Goal: Task Accomplishment & Management: Use online tool/utility

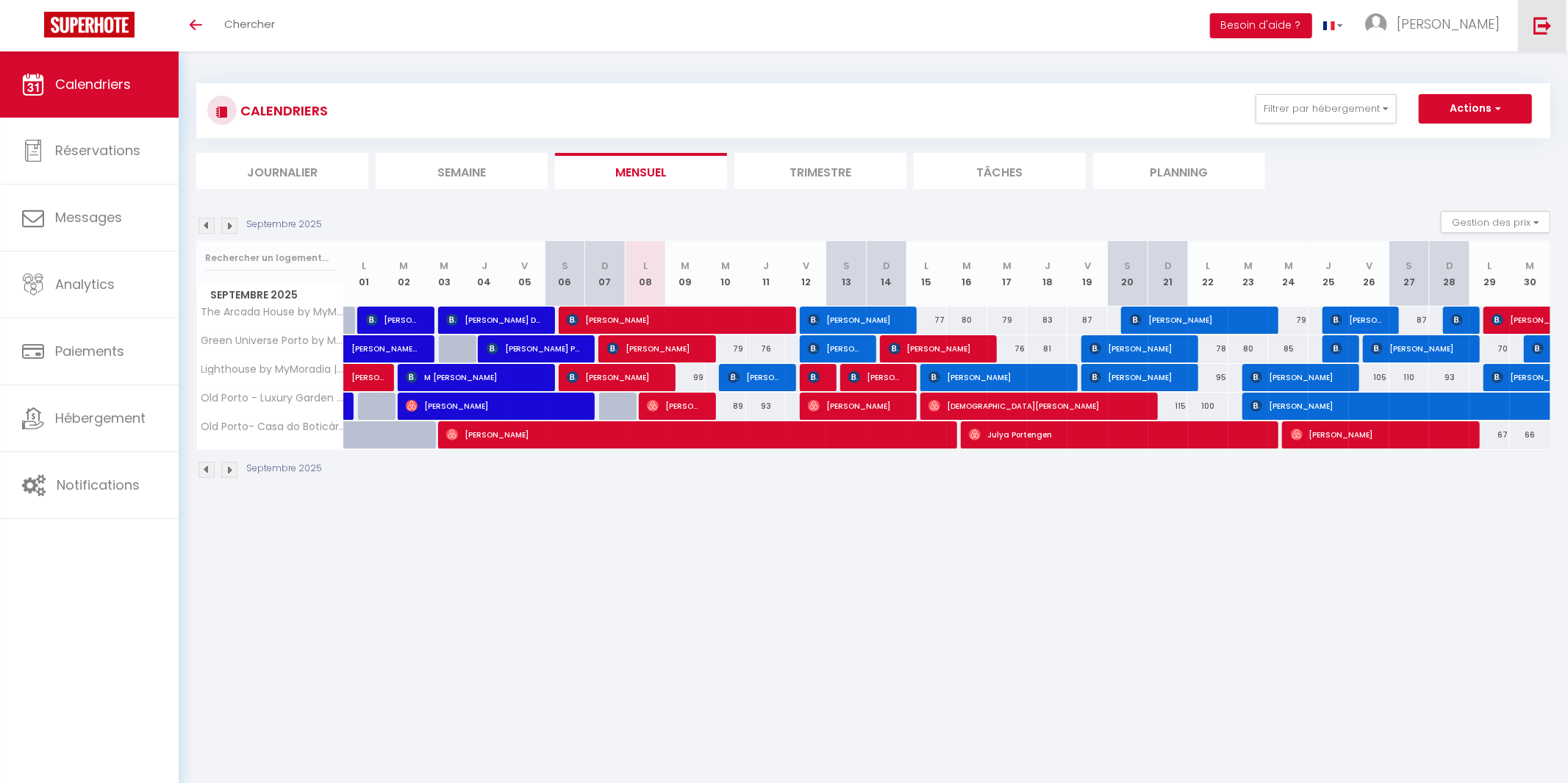
click at [1544, 30] on img at bounding box center [1542, 25] width 19 height 19
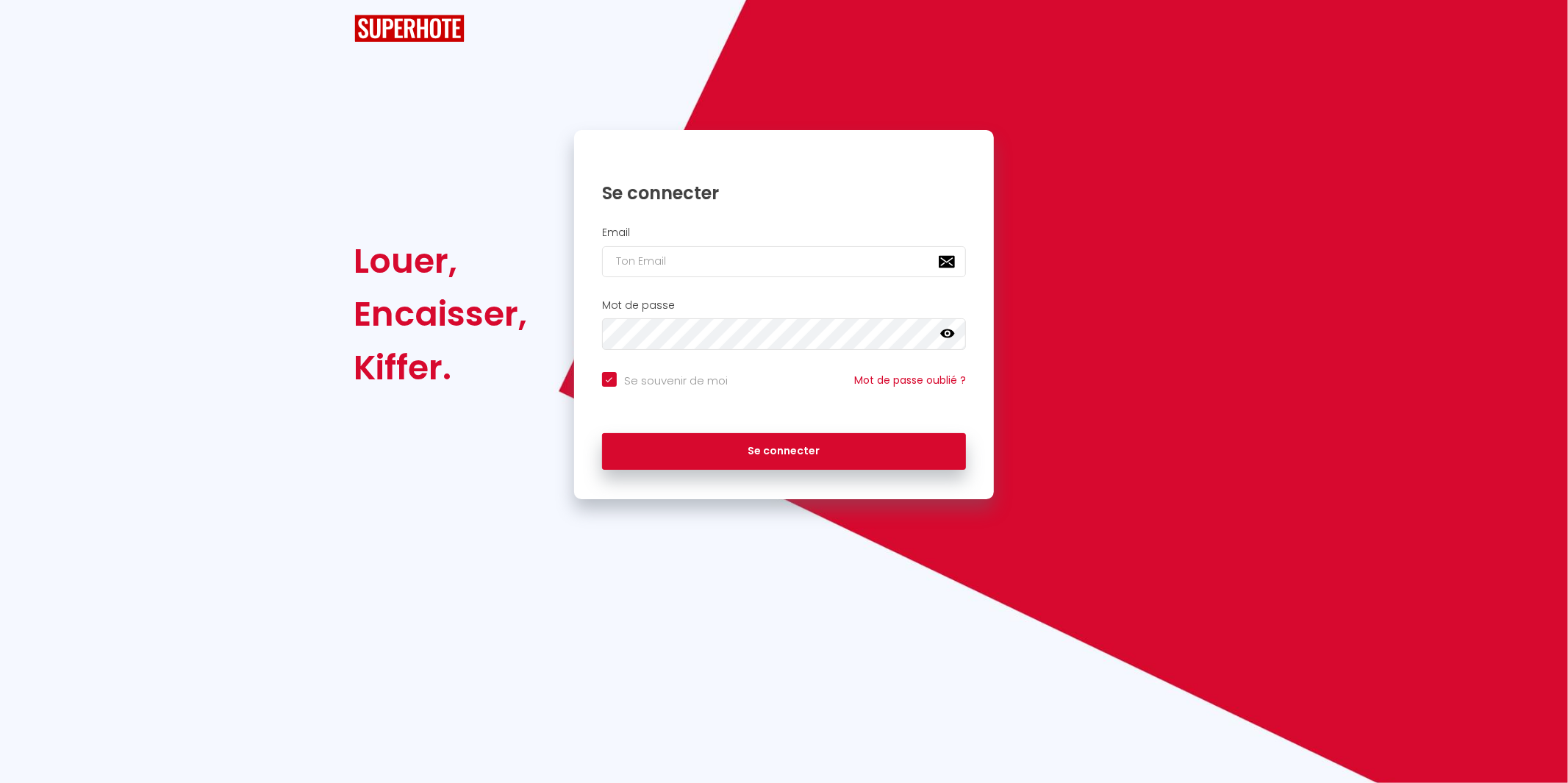
checkbox input "true"
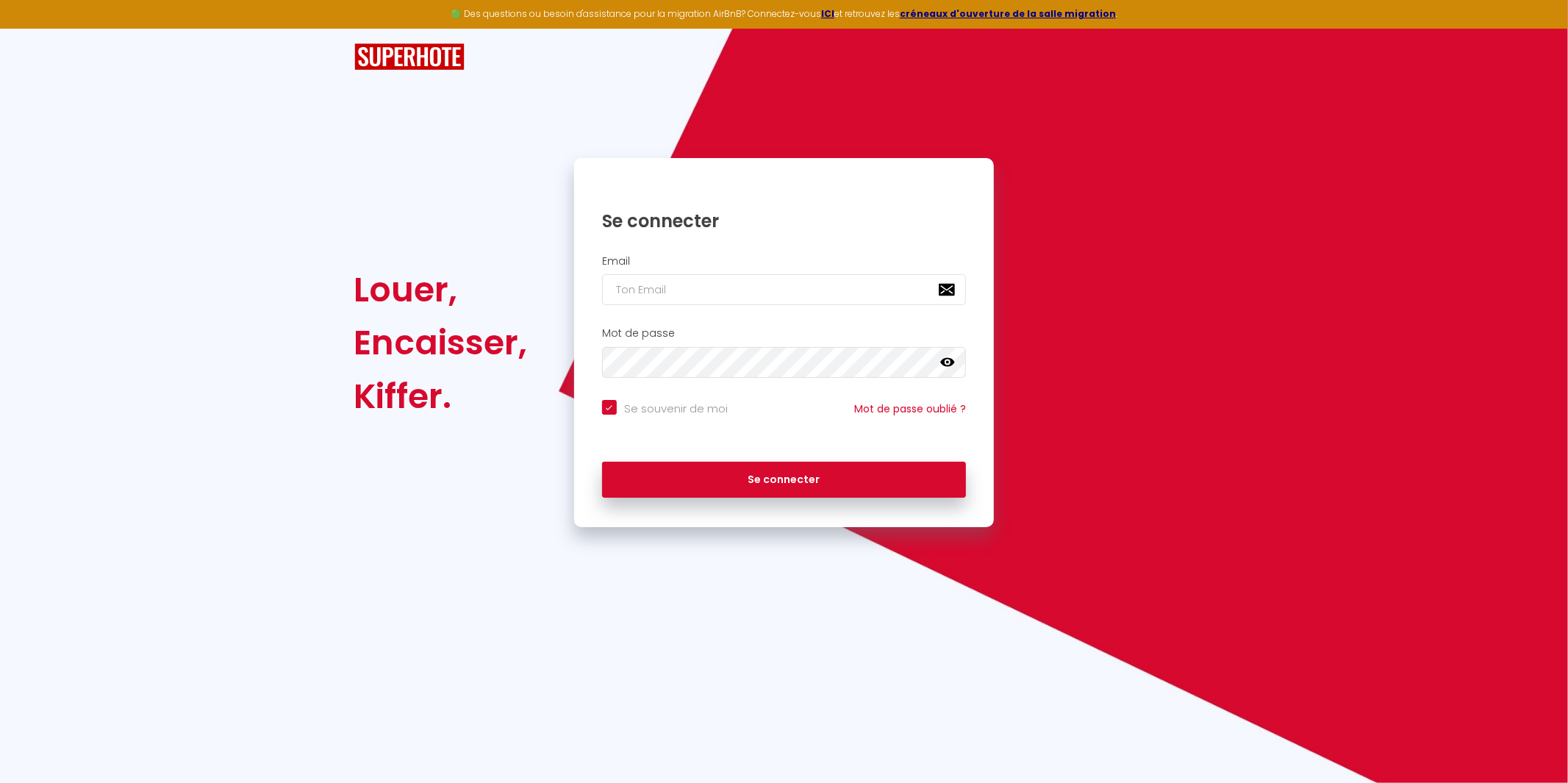
click at [695, 314] on div "Email" at bounding box center [784, 284] width 421 height 72
click at [702, 289] on input "email" at bounding box center [784, 289] width 364 height 30
type input "m"
checkbox input "true"
type input "mi"
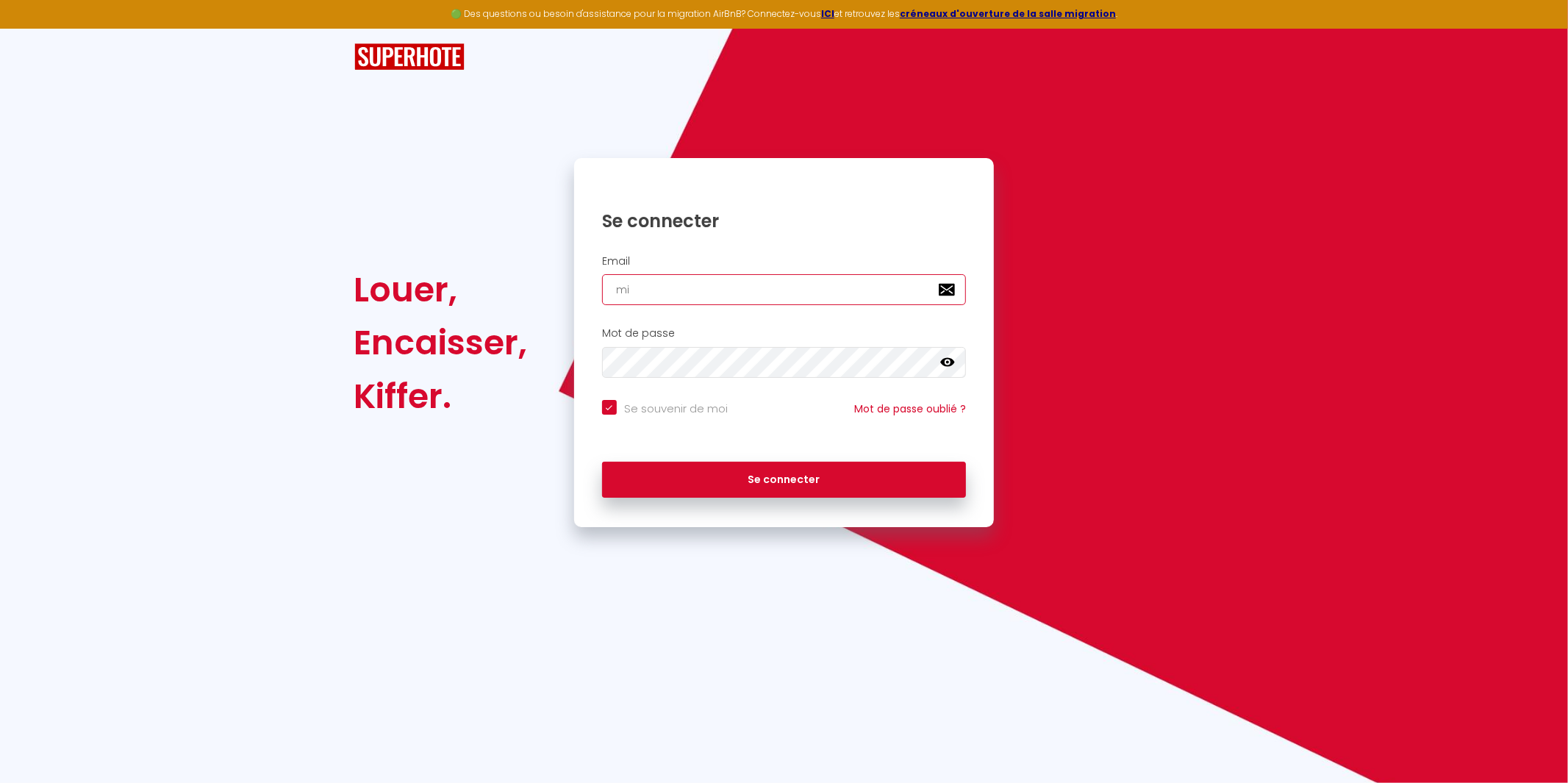
checkbox input "true"
type input "mic"
checkbox input "true"
type input "mich"
checkbox input "true"
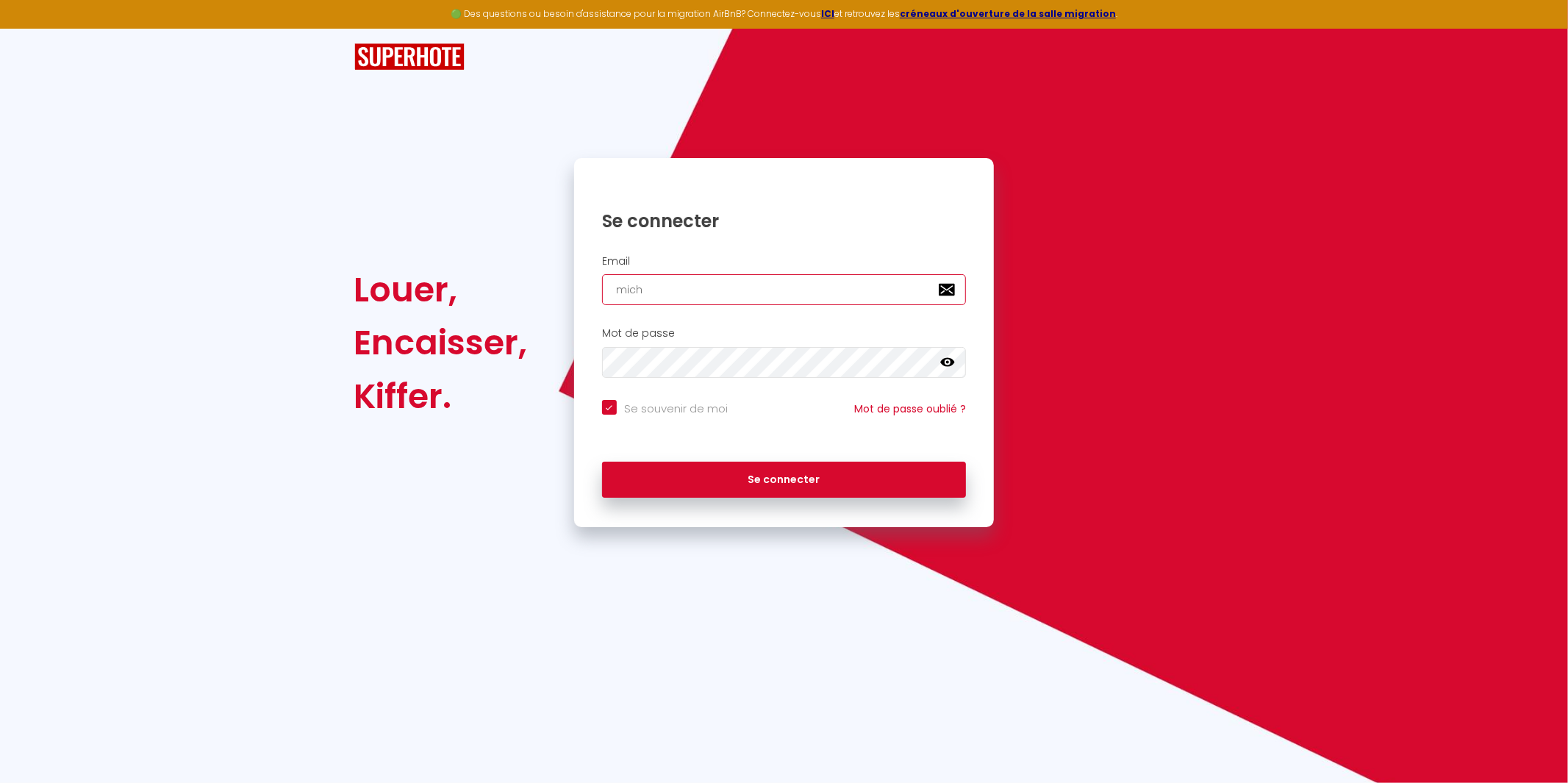
type input "micha"
checkbox input "true"
type input "michae"
checkbox input "true"
type input "[PERSON_NAME]"
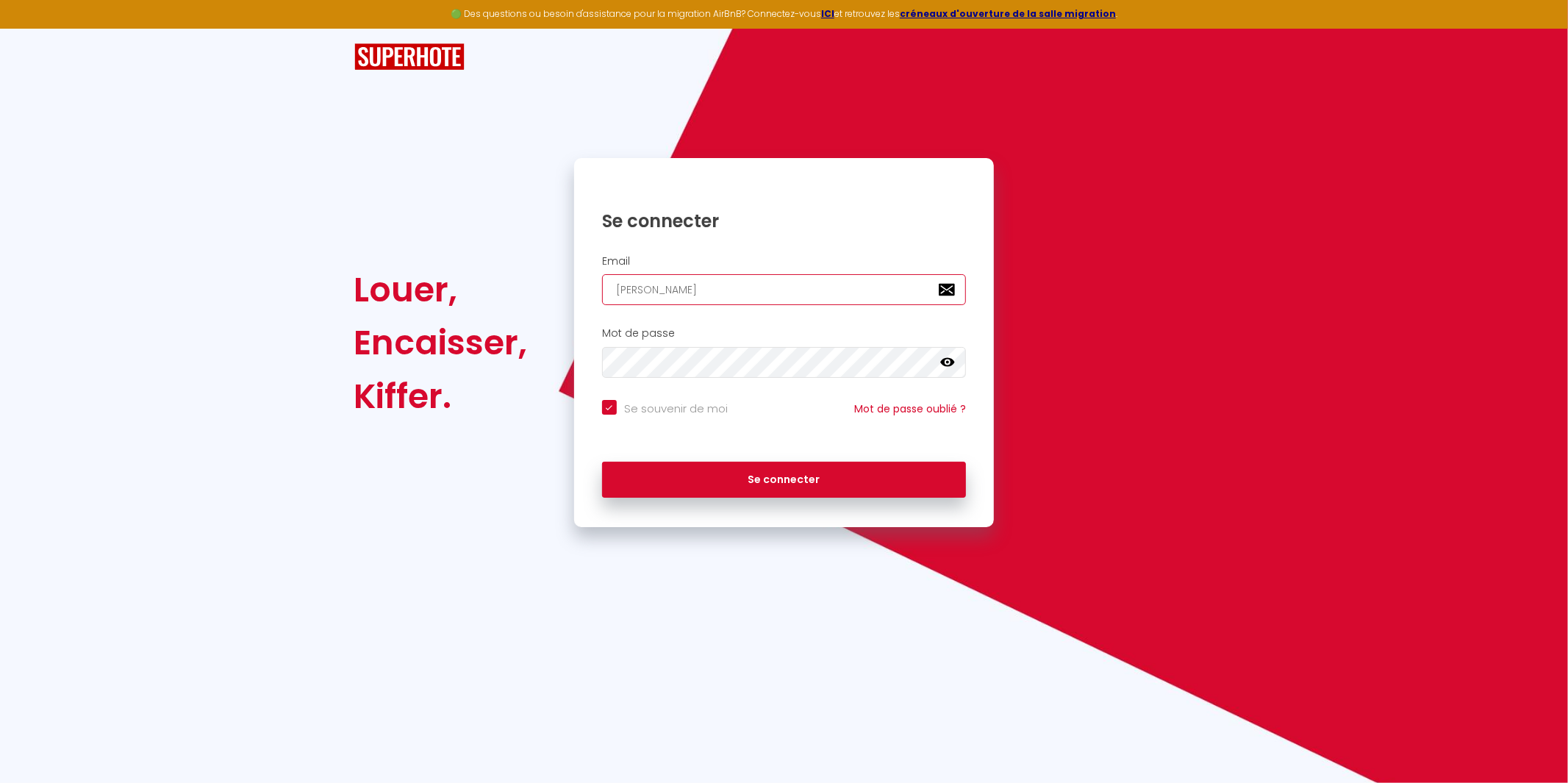
checkbox input "true"
type input "[PERSON_NAME]@"
checkbox input "true"
type input "[PERSON_NAME]"
checkbox input "true"
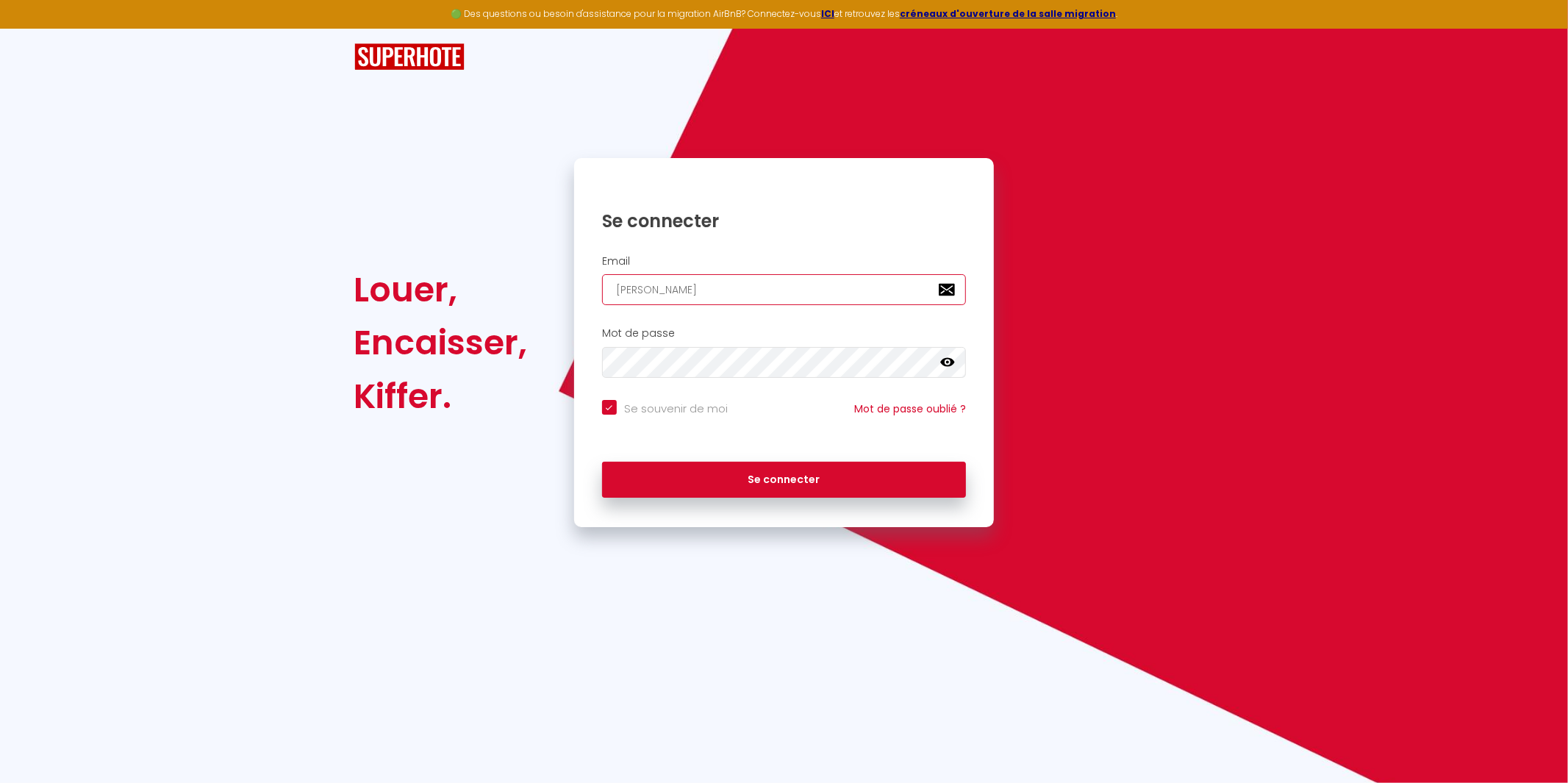
type input "[PERSON_NAME]"
checkbox input "true"
type input "[PERSON_NAME]"
checkbox input "true"
type input "[PERSON_NAME]"
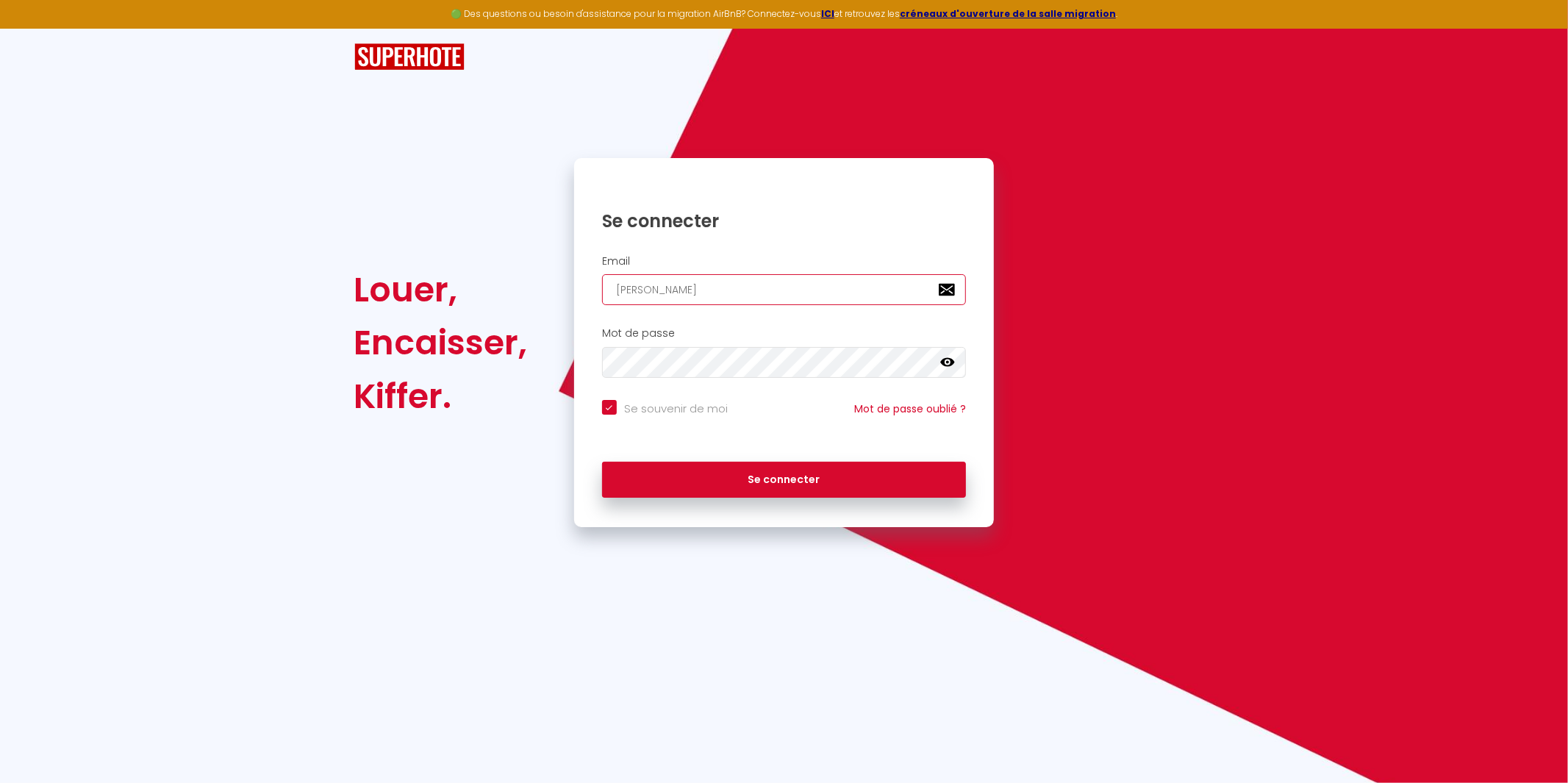
checkbox input "true"
type input "[PERSON_NAME]"
checkbox input "true"
type input "[PERSON_NAME]"
checkbox input "true"
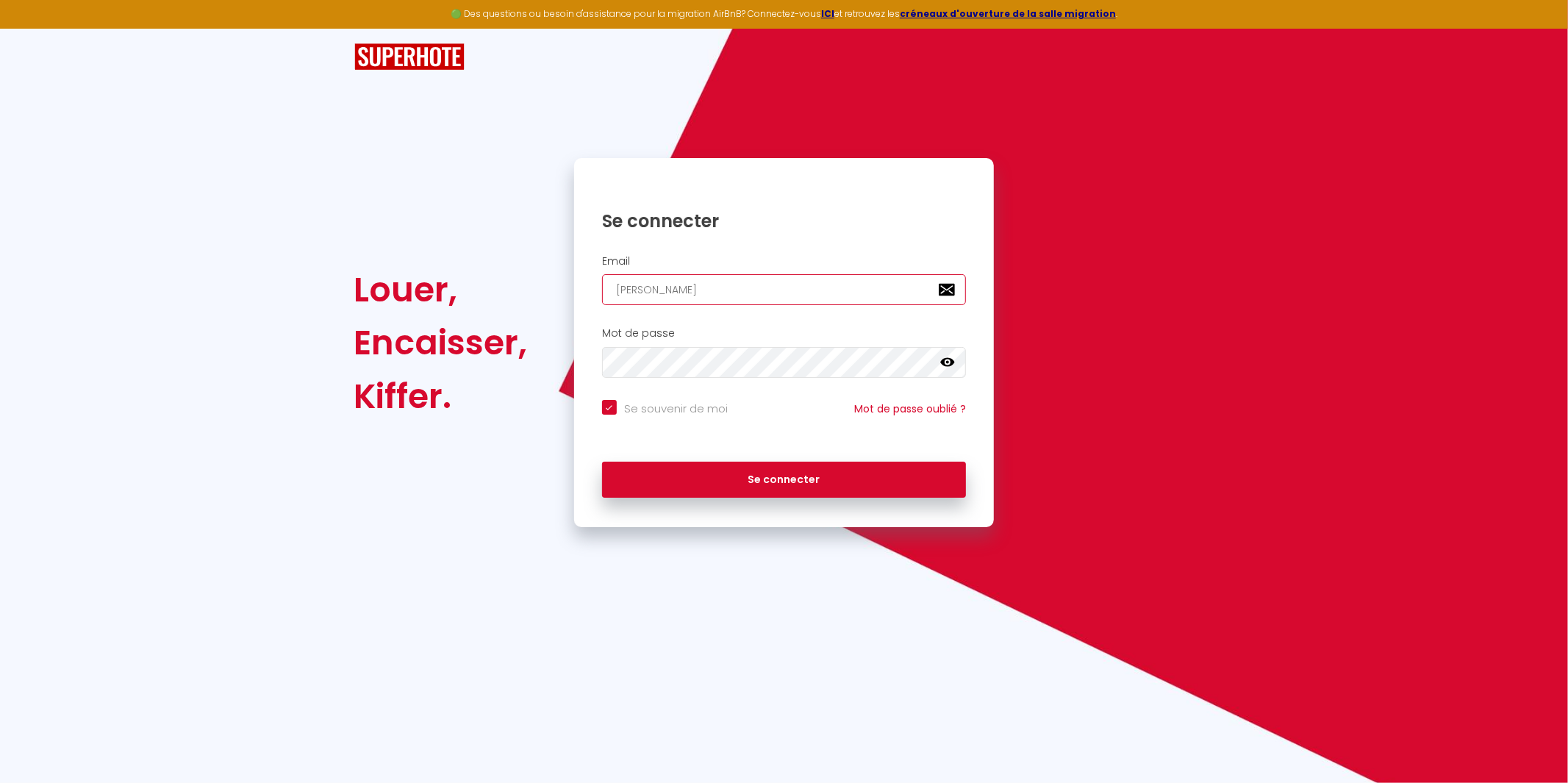
type input "[PERSON_NAME]"
checkbox input "true"
type input "[PERSON_NAME]"
checkbox input "true"
type input "[PERSON_NAME]"
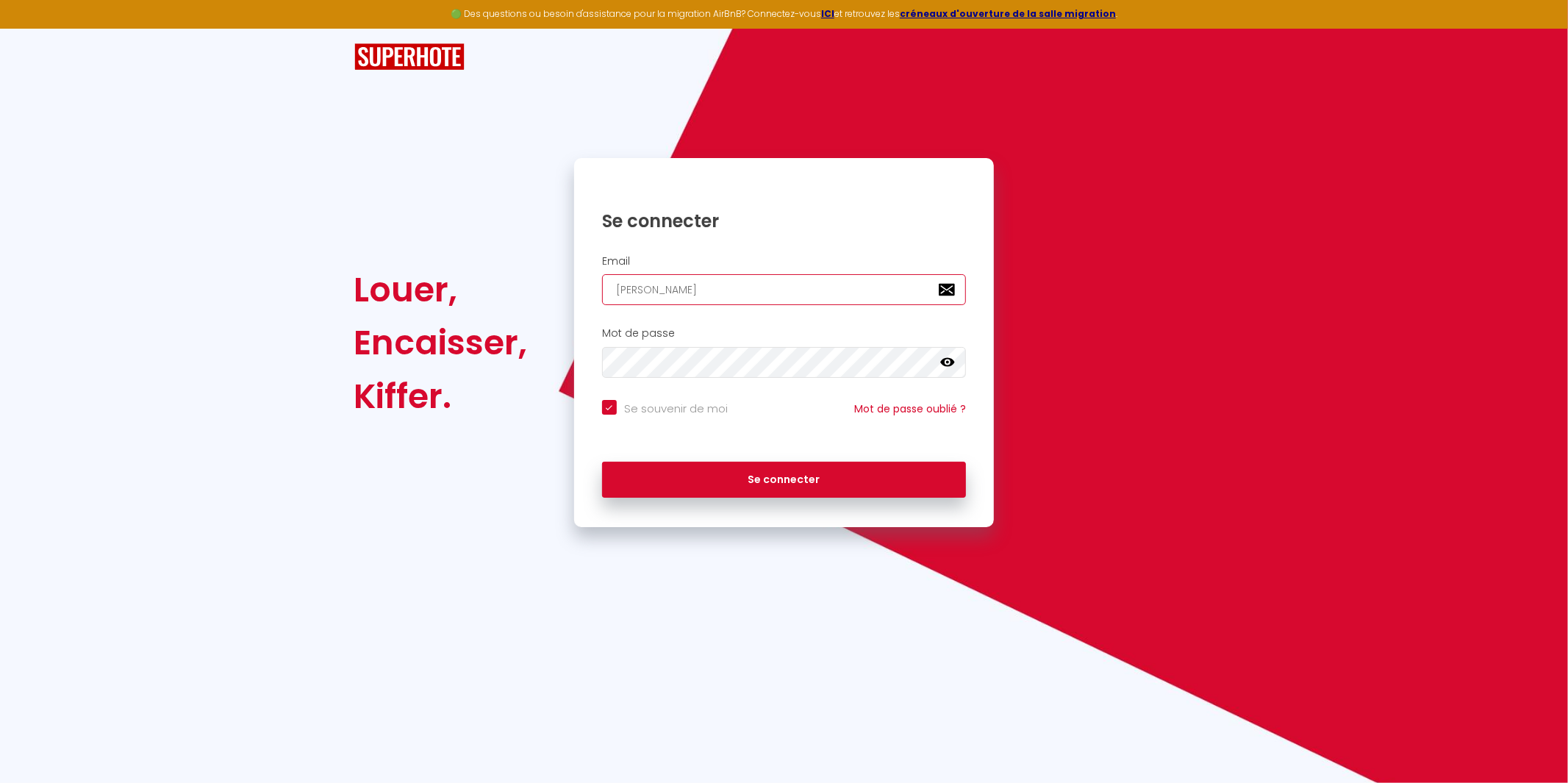
checkbox input "true"
type input "[PERSON_NAME]"
checkbox input "true"
type input "[PERSON_NAME]."
checkbox input "true"
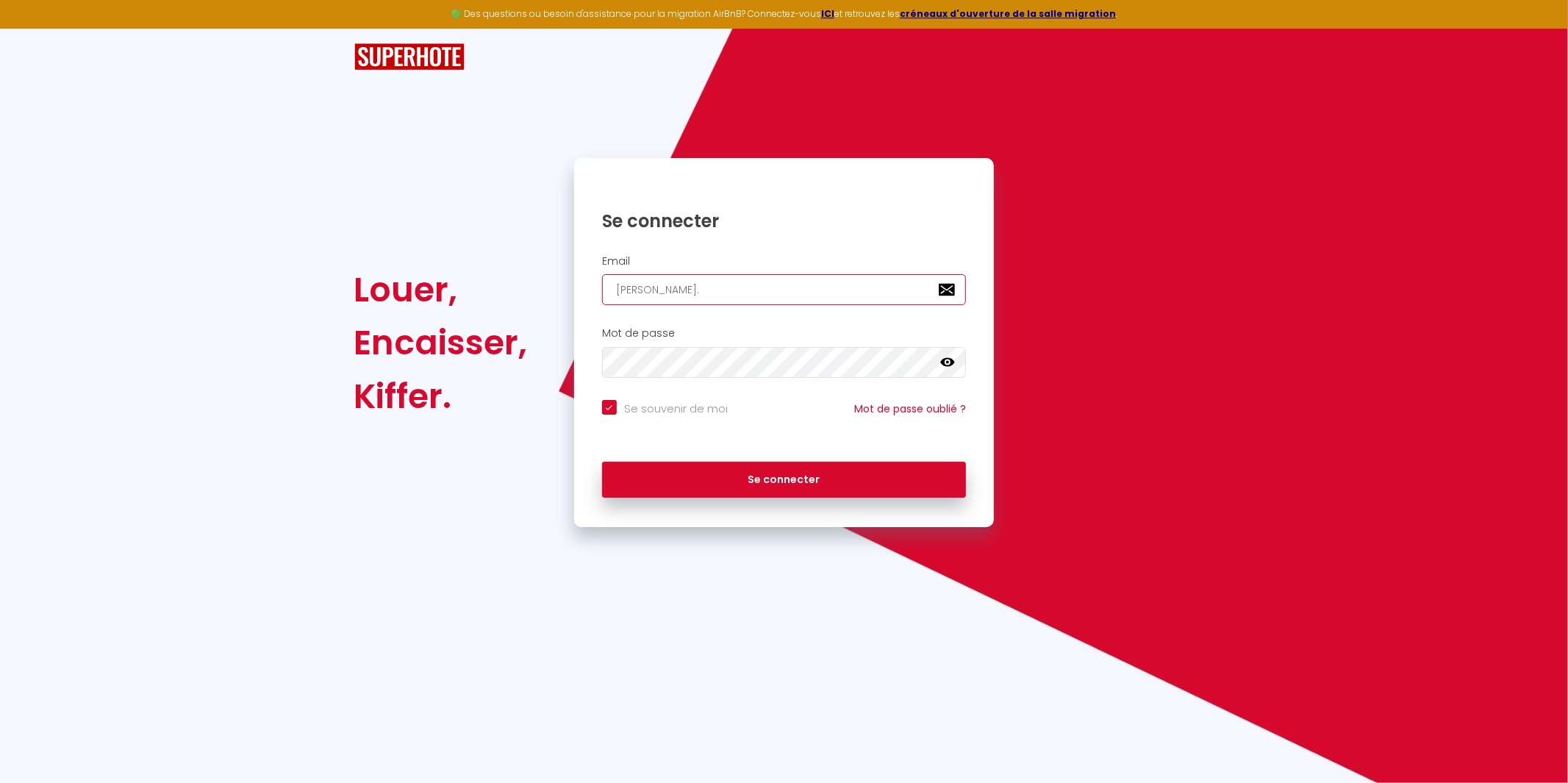
type input "[PERSON_NAME]"
checkbox input "true"
type input "[PERSON_NAME]"
checkbox input "true"
type input "[PERSON_NAME]."
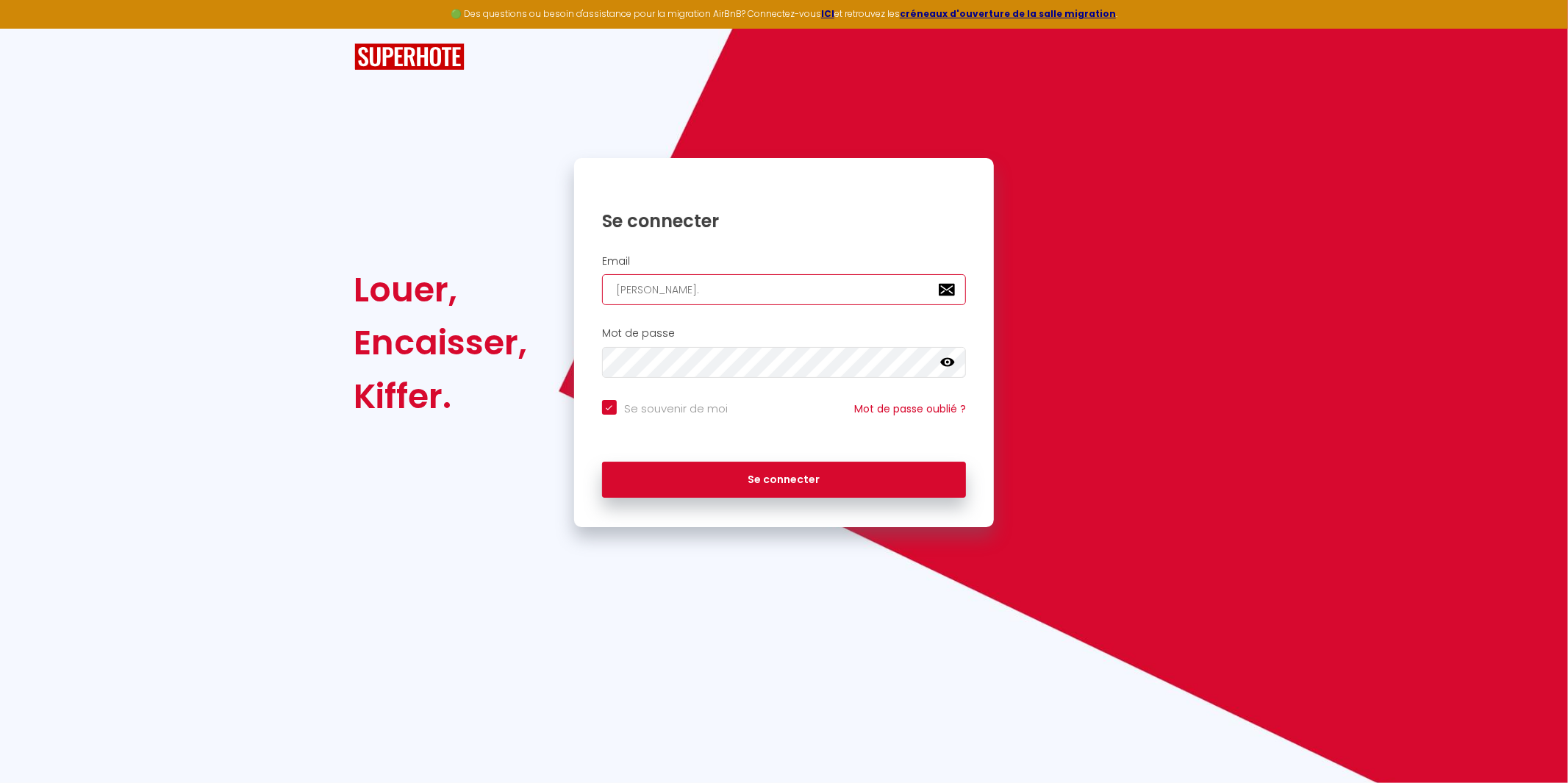
checkbox input "true"
type input "[PERSON_NAME]"
checkbox input "true"
type input "[PERSON_NAME][EMAIL_ADDRESS][DOMAIN_NAME]"
checkbox input "true"
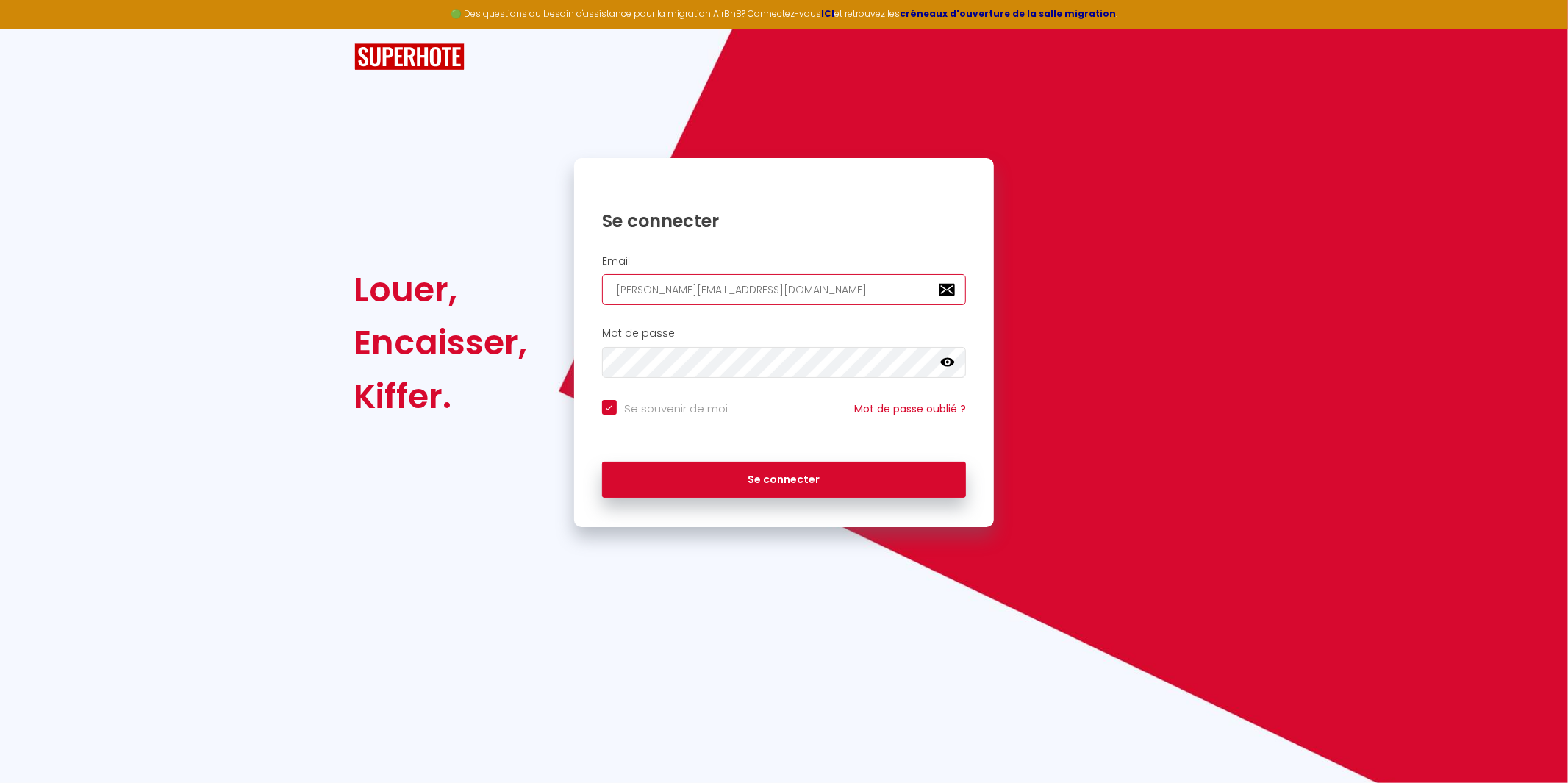
type input "[PERSON_NAME][EMAIL_ADDRESS][DOMAIN_NAME]"
checkbox input "true"
type input "[PERSON_NAME][EMAIL_ADDRESS][DOMAIN_NAME]"
click at [719, 342] on div "Mot de passe false" at bounding box center [784, 352] width 401 height 51
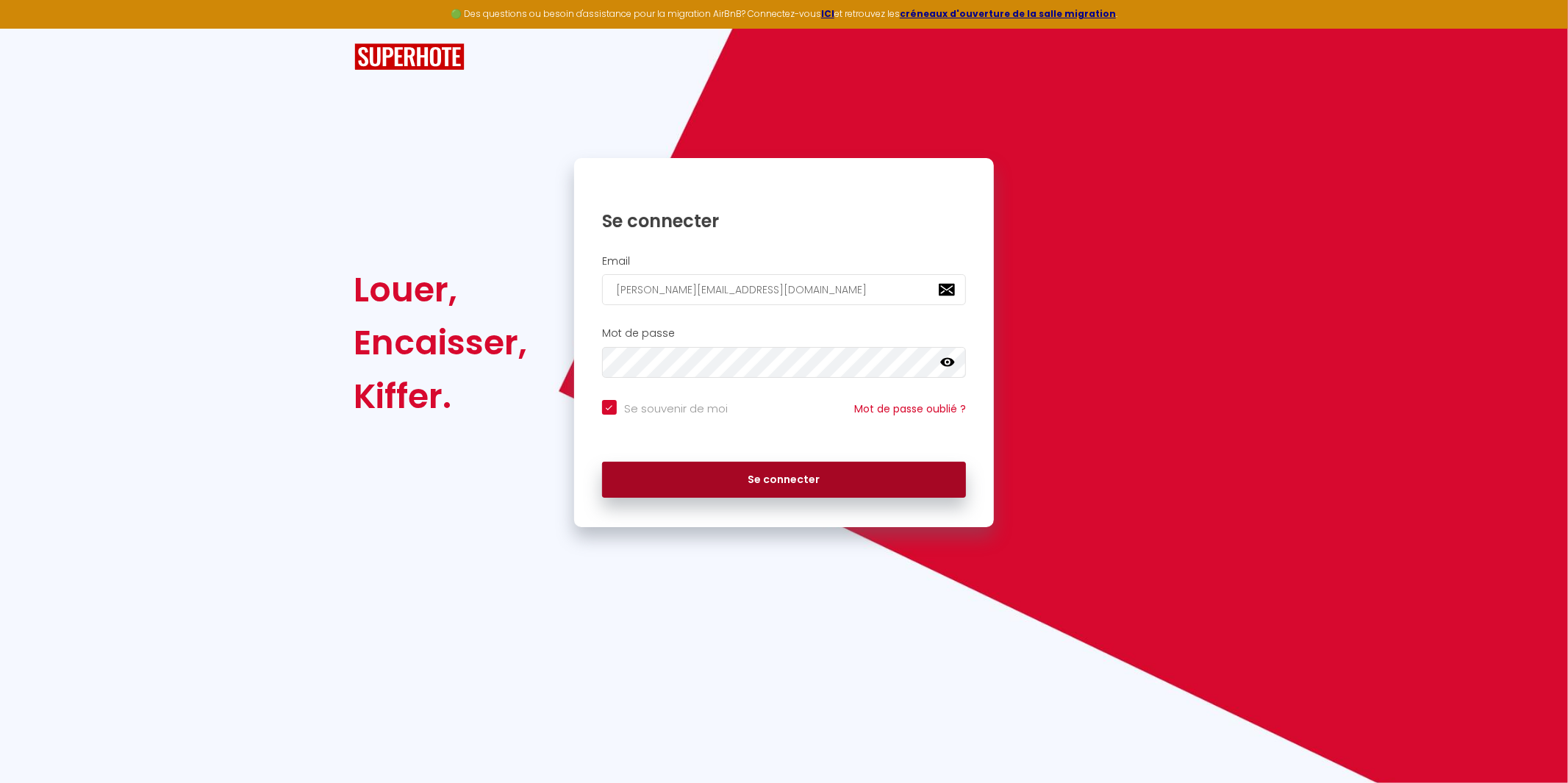
click at [804, 471] on button "Se connecter" at bounding box center [784, 480] width 364 height 37
checkbox input "true"
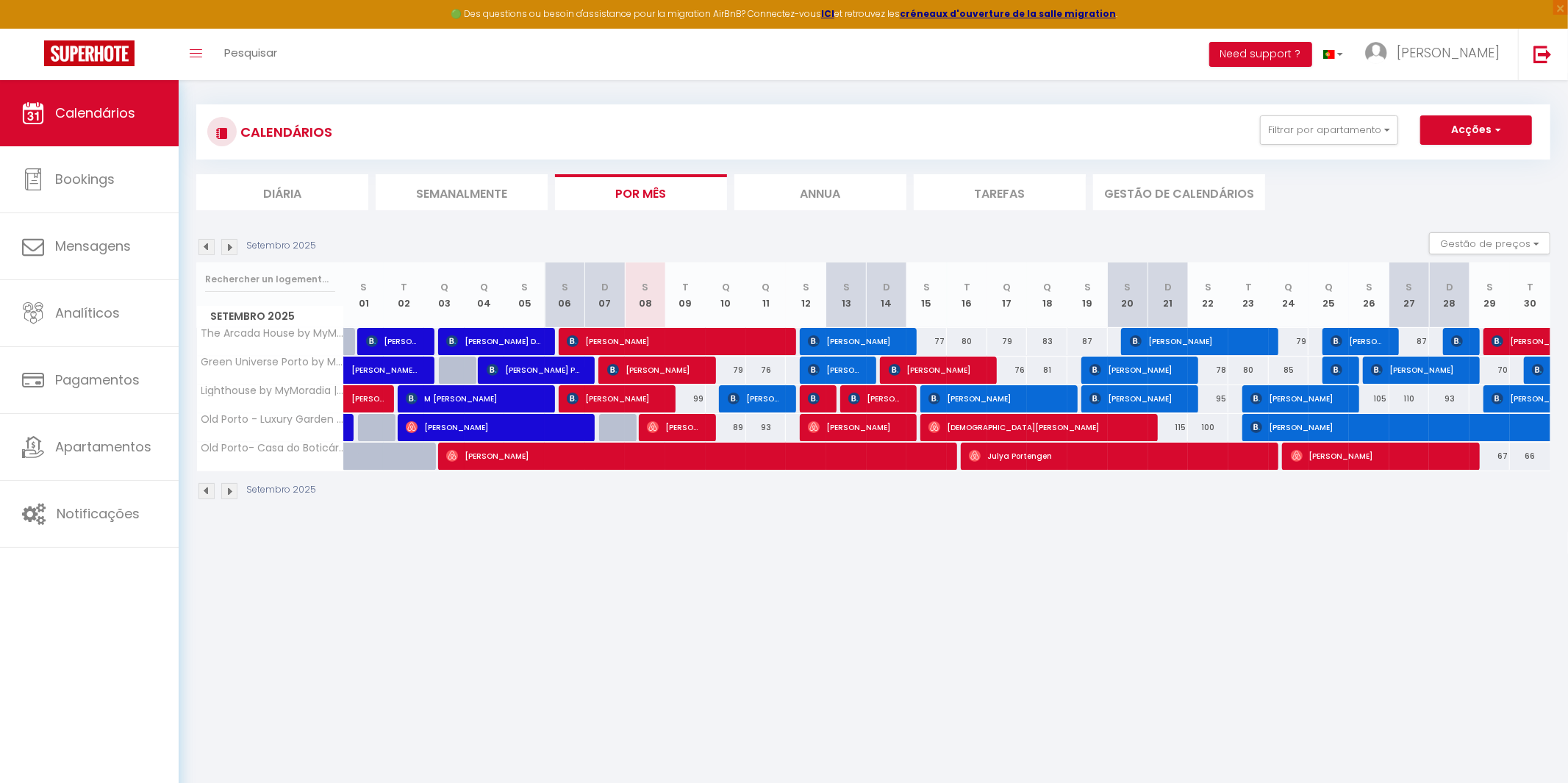
scroll to position [16, 0]
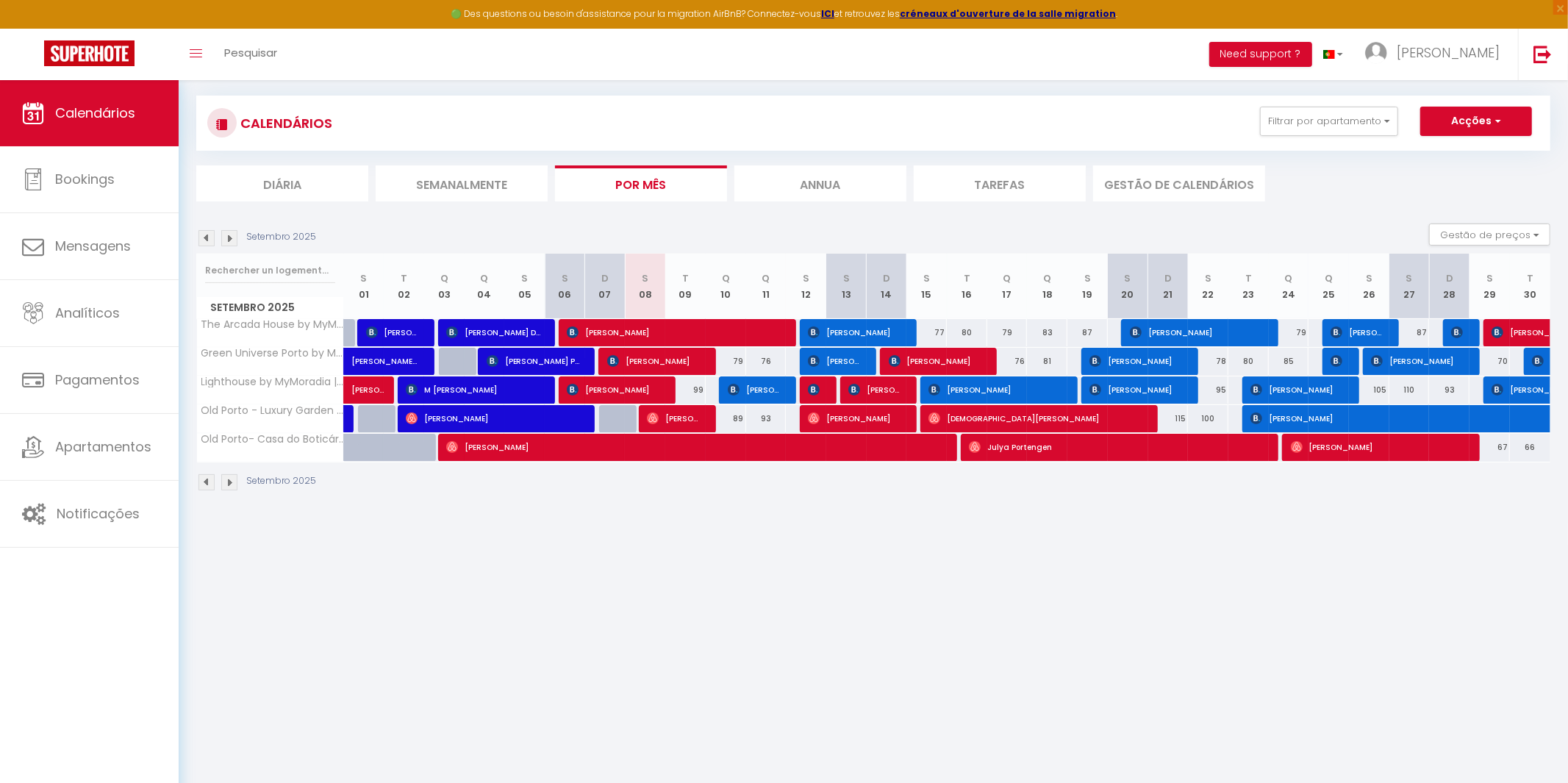
drag, startPoint x: 527, startPoint y: 621, endPoint x: 492, endPoint y: 597, distance: 42.4
click at [527, 619] on body "🟢 Des questions ou besoin d'assistance pour la migration AirBnB? Connectez-vous…" at bounding box center [784, 455] width 1568 height 783
click at [1518, 239] on button "Gestão de preços" at bounding box center [1489, 234] width 122 height 22
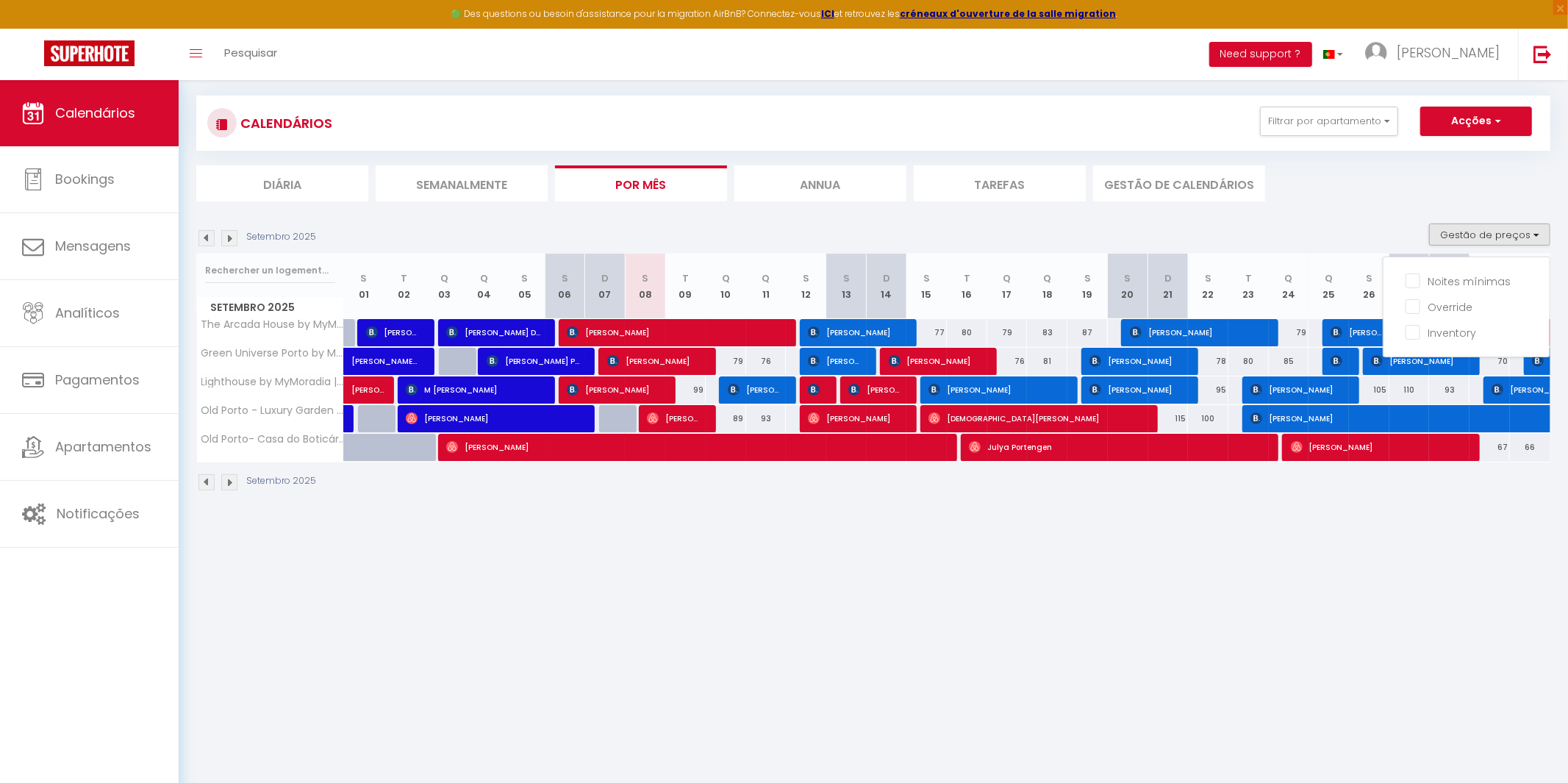
click at [1274, 609] on body "🟢 Des questions ou besoin d'assistance pour la migration AirBnB? Connectez-vous…" at bounding box center [784, 455] width 1568 height 783
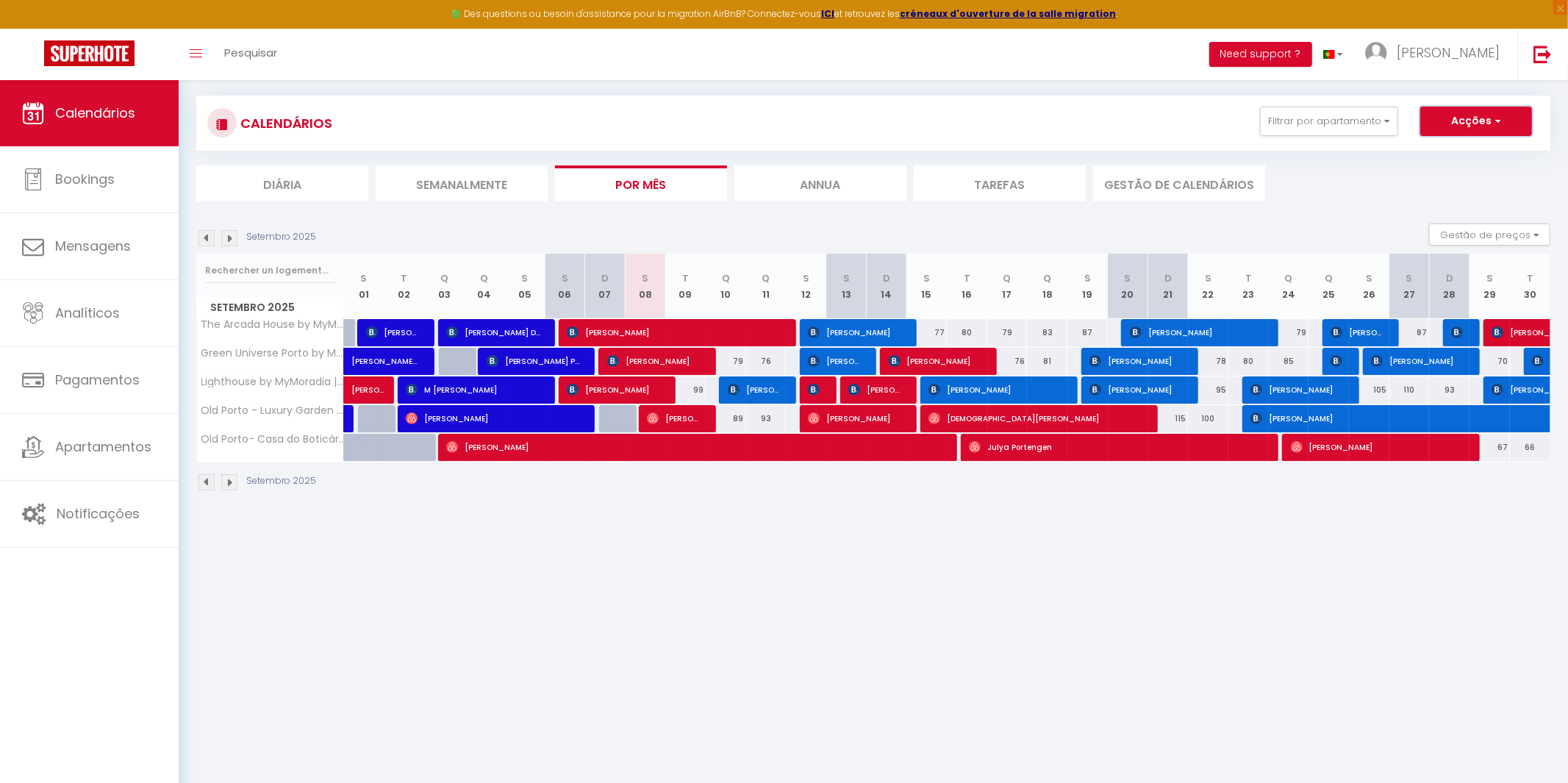
click at [1504, 123] on button "Acções" at bounding box center [1476, 121] width 112 height 30
click at [1431, 179] on link "Exportar reservas" at bounding box center [1451, 177] width 108 height 22
type input "[PERSON_NAME][EMAIL_ADDRESS][DOMAIN_NAME]"
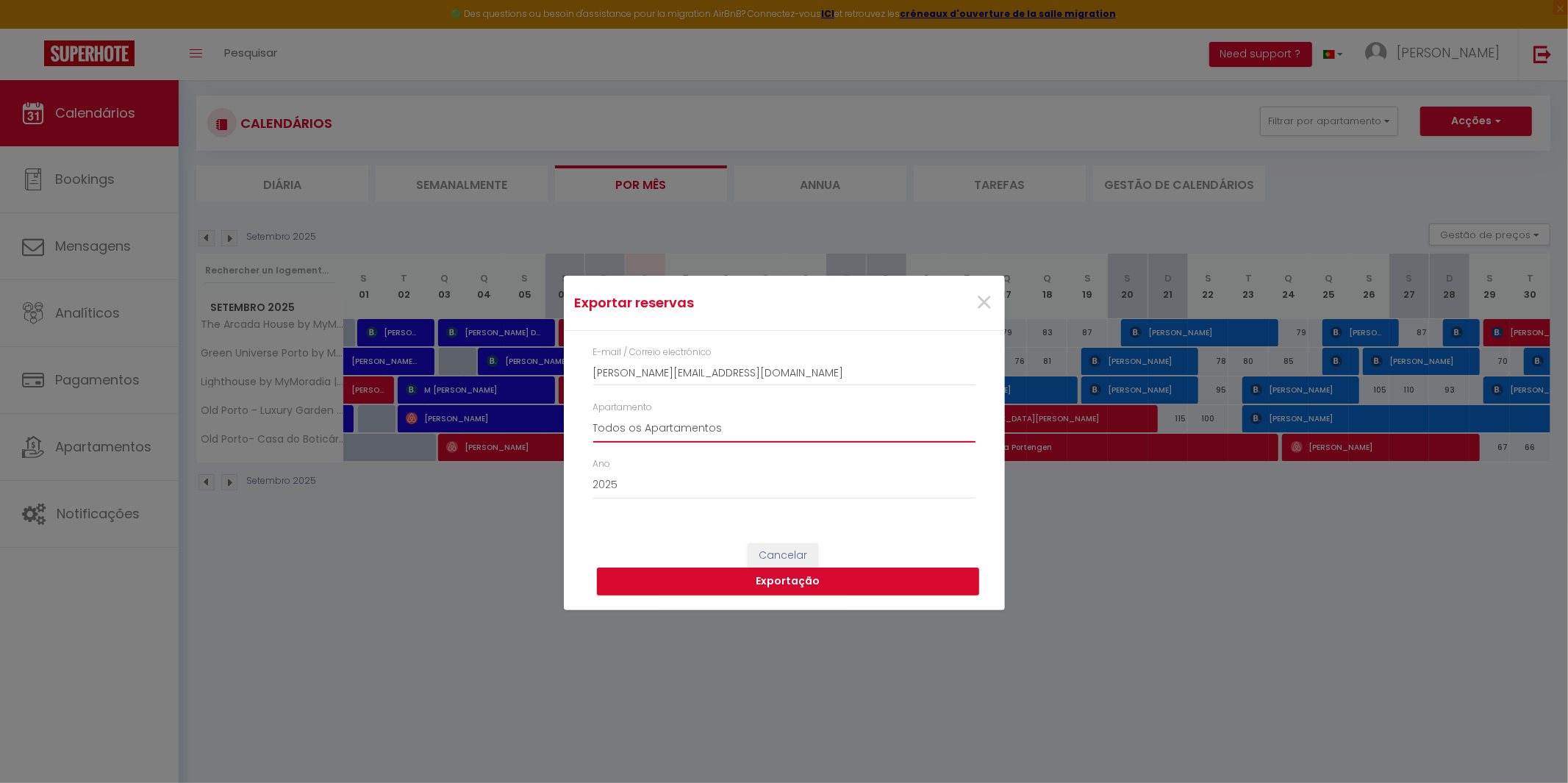
click at [705, 427] on select "Todos os Apartamentos The [GEOGRAPHIC_DATA] by MyMoradia Green Universe Porto b…" at bounding box center [784, 428] width 382 height 28
select select "70483"
click at [593, 414] on select "Todos os Apartamentos The [GEOGRAPHIC_DATA] by MyMoradia Green Universe Porto b…" at bounding box center [784, 428] width 382 height 28
click at [771, 577] on button "Exportação" at bounding box center [788, 581] width 382 height 28
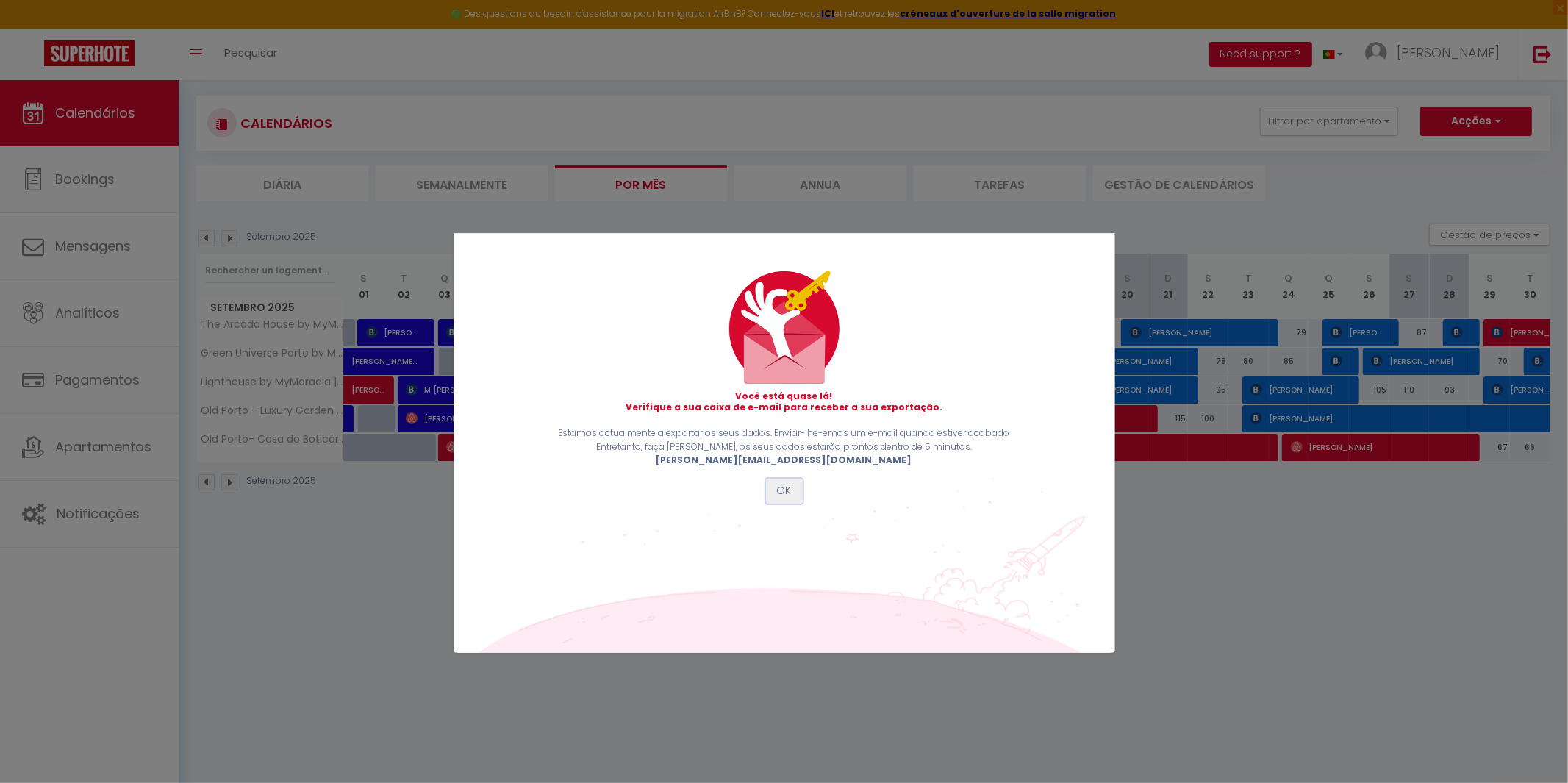
click at [773, 488] on button "OK" at bounding box center [784, 491] width 37 height 25
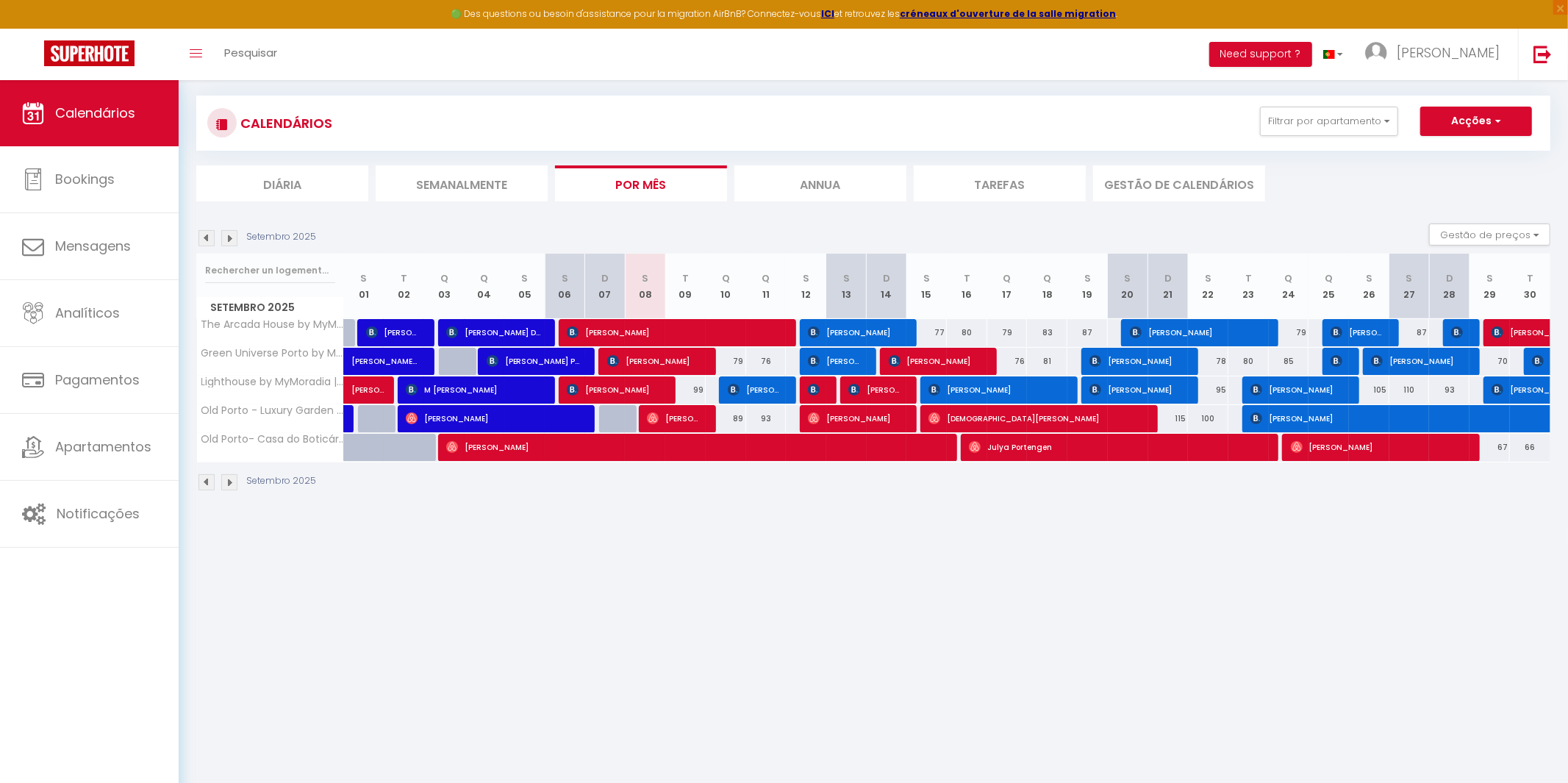
click at [200, 240] on img at bounding box center [207, 238] width 16 height 16
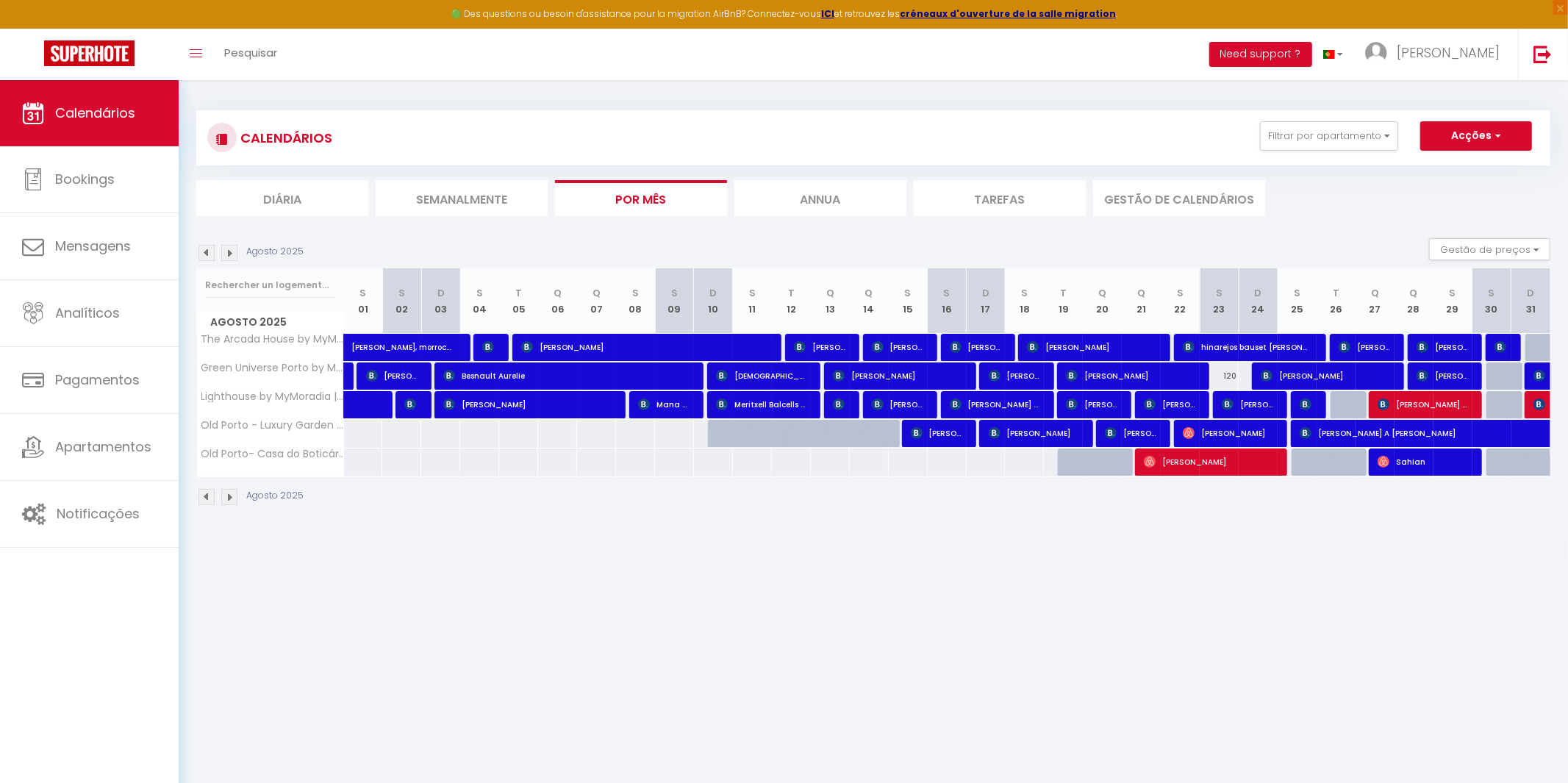
scroll to position [0, 0]
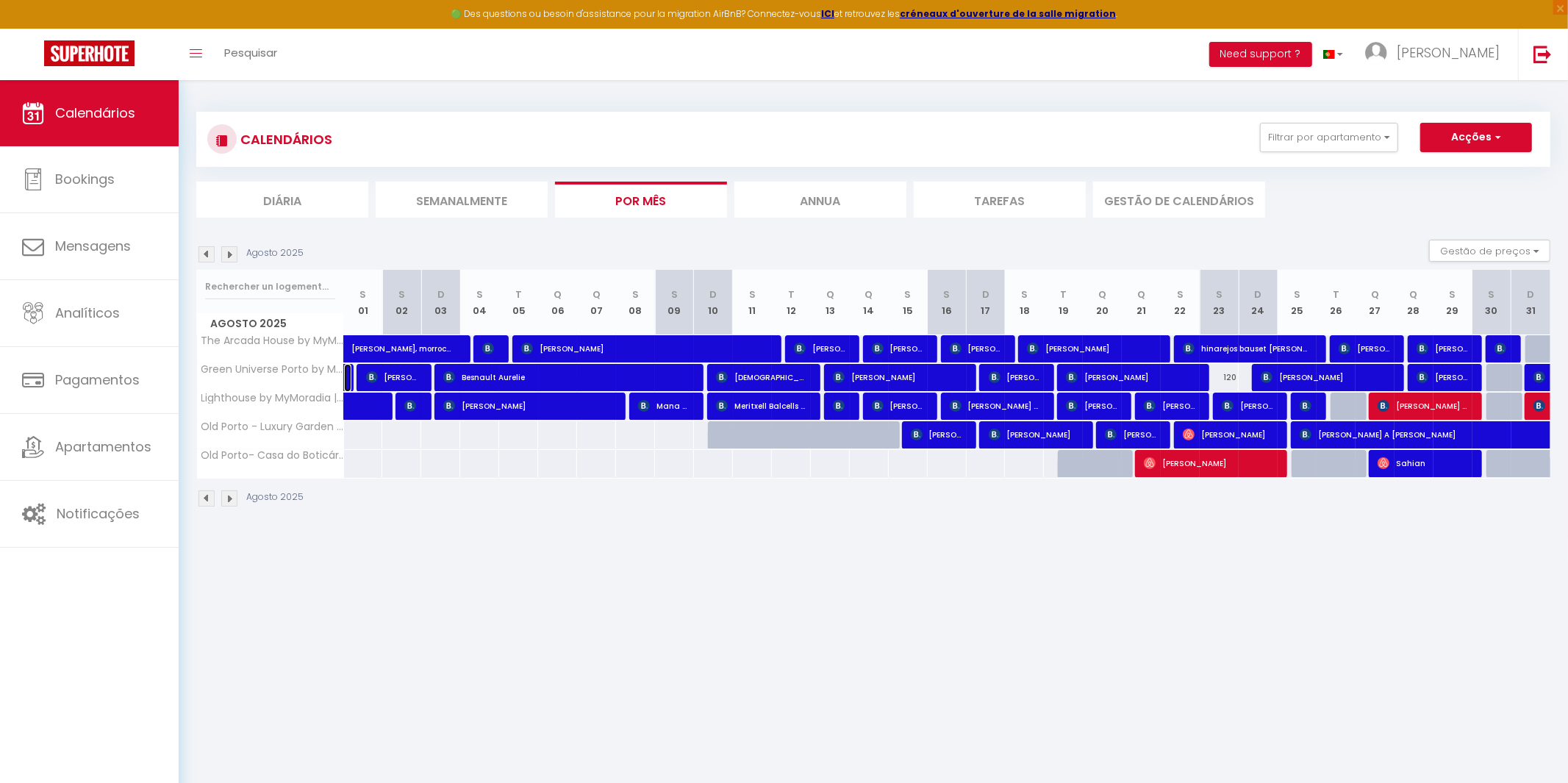
click at [350, 375] on link at bounding box center [347, 378] width 7 height 28
select select "OK"
select select "0"
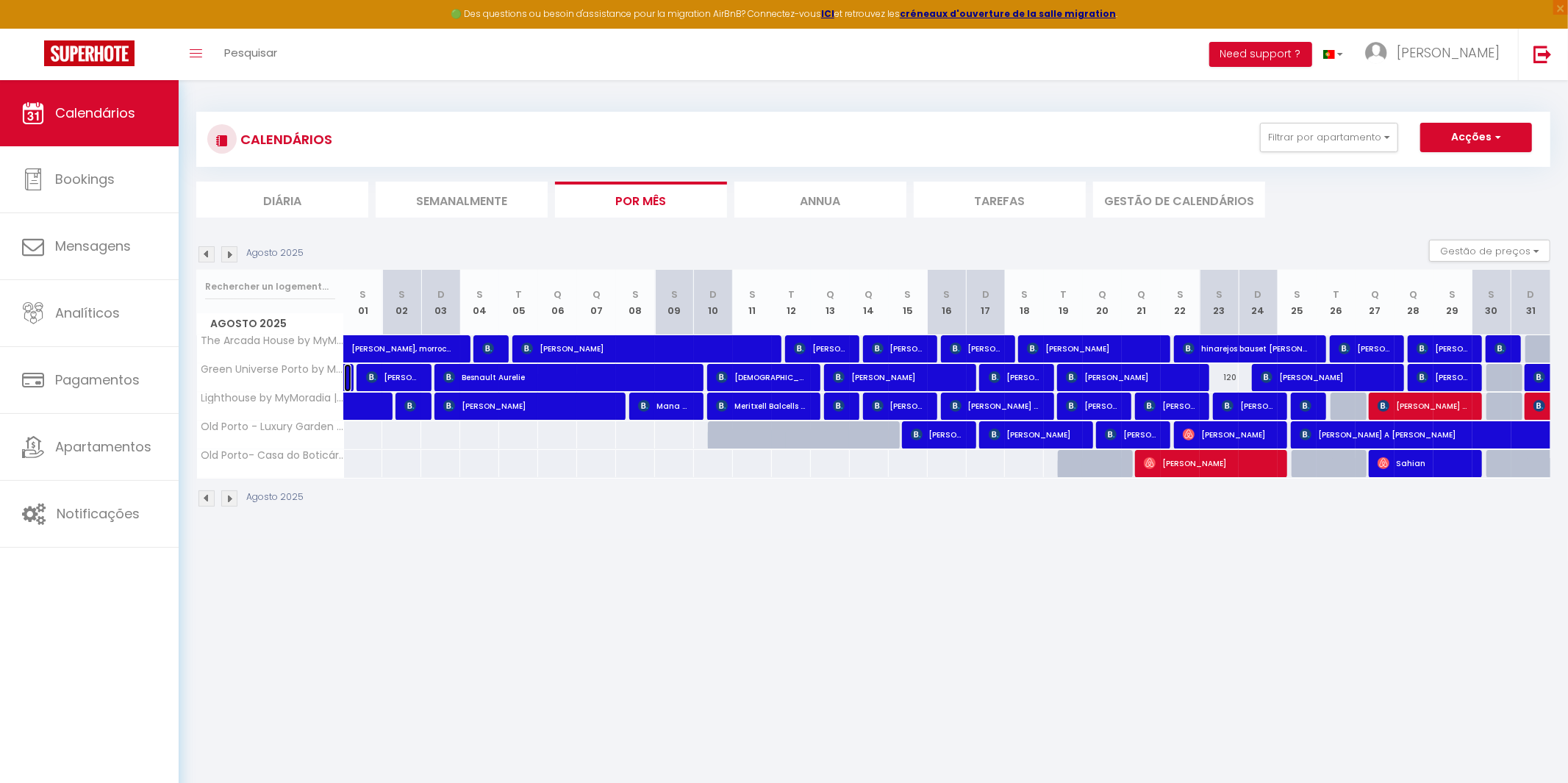
select select "1"
select select
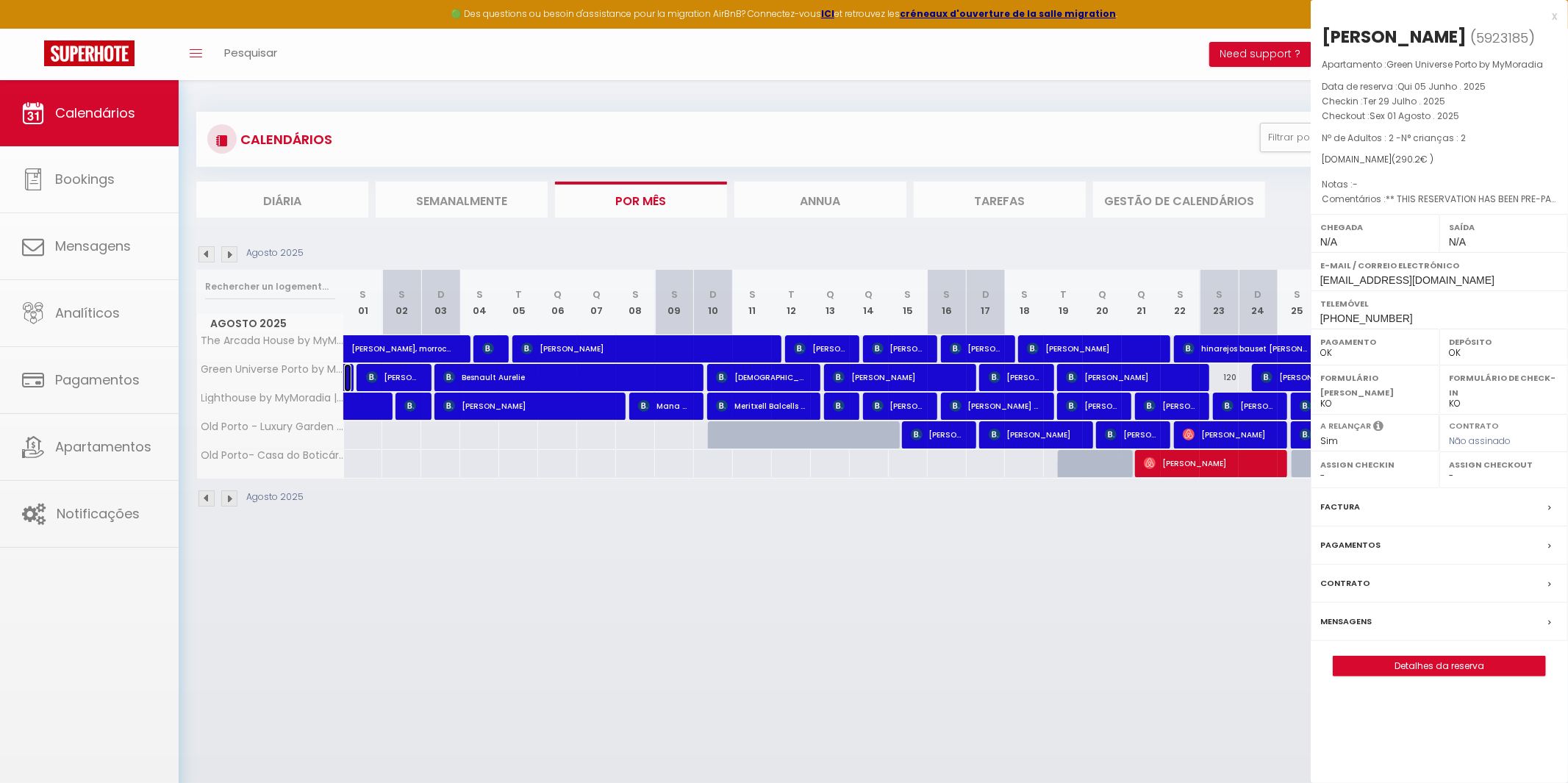
select select "45900"
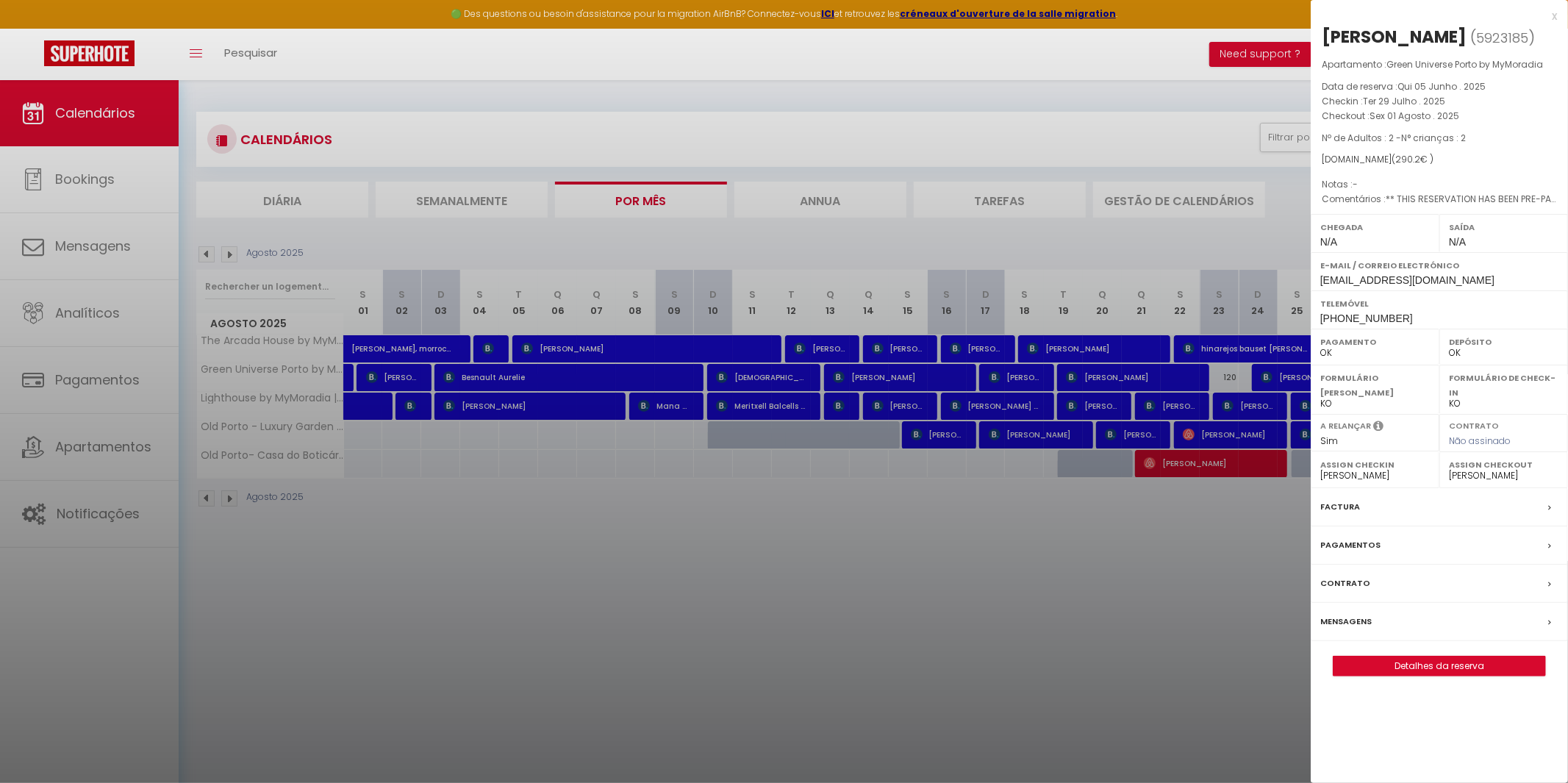
click at [368, 405] on div at bounding box center [784, 391] width 1568 height 783
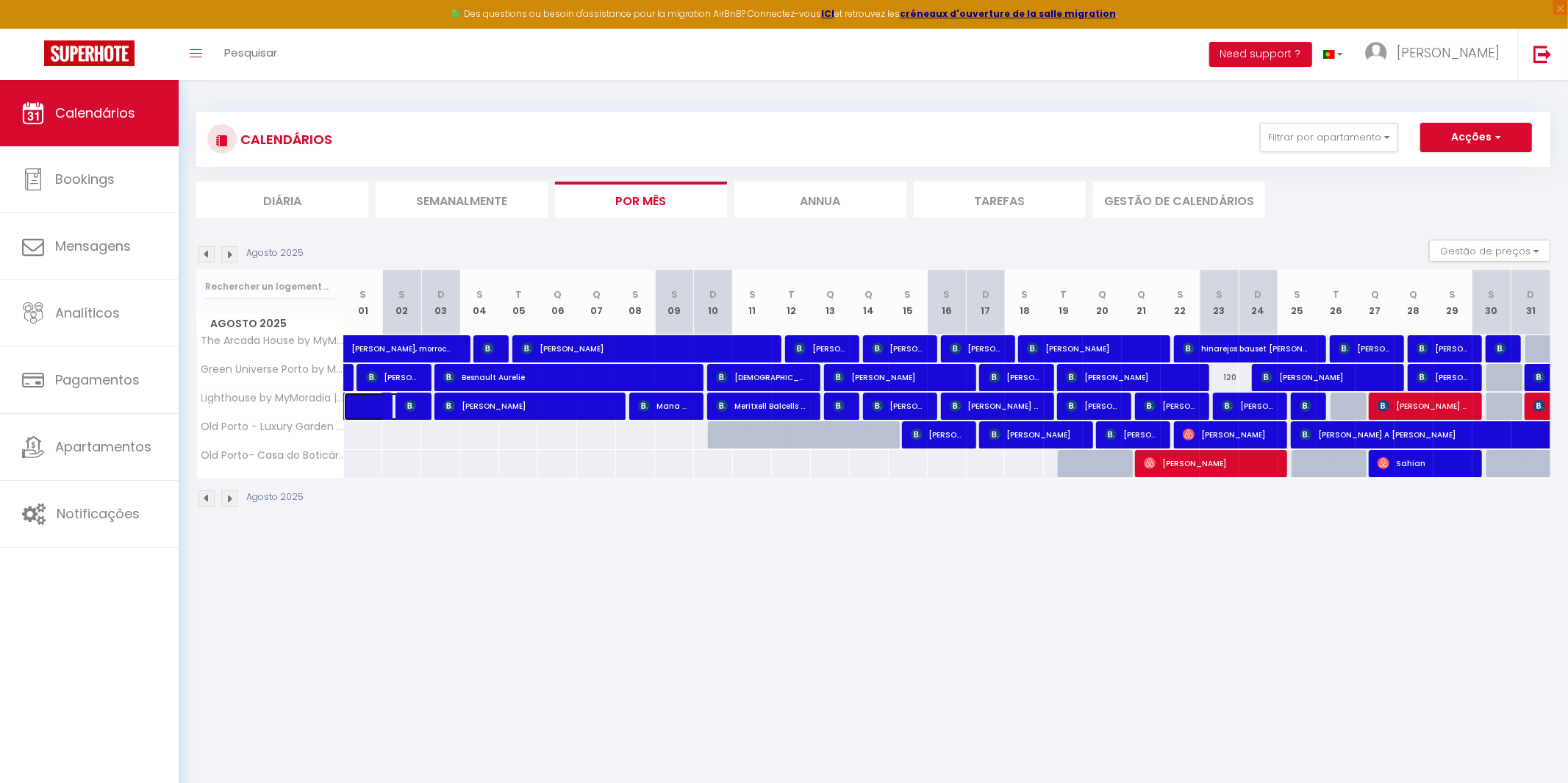
click at [368, 405] on span at bounding box center [383, 406] width 34 height 28
select select
select select "46177"
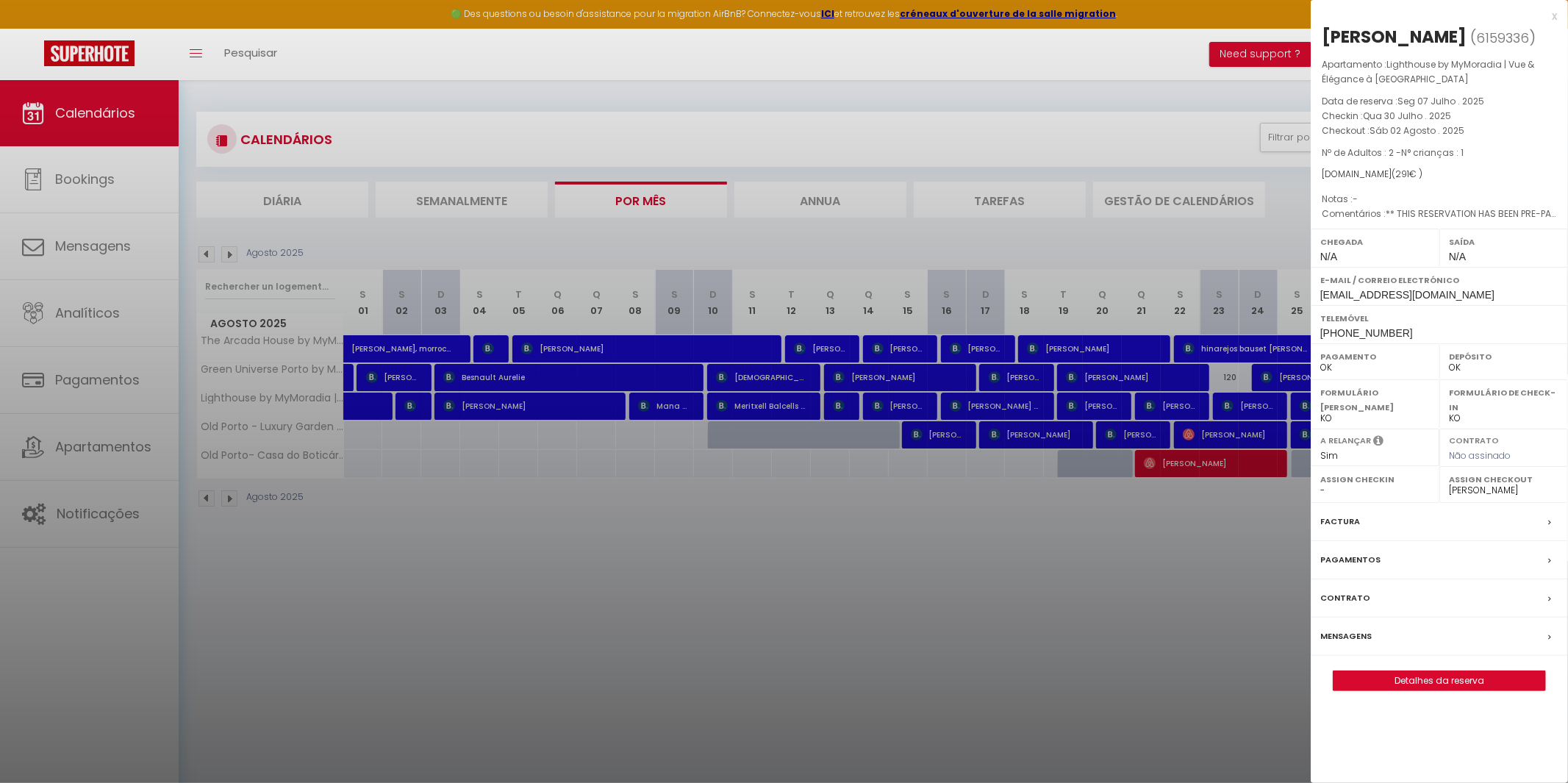
click at [413, 410] on div at bounding box center [784, 391] width 1568 height 783
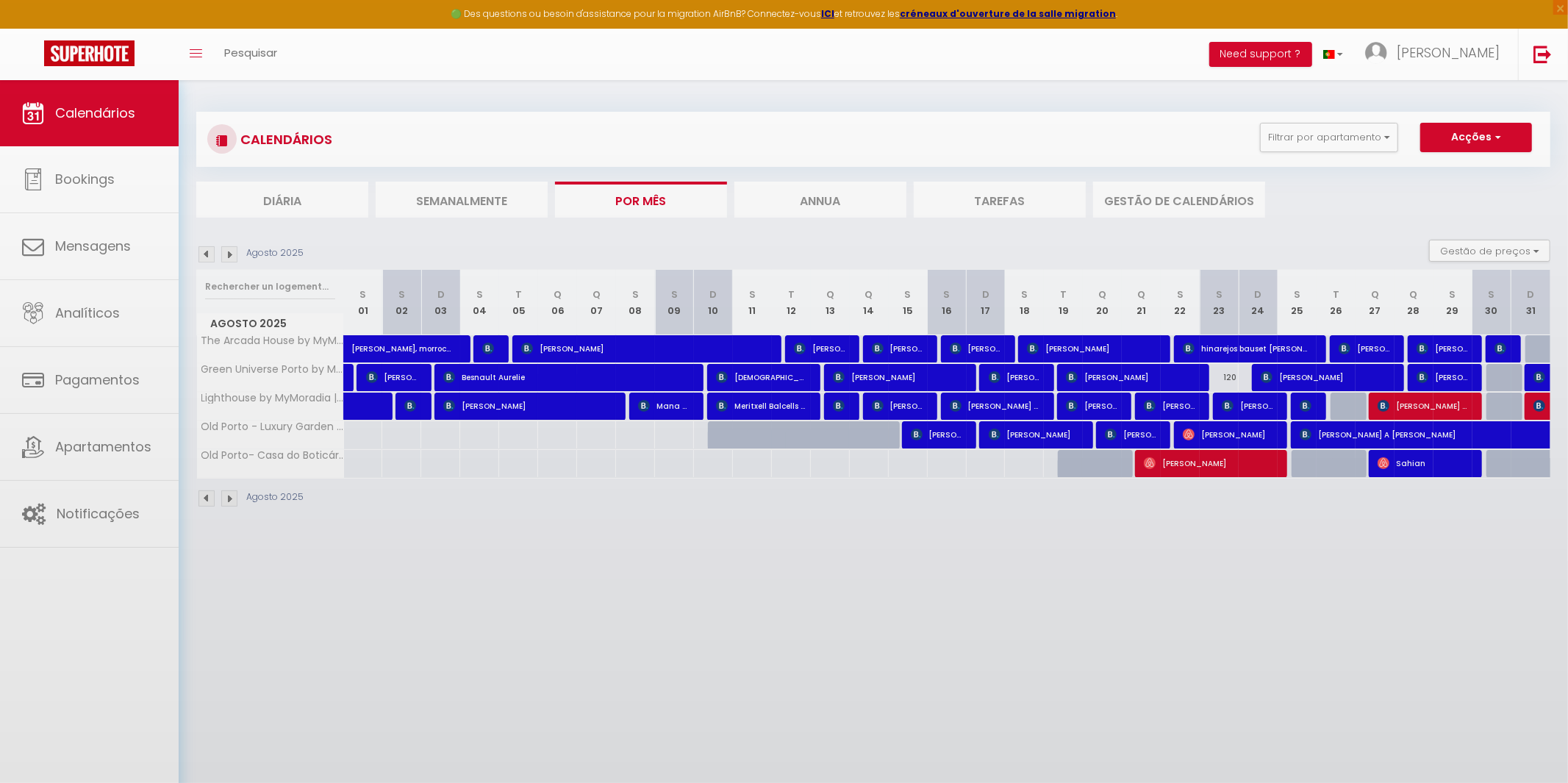
click at [413, 410] on body "🟢 Des questions ou besoin d'assistance pour la migration AirBnB? Connectez-vous…" at bounding box center [784, 472] width 1568 height 783
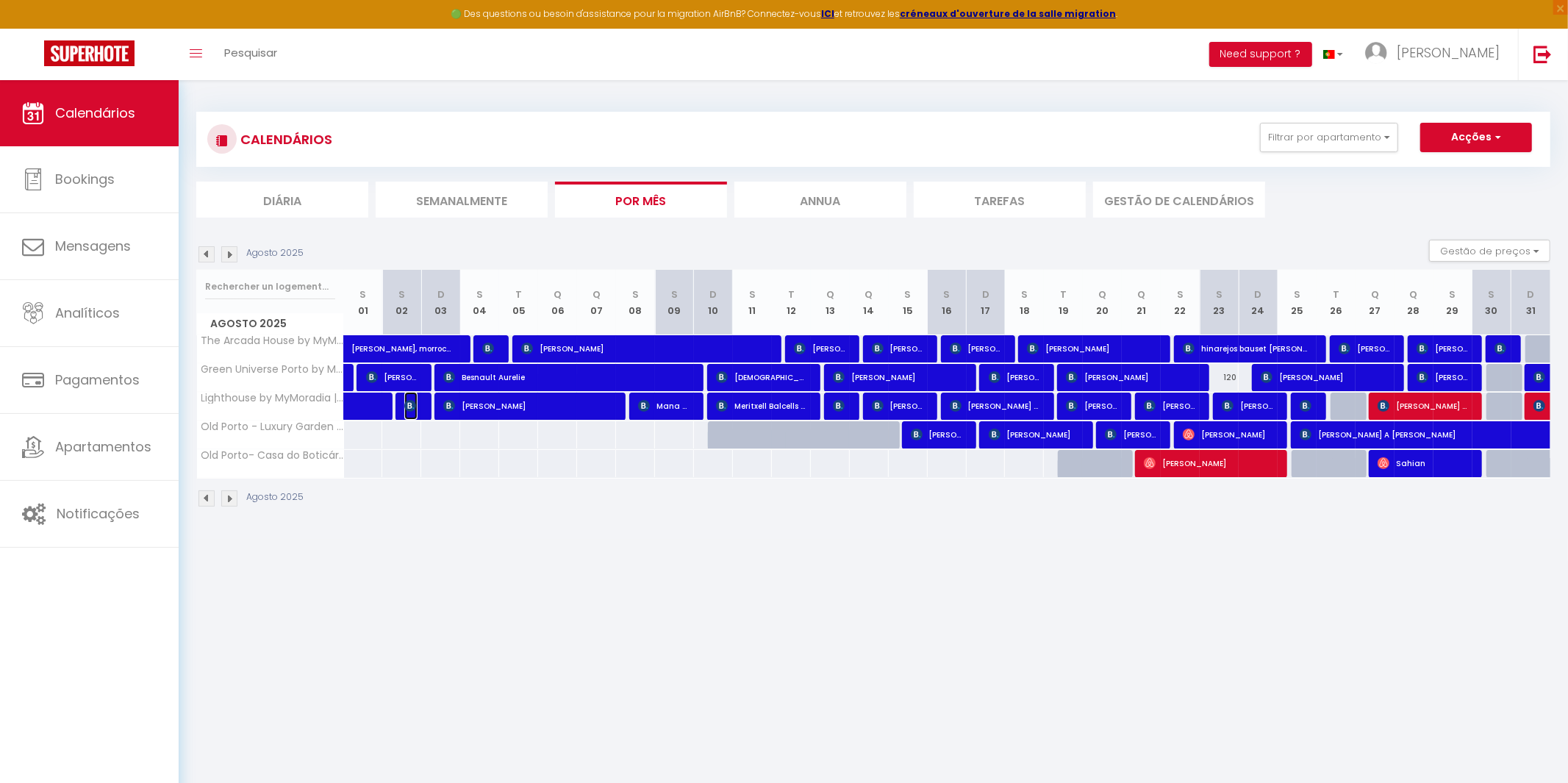
click at [413, 410] on img at bounding box center [410, 405] width 12 height 12
select select "45900"
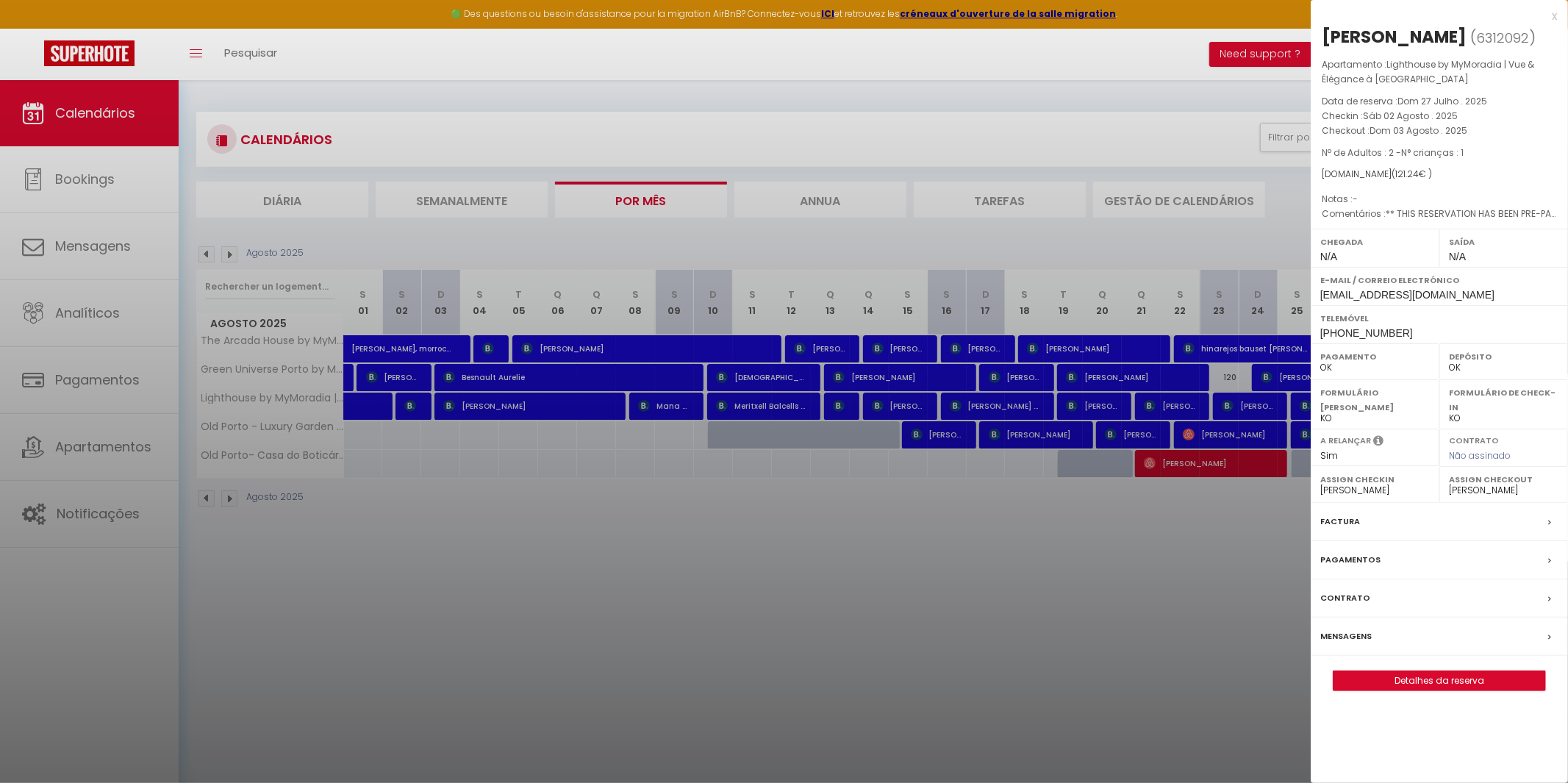
click at [411, 408] on div at bounding box center [784, 391] width 1568 height 783
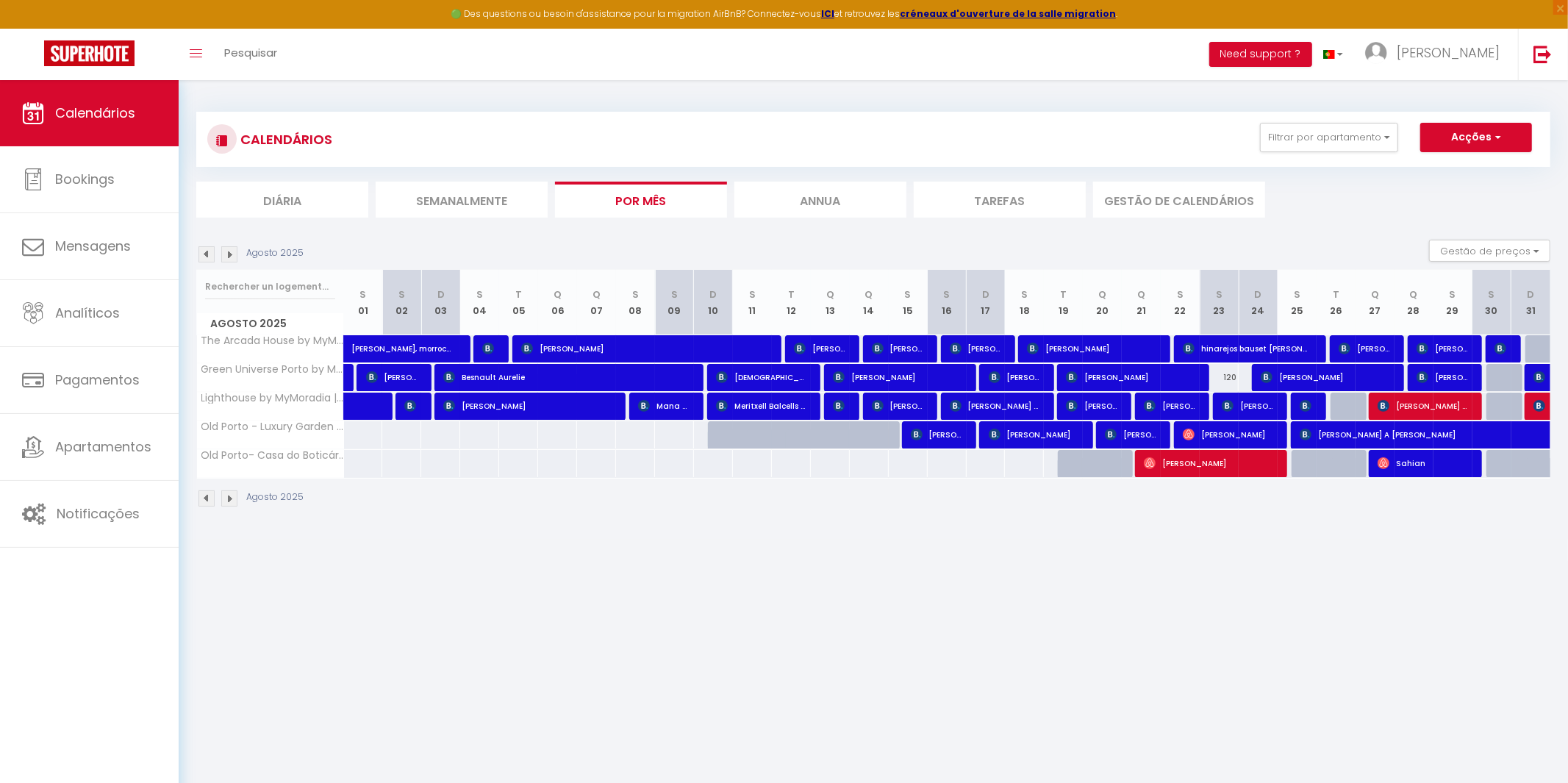
click at [233, 252] on img at bounding box center [229, 254] width 16 height 16
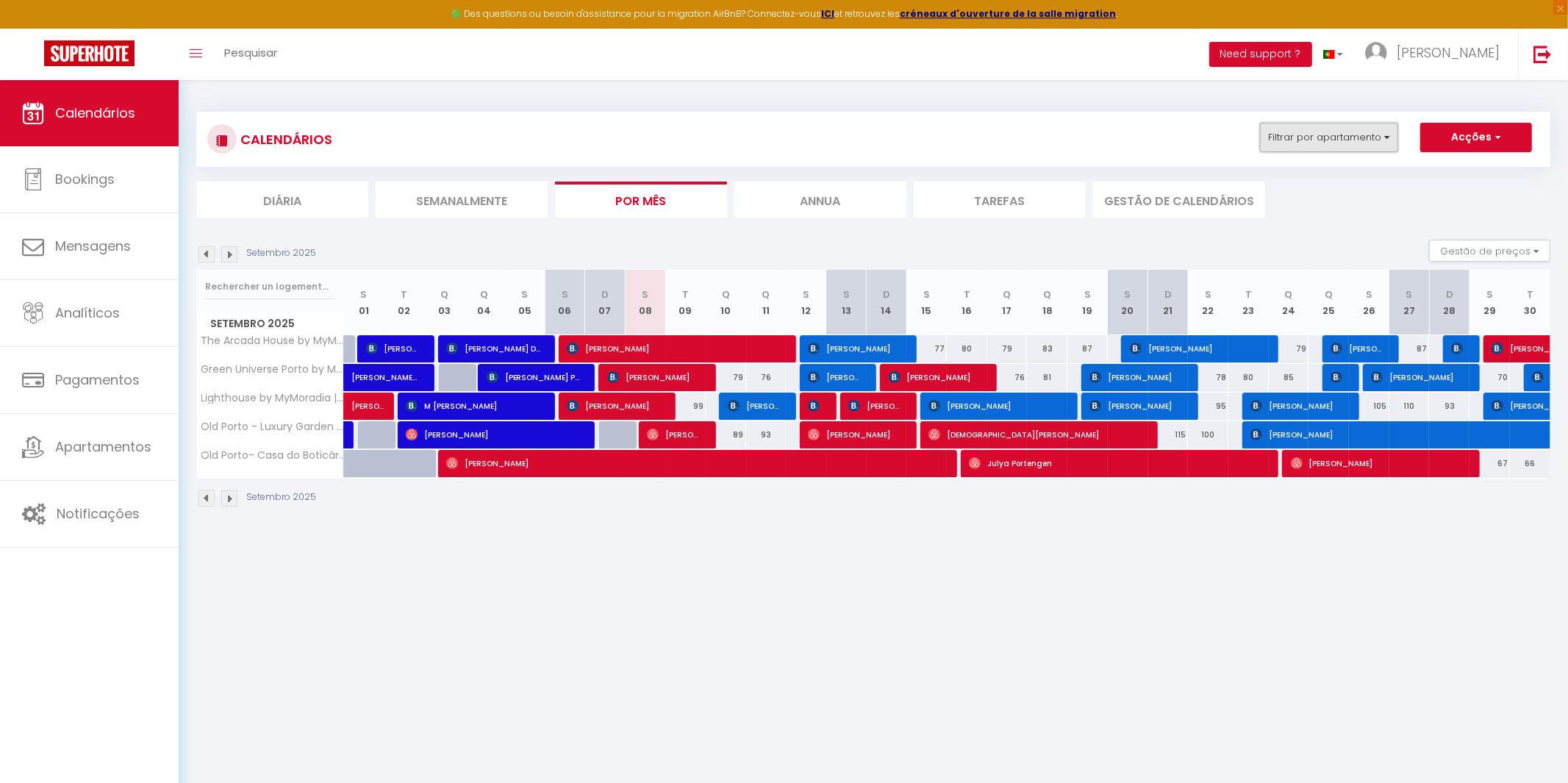
click at [1367, 143] on button "Filtrar por apartamento" at bounding box center [1329, 137] width 138 height 30
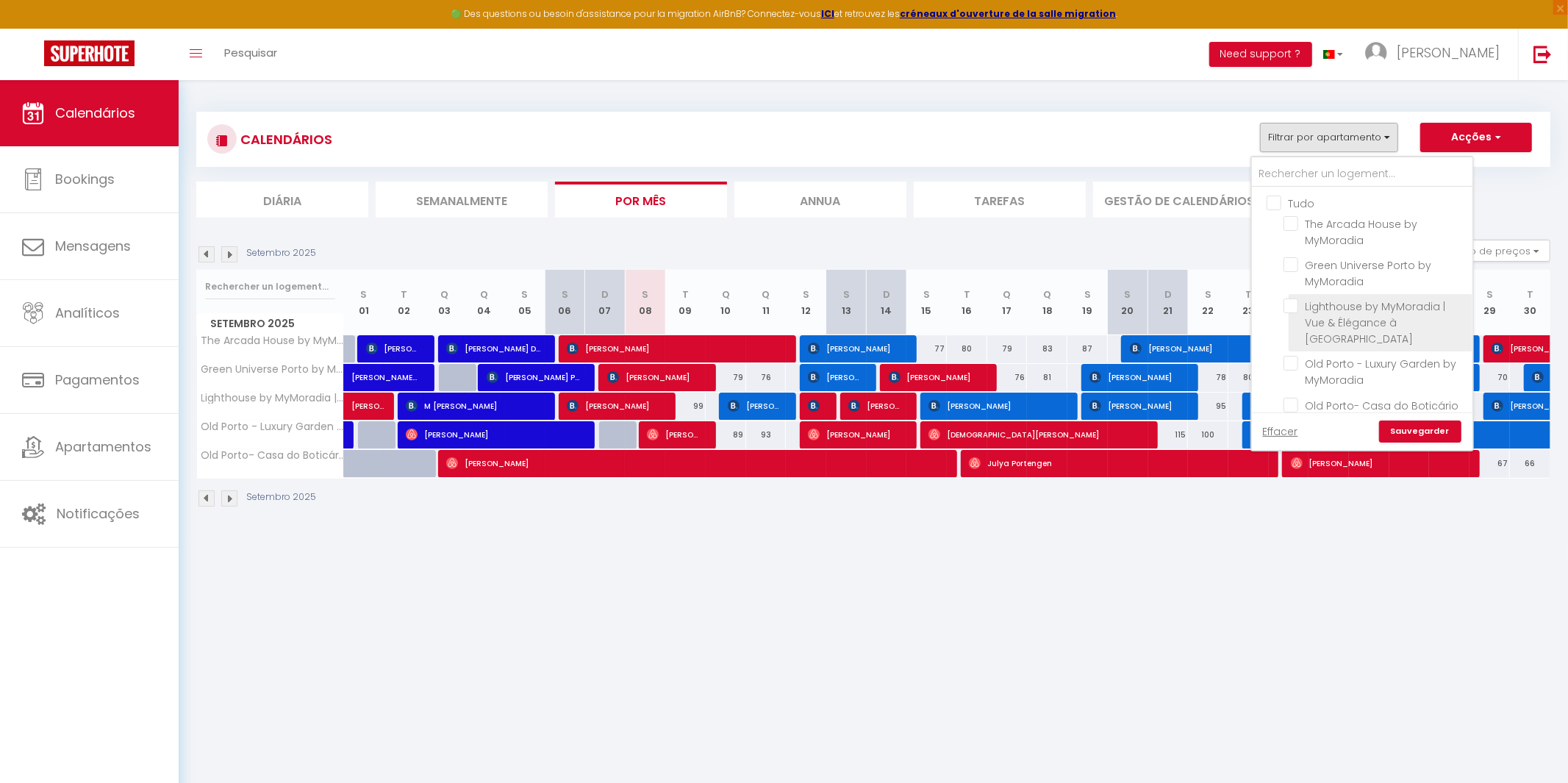
click at [1284, 312] on input "Lighthouse by MyMoradia | Vue & Élégance à [GEOGRAPHIC_DATA]" at bounding box center [1375, 305] width 183 height 14
checkbox input "true"
checkbox input "false"
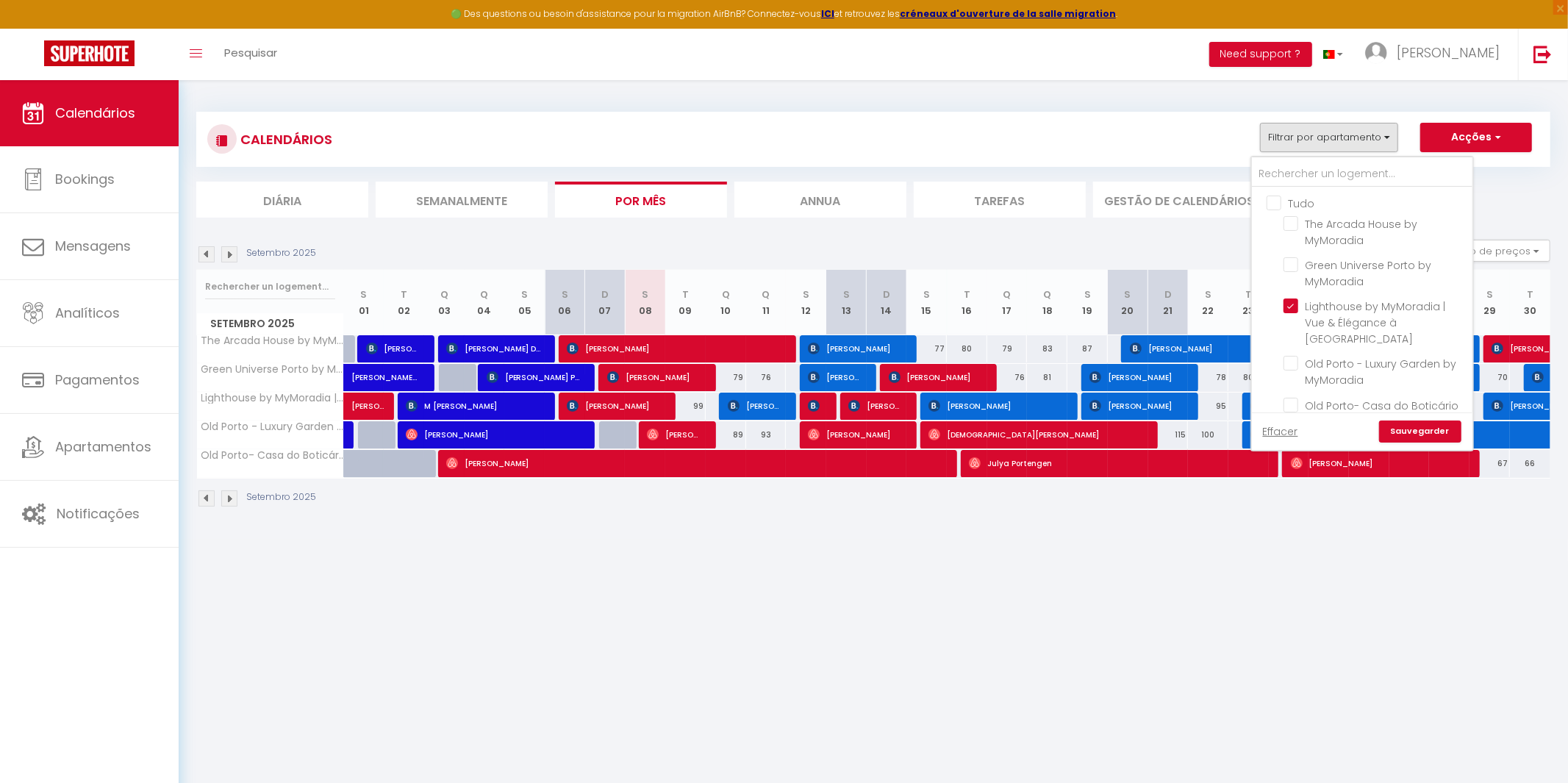
checkbox input "false"
click at [1410, 430] on link "Sauvegarder" at bounding box center [1420, 431] width 82 height 22
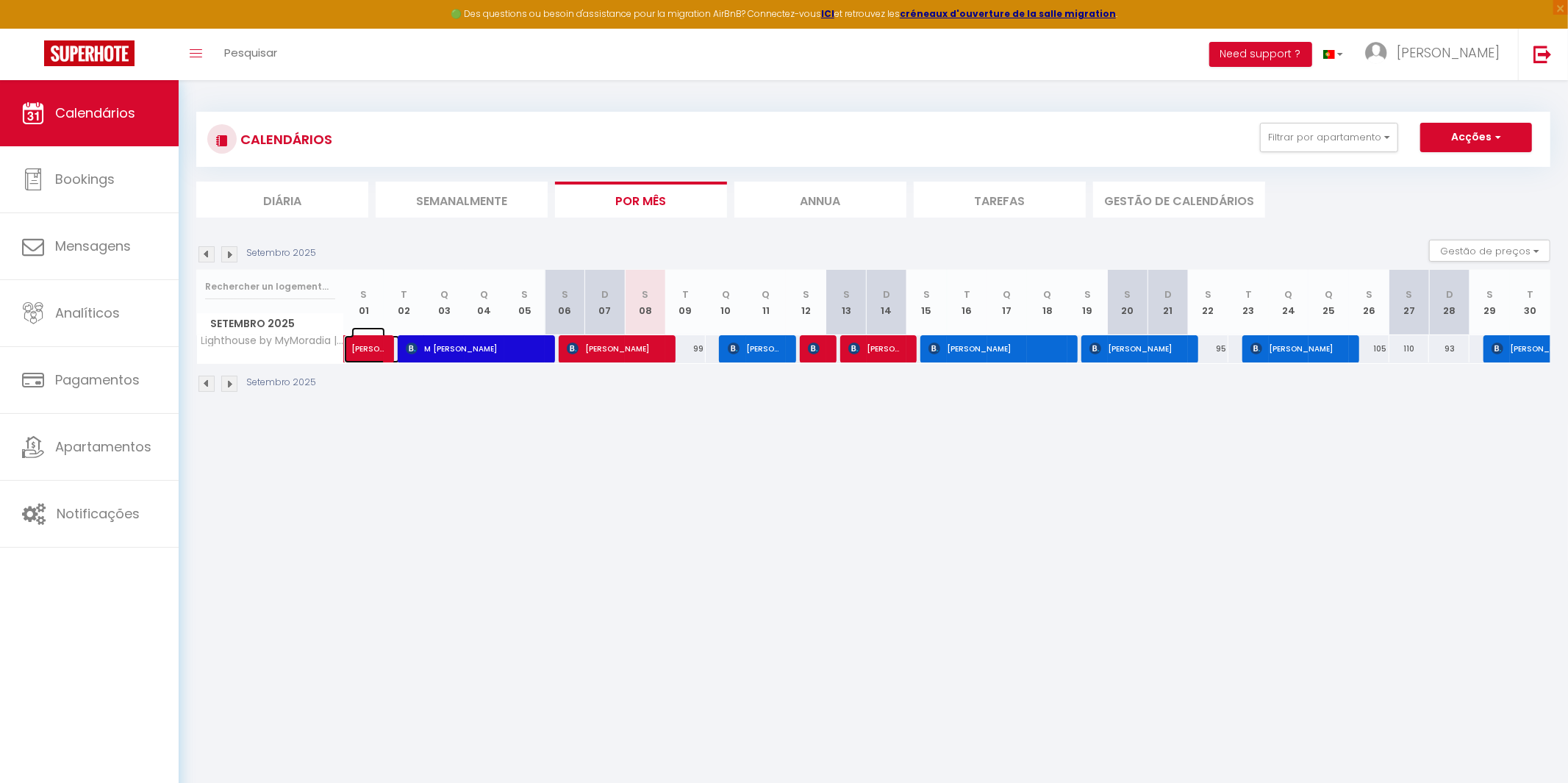
click at [357, 345] on span "[PERSON_NAME]" at bounding box center [369, 340] width 34 height 28
select select
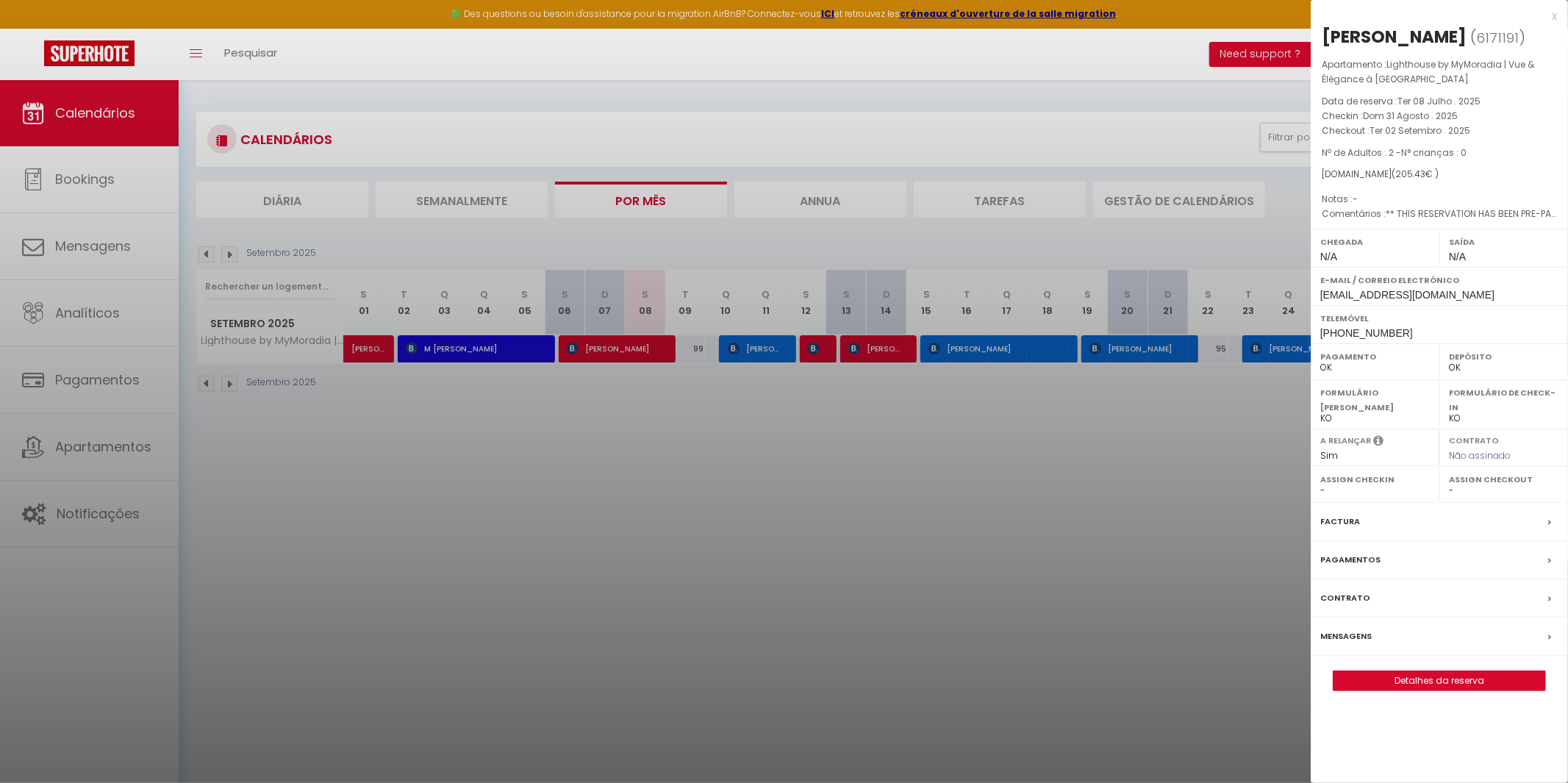
click at [200, 251] on div at bounding box center [784, 391] width 1568 height 783
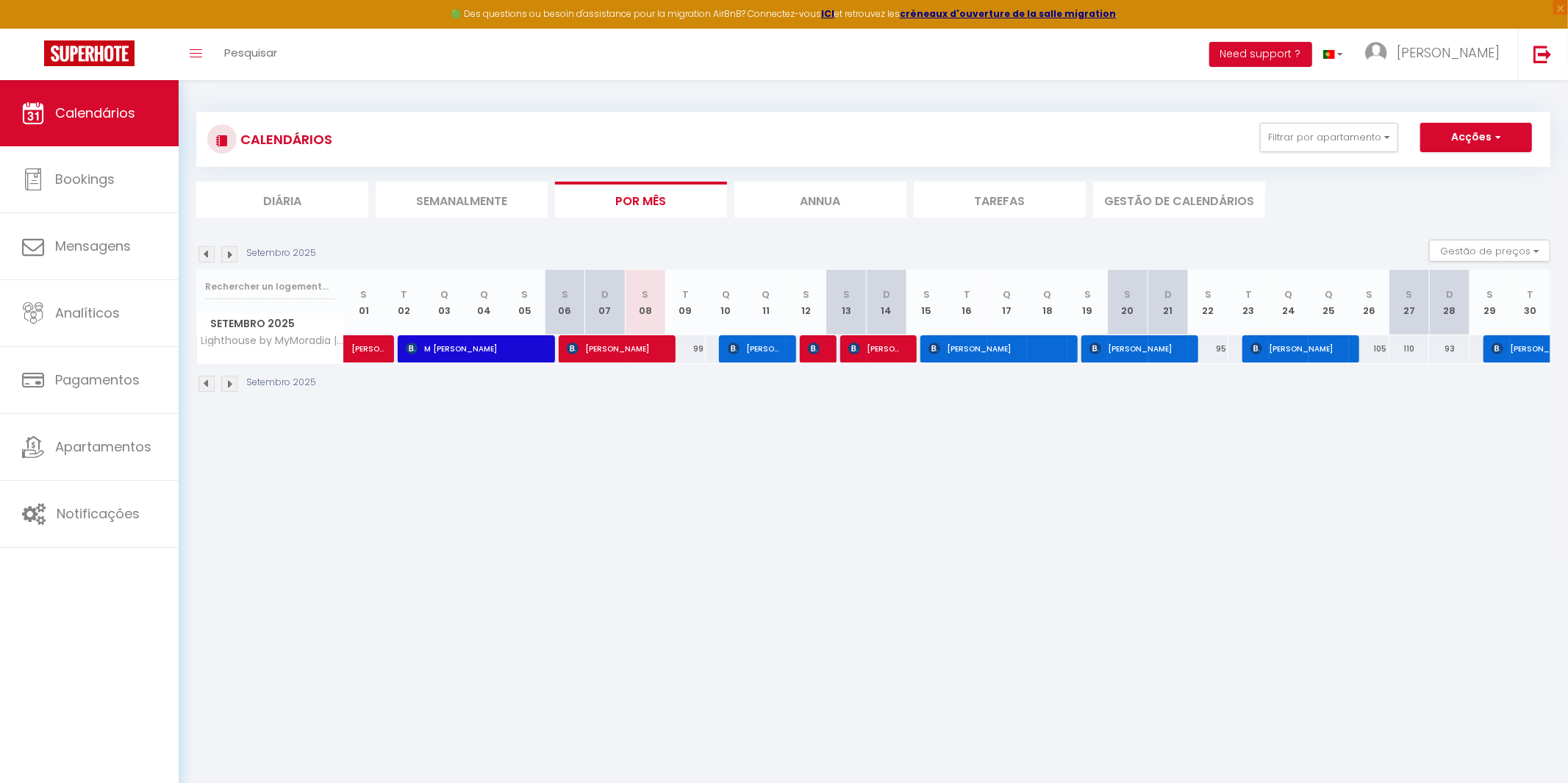
click at [202, 251] on img at bounding box center [207, 254] width 16 height 16
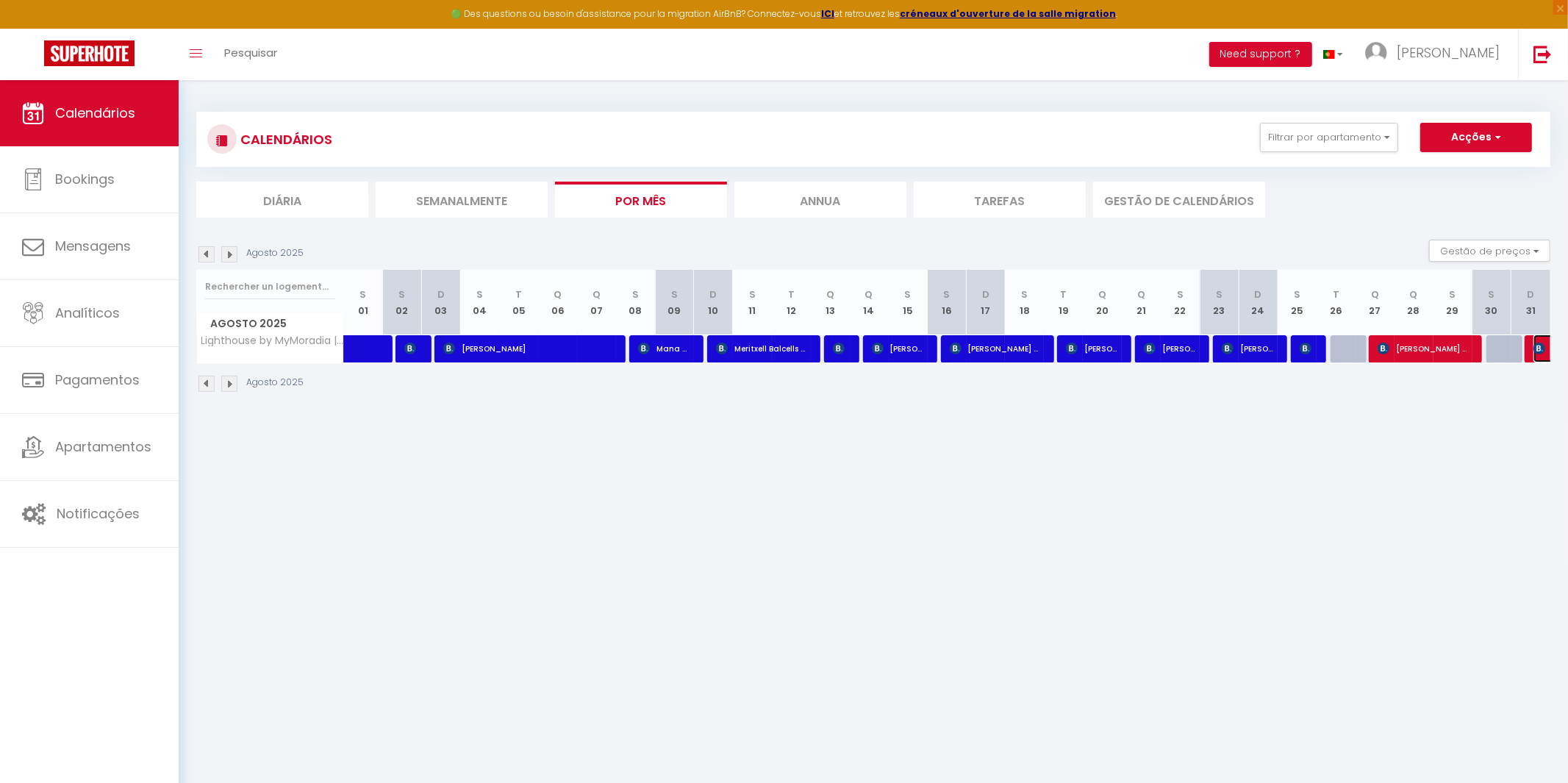
click at [1539, 347] on img at bounding box center [1538, 348] width 12 height 12
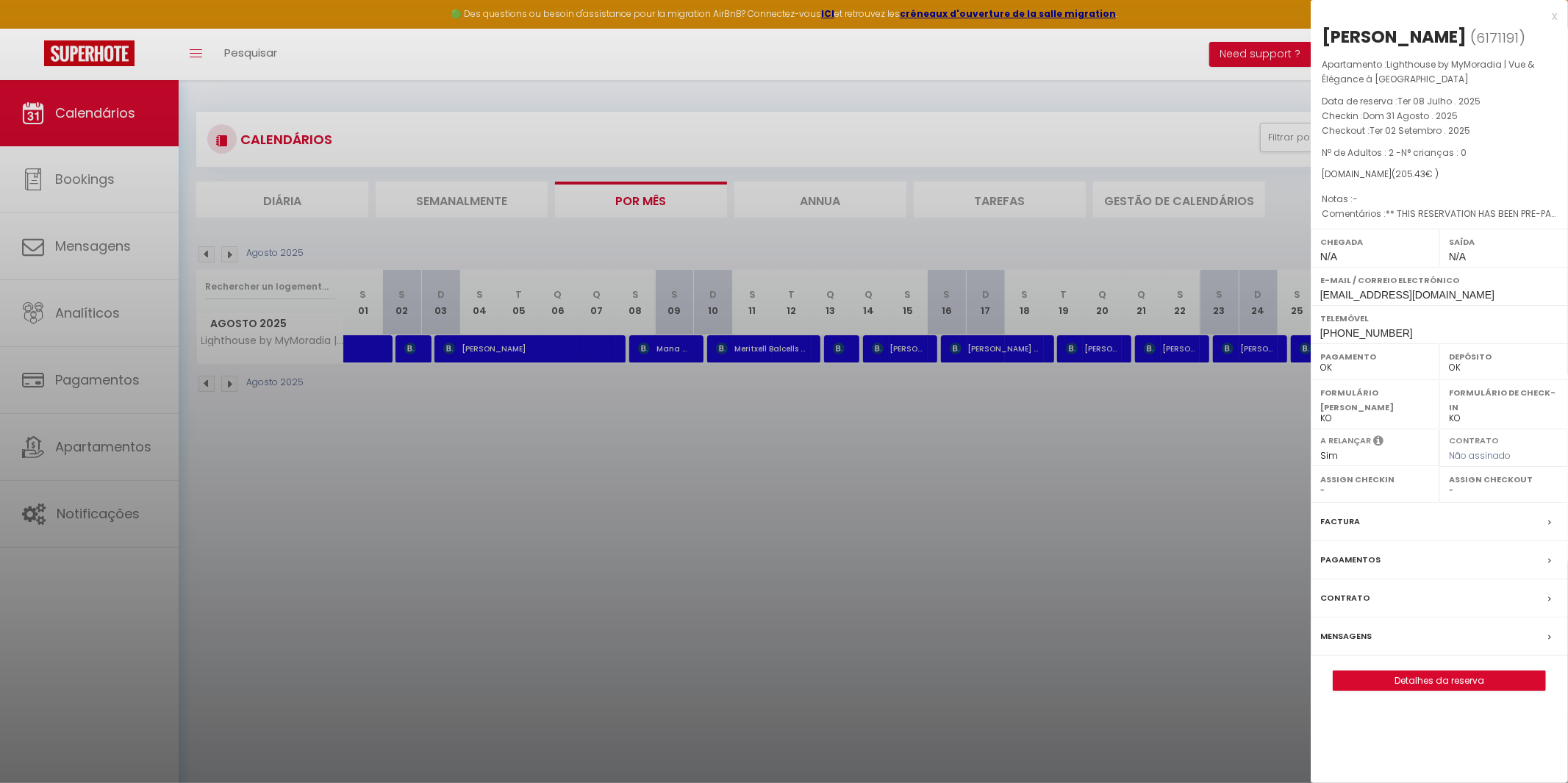
click at [351, 350] on div at bounding box center [784, 391] width 1568 height 783
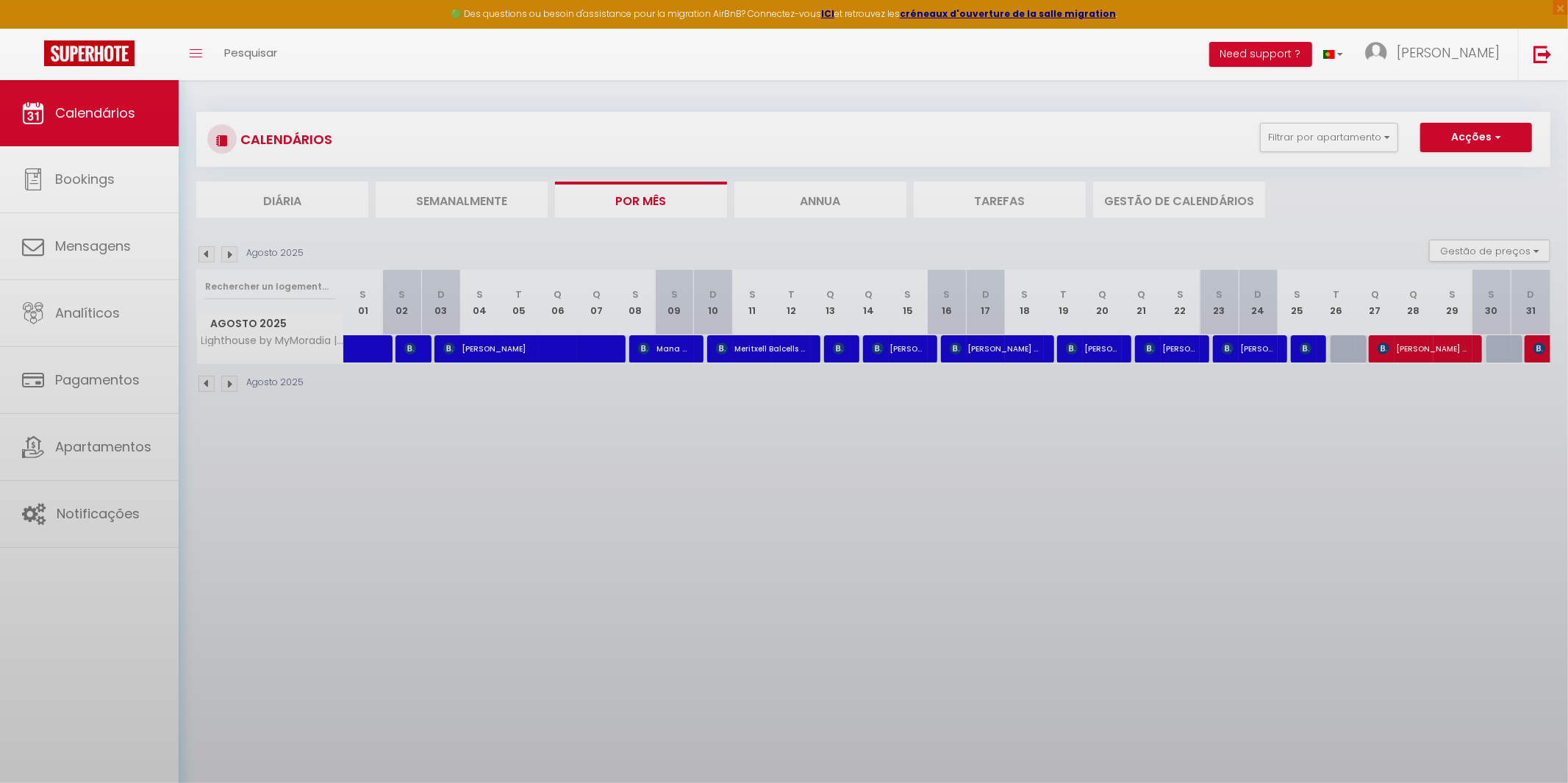
click at [351, 350] on body "🟢 Des questions ou besoin d'assistance pour la migration AirBnB? Connectez-vous…" at bounding box center [784, 472] width 1568 height 783
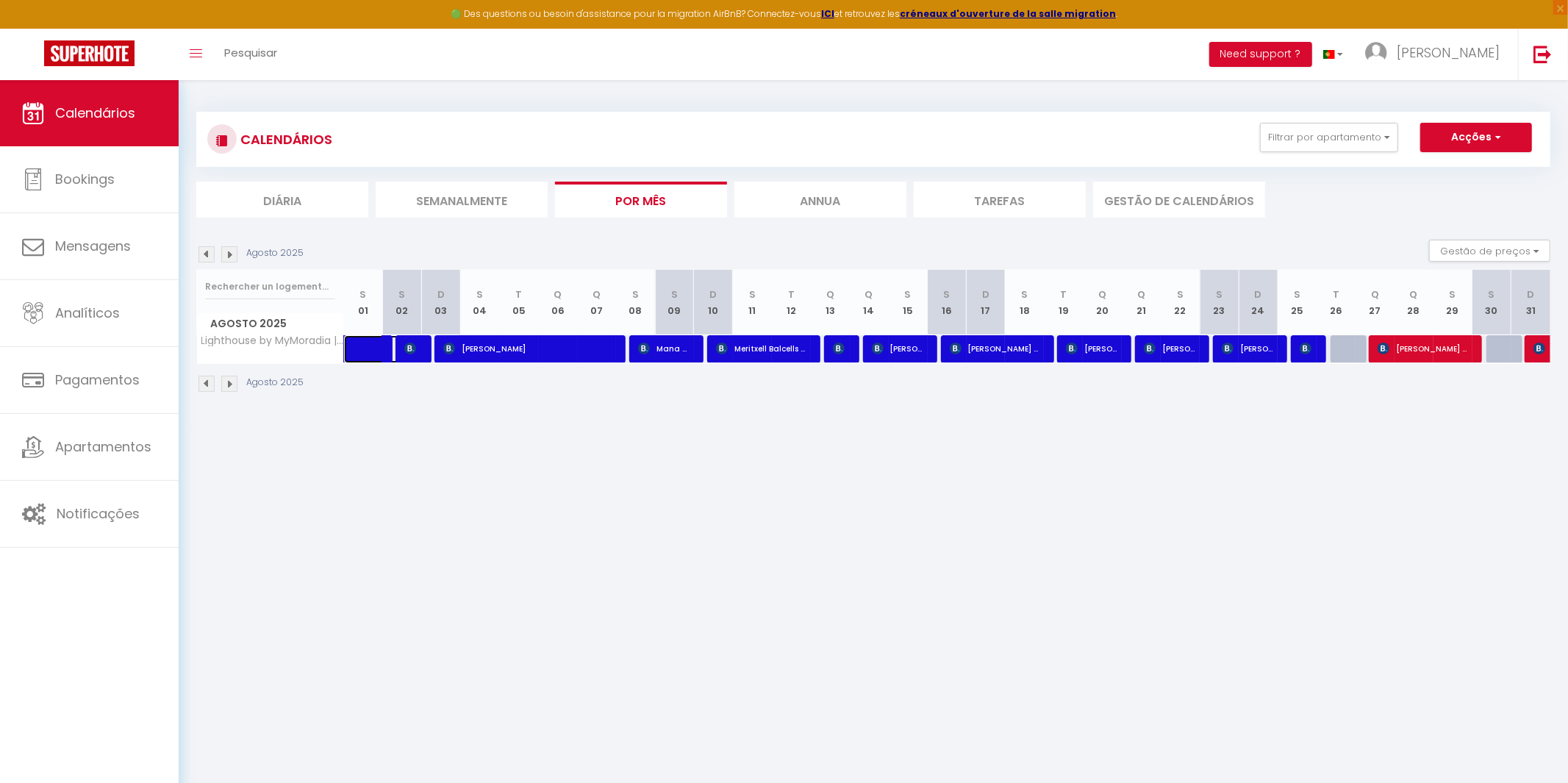
click at [352, 352] on link at bounding box center [363, 348] width 39 height 28
select select "46177"
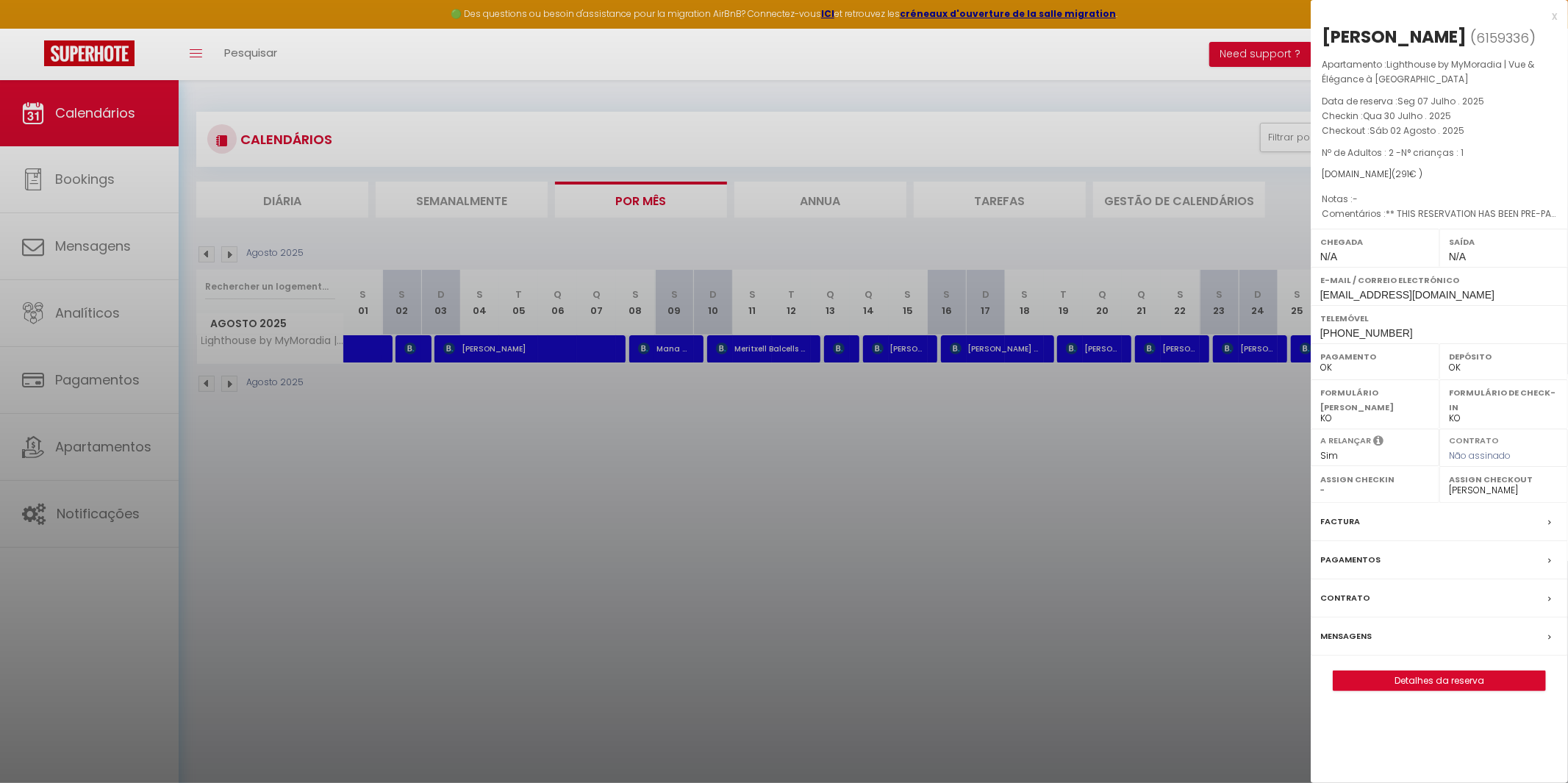
click at [694, 566] on div at bounding box center [784, 391] width 1568 height 783
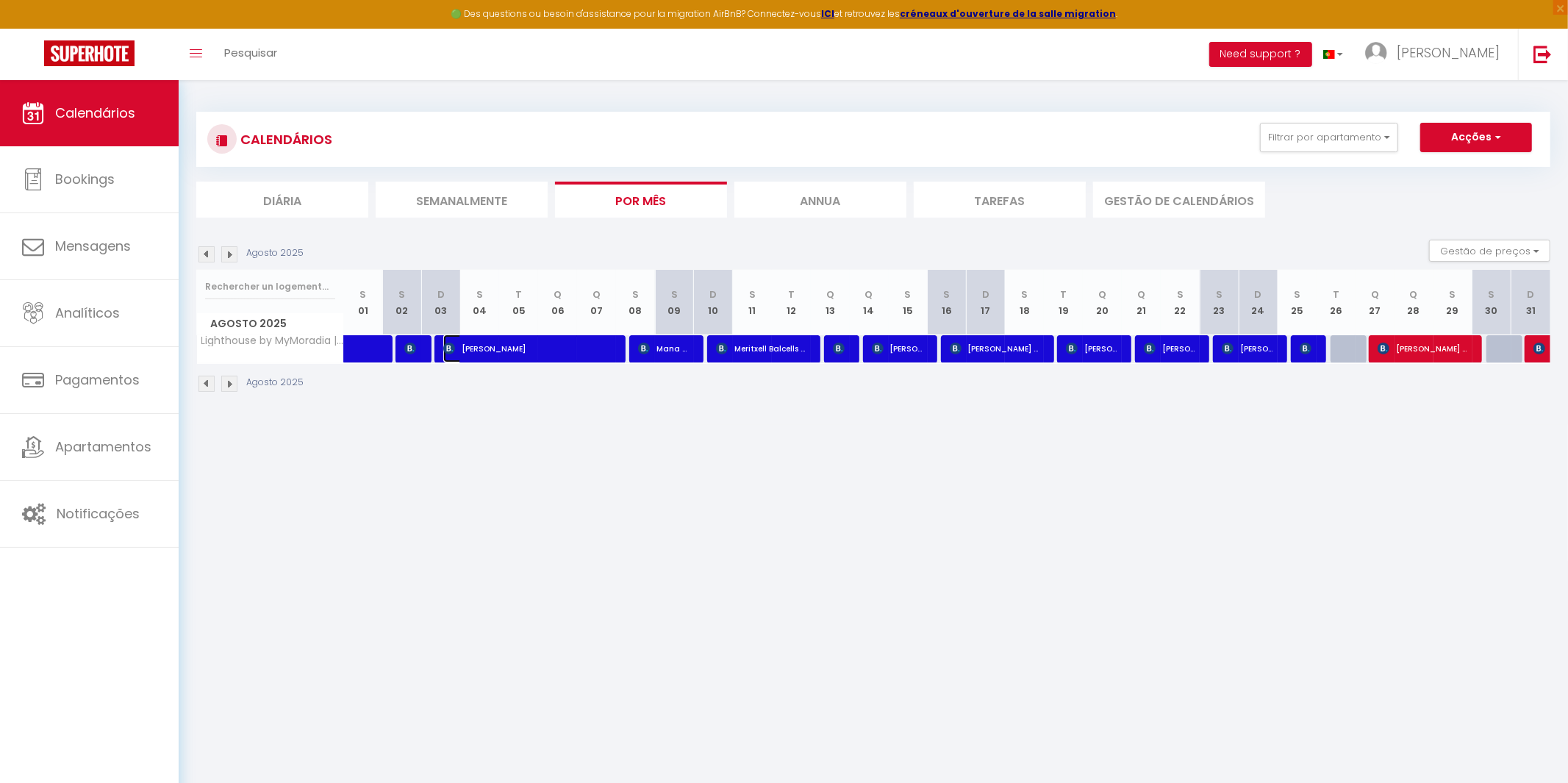
click at [463, 355] on span "[PERSON_NAME]" at bounding box center [527, 348] width 169 height 28
select select "45900"
select select "50245"
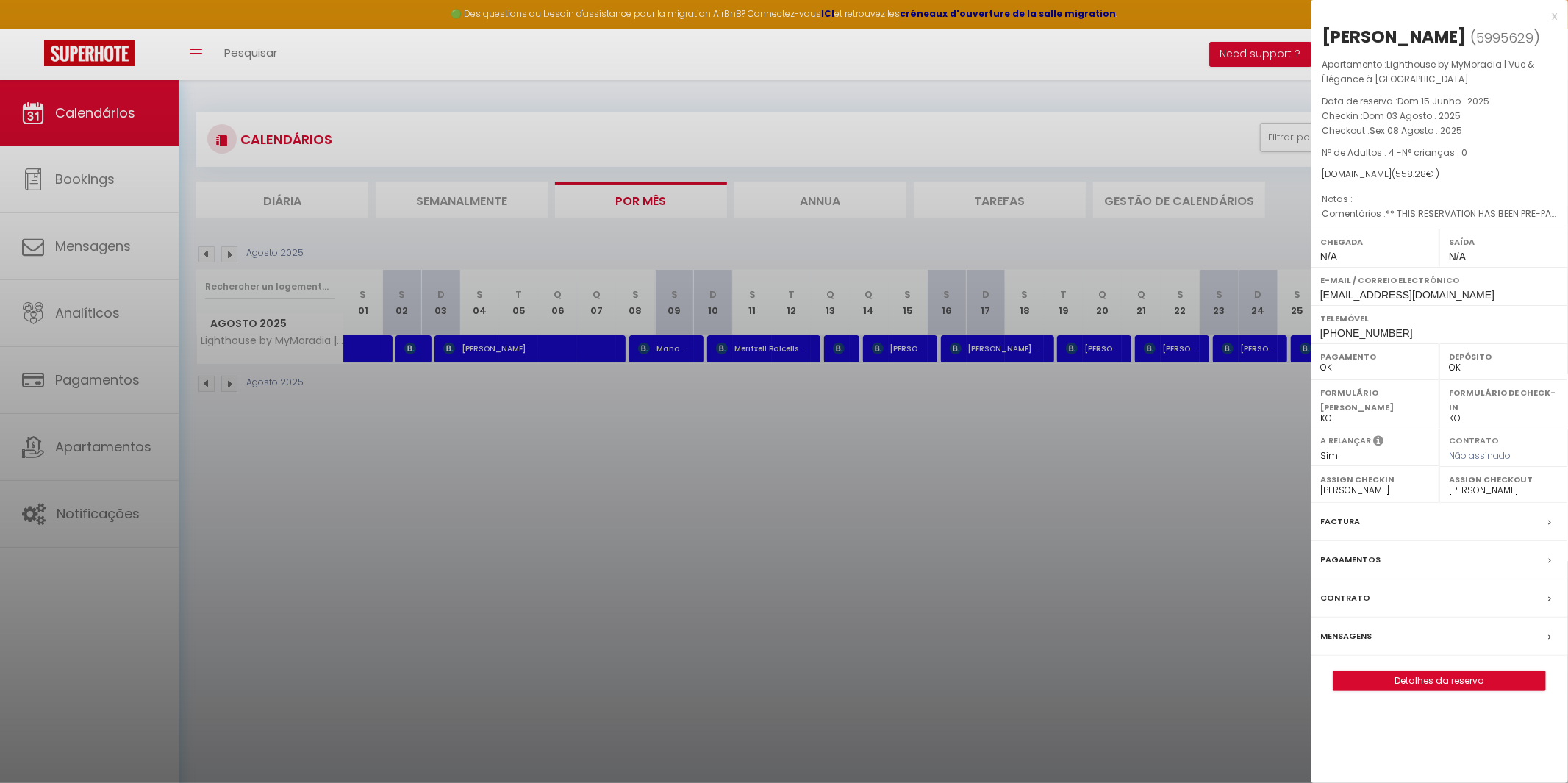
drag, startPoint x: 703, startPoint y: 509, endPoint x: 703, endPoint y: 499, distance: 10.0
click at [704, 508] on div at bounding box center [784, 391] width 1568 height 783
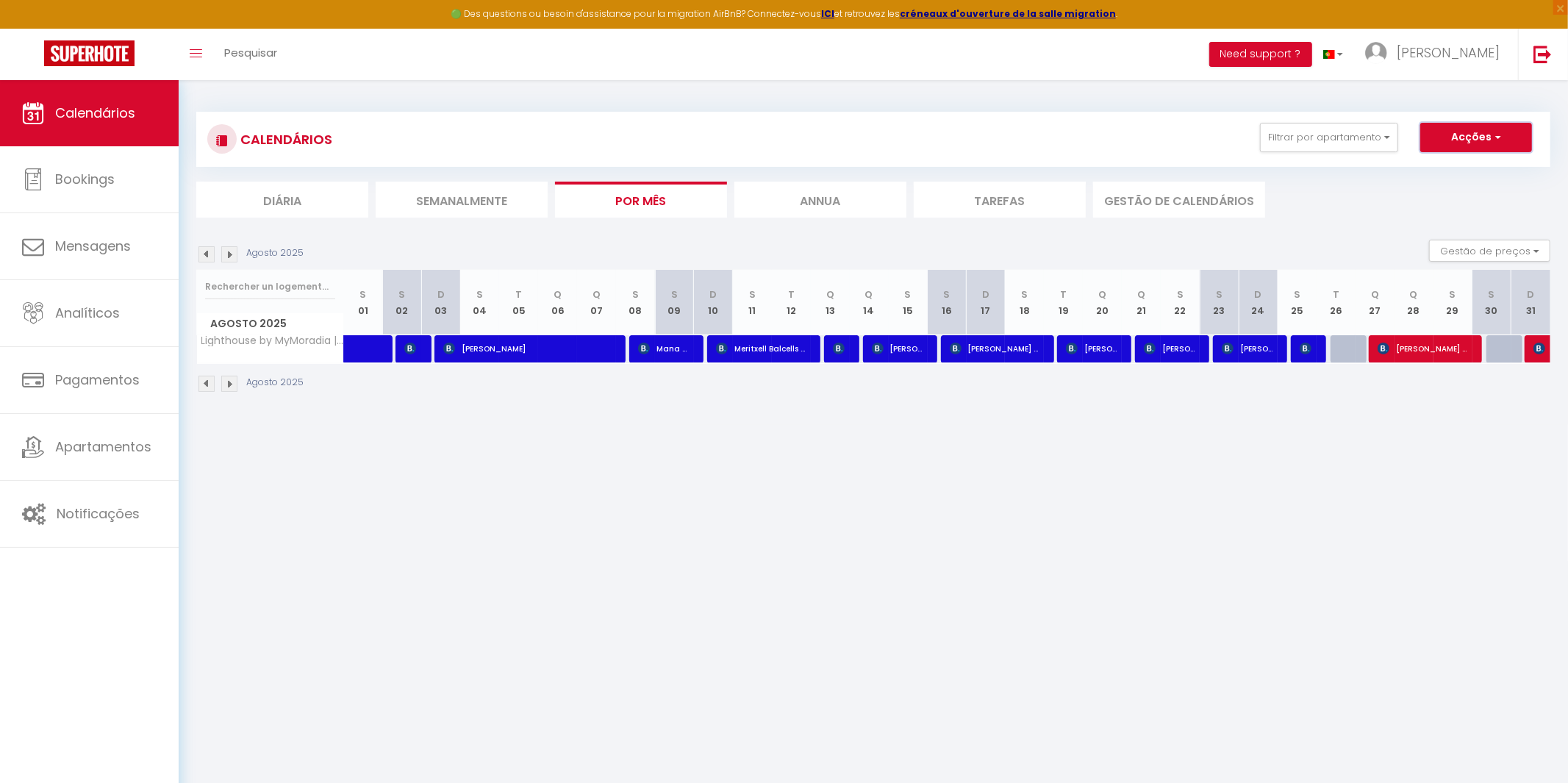
click at [1472, 130] on button "Acções" at bounding box center [1476, 137] width 112 height 30
click at [1363, 132] on button "Filtrar por apartamento" at bounding box center [1329, 137] width 138 height 30
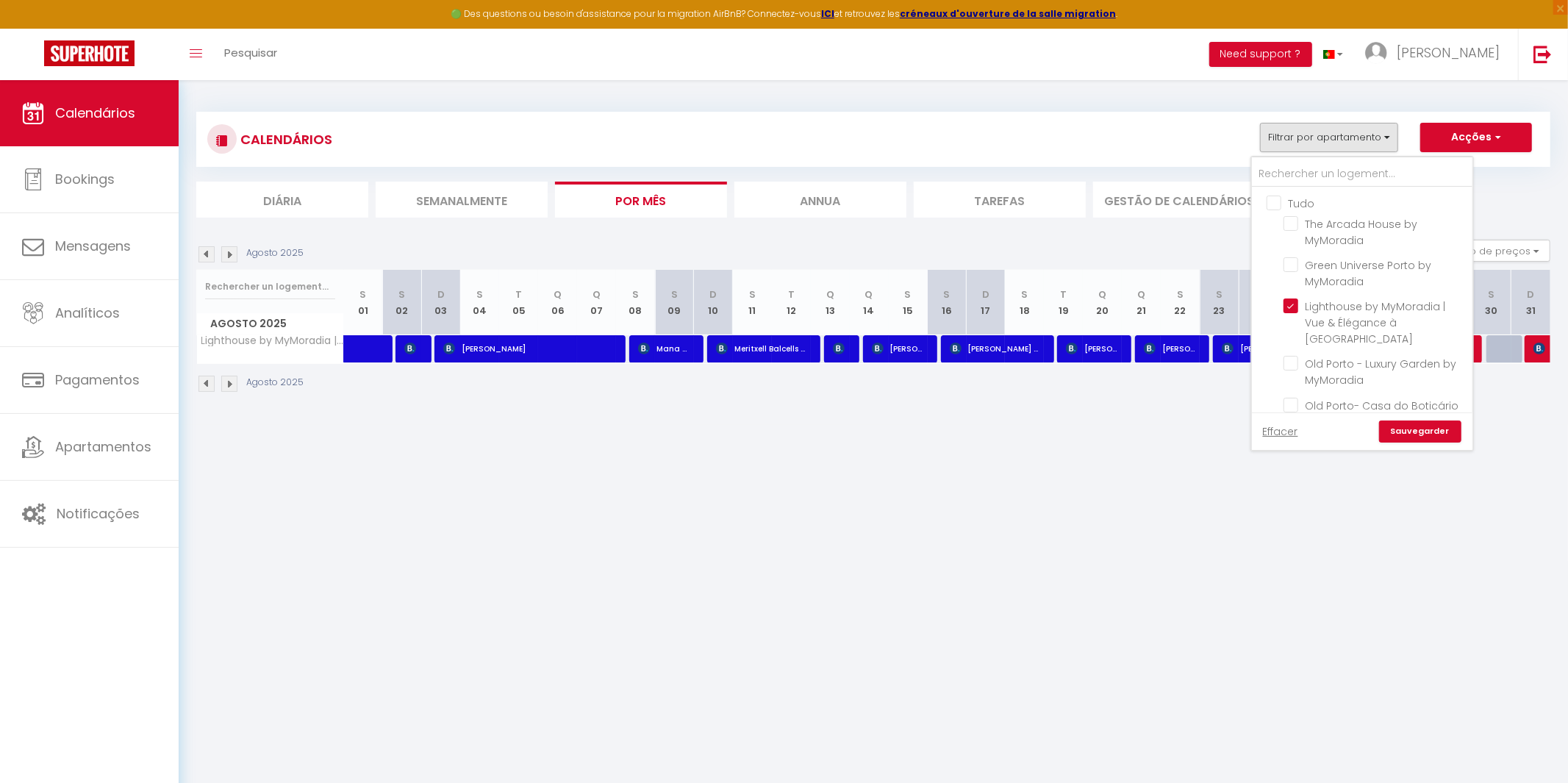
drag, startPoint x: 1267, startPoint y: 200, endPoint x: 1273, endPoint y: 210, distance: 11.7
click at [1267, 200] on input "Tudo" at bounding box center [1376, 202] width 220 height 14
checkbox input "true"
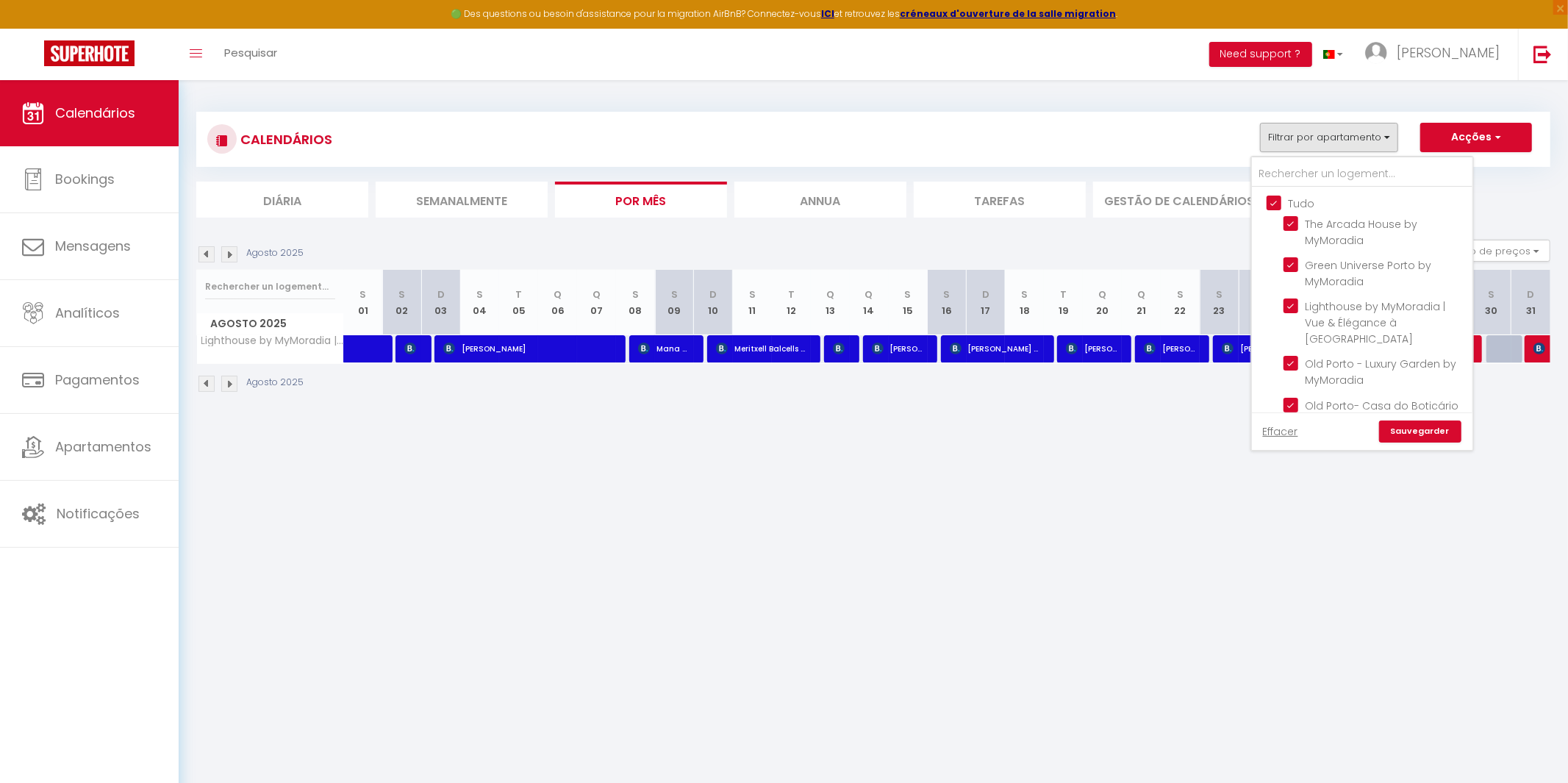
checkbox input "true"
click at [1410, 430] on link "Sauvegarder" at bounding box center [1420, 431] width 82 height 22
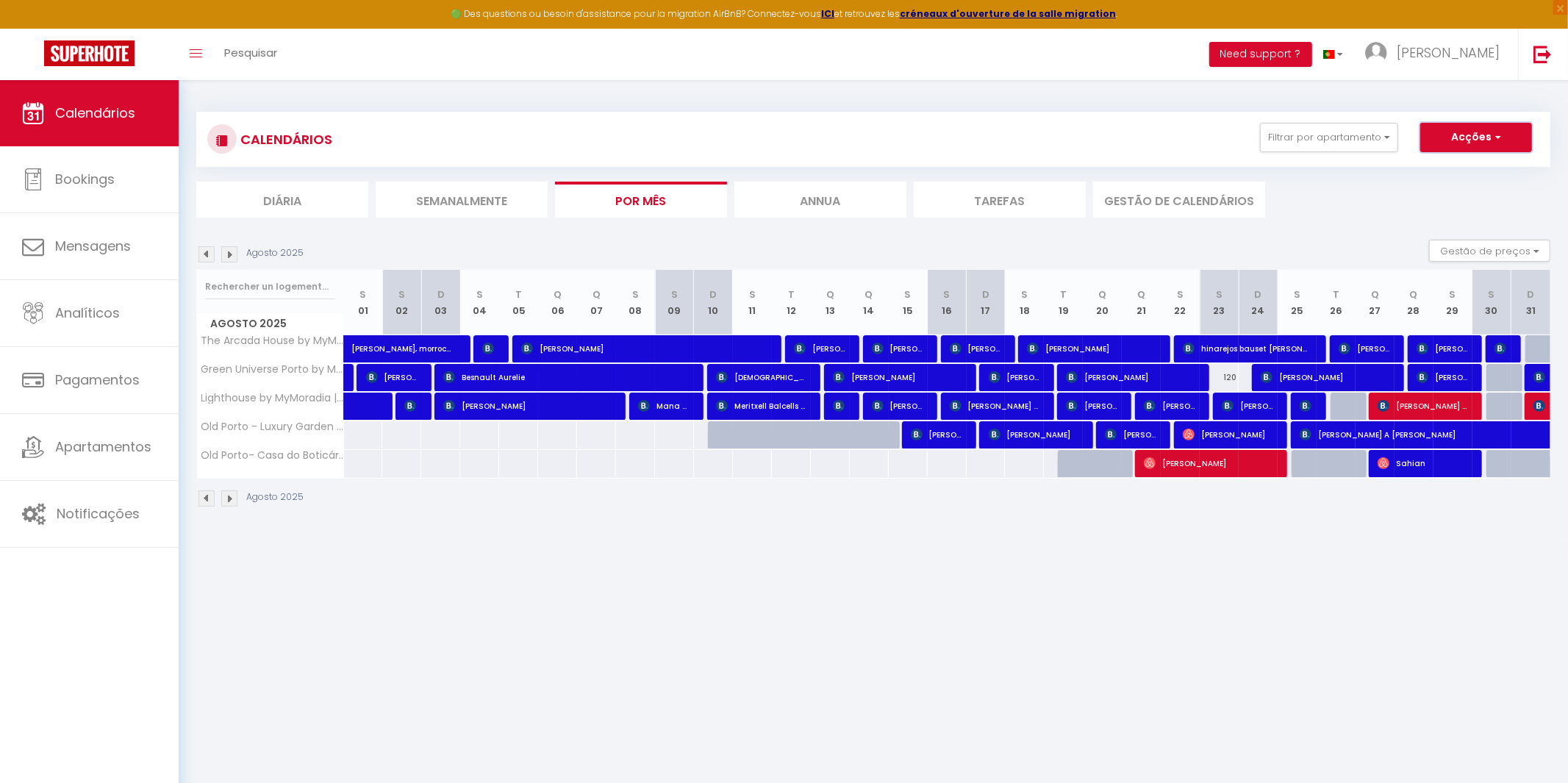
click at [1503, 125] on button "Acções" at bounding box center [1476, 137] width 112 height 30
click at [1431, 200] on link "Exportar reservas" at bounding box center [1451, 193] width 108 height 22
type input "[PERSON_NAME][EMAIL_ADDRESS][DOMAIN_NAME]"
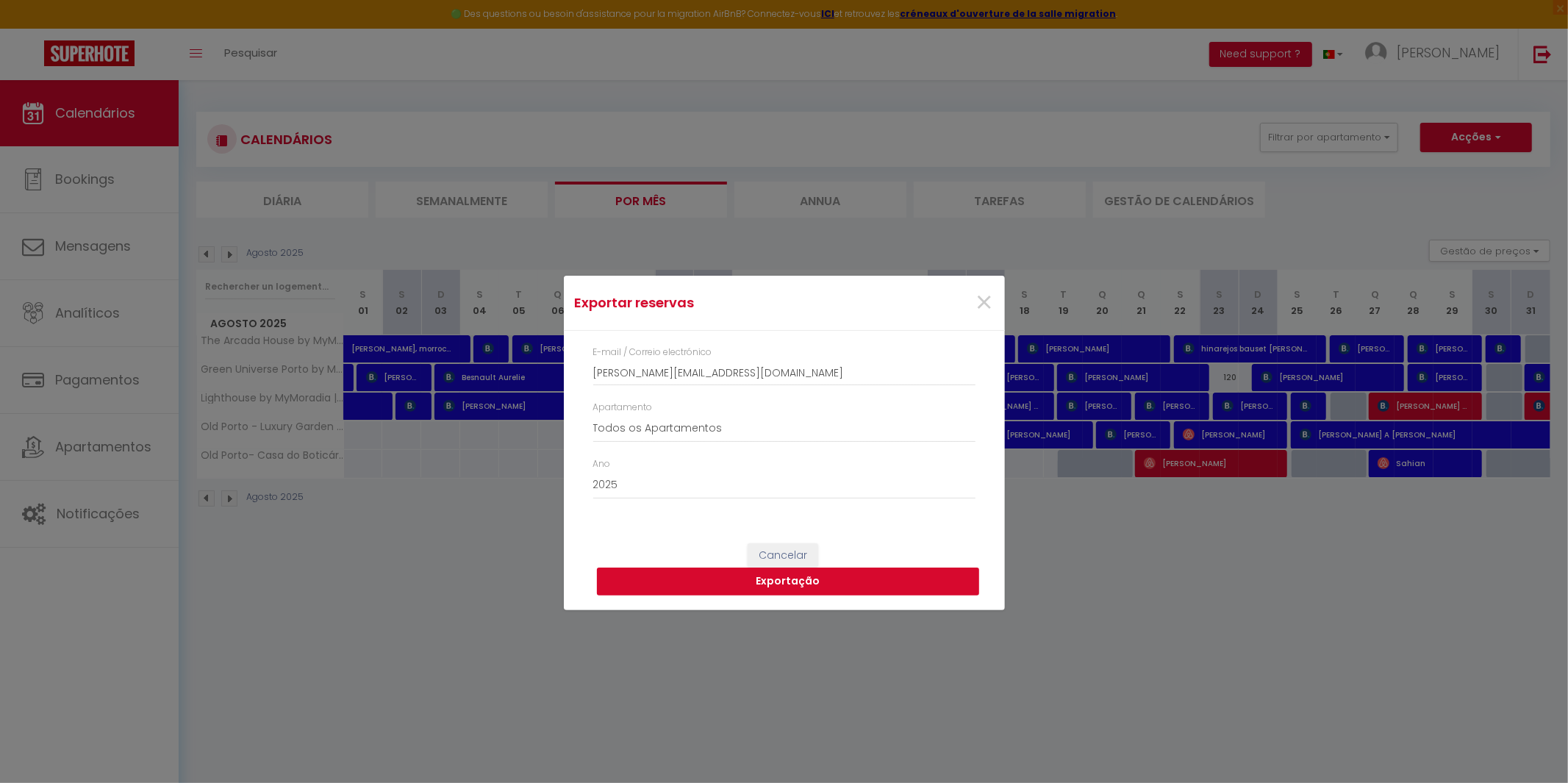
click at [729, 583] on button "Exportação" at bounding box center [788, 581] width 382 height 28
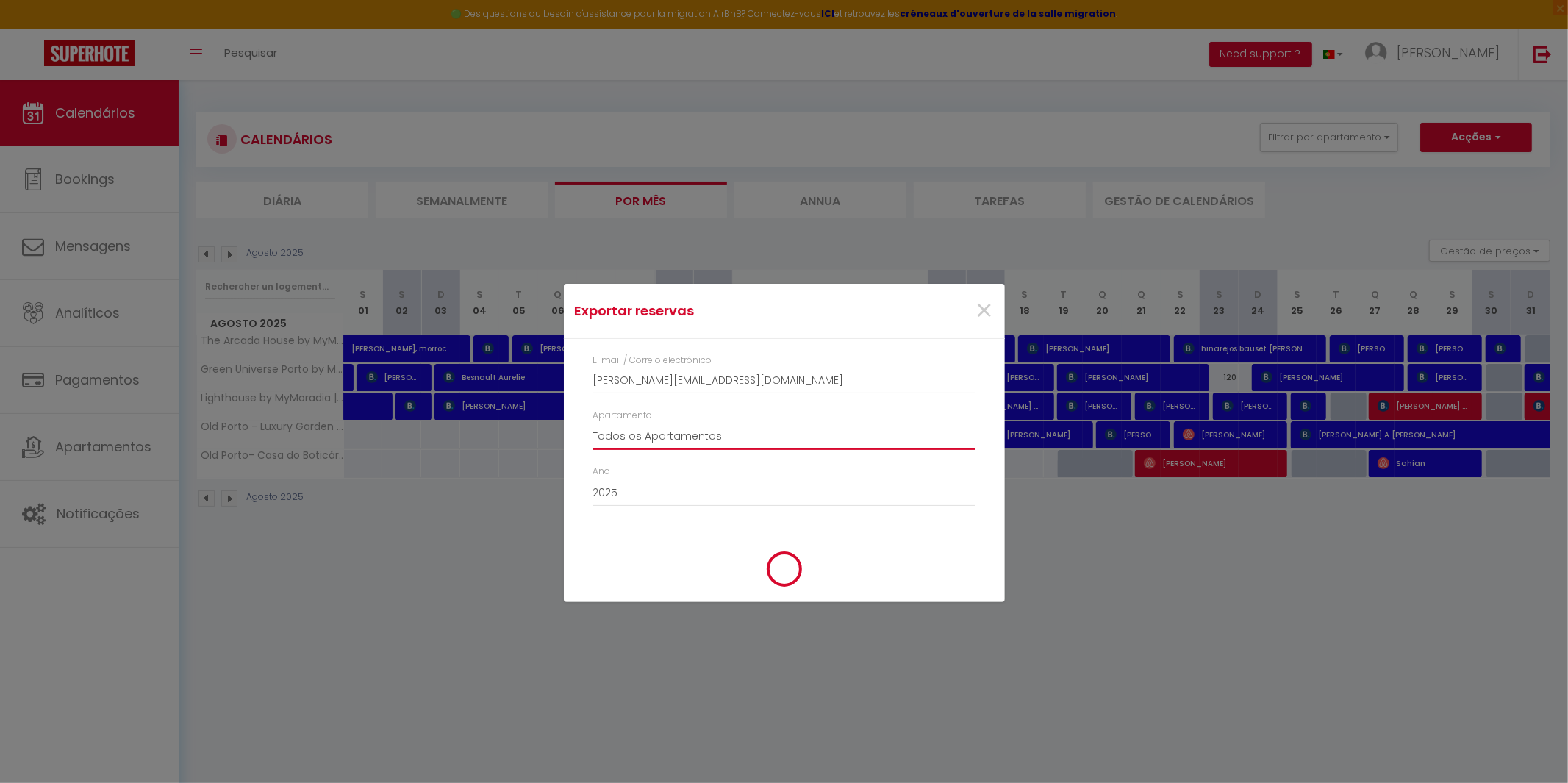
click at [747, 448] on select "Todos os Apartamentos The [GEOGRAPHIC_DATA] by MyMoradia Green Universe Porto b…" at bounding box center [784, 435] width 382 height 28
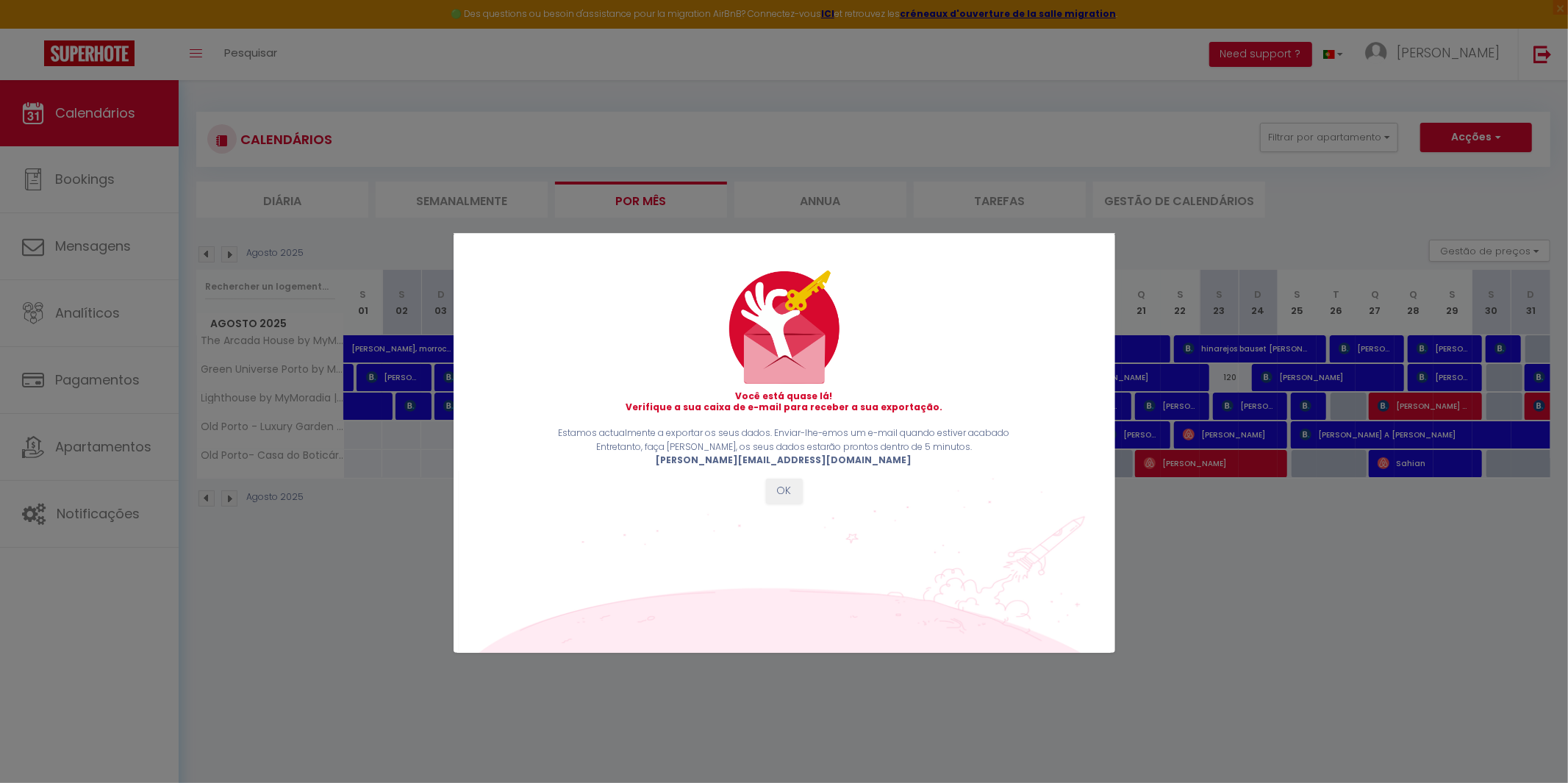
click at [788, 504] on div "Você está quase lá! Verifique a sua caixa de e-mail para receber a sua exportaç…" at bounding box center [783, 451] width 660 height 404
click at [780, 489] on button "OK" at bounding box center [784, 491] width 37 height 25
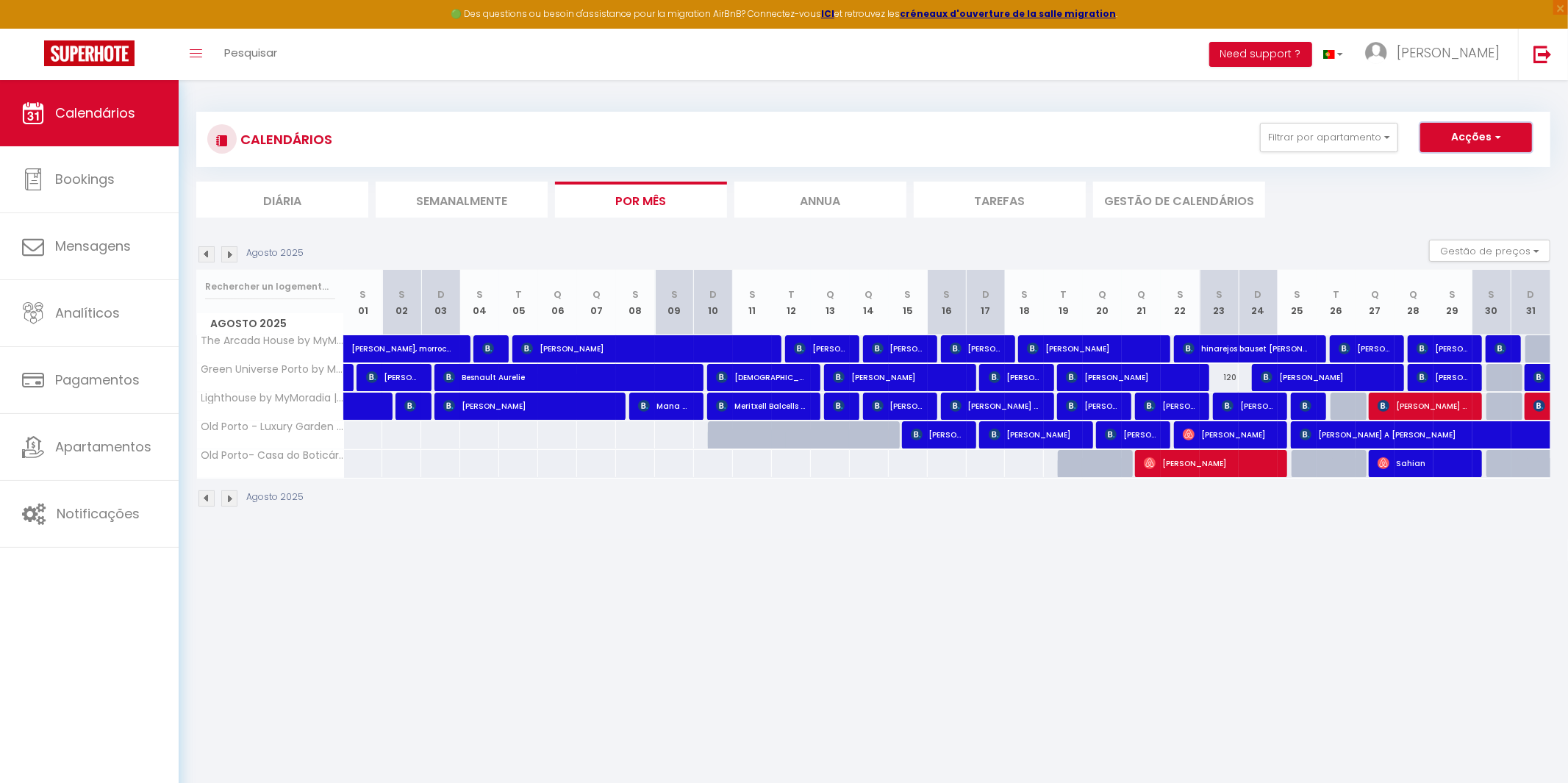
click at [1487, 138] on button "Acções" at bounding box center [1476, 137] width 112 height 30
click at [1452, 192] on link "Exportar reservas" at bounding box center [1451, 193] width 108 height 22
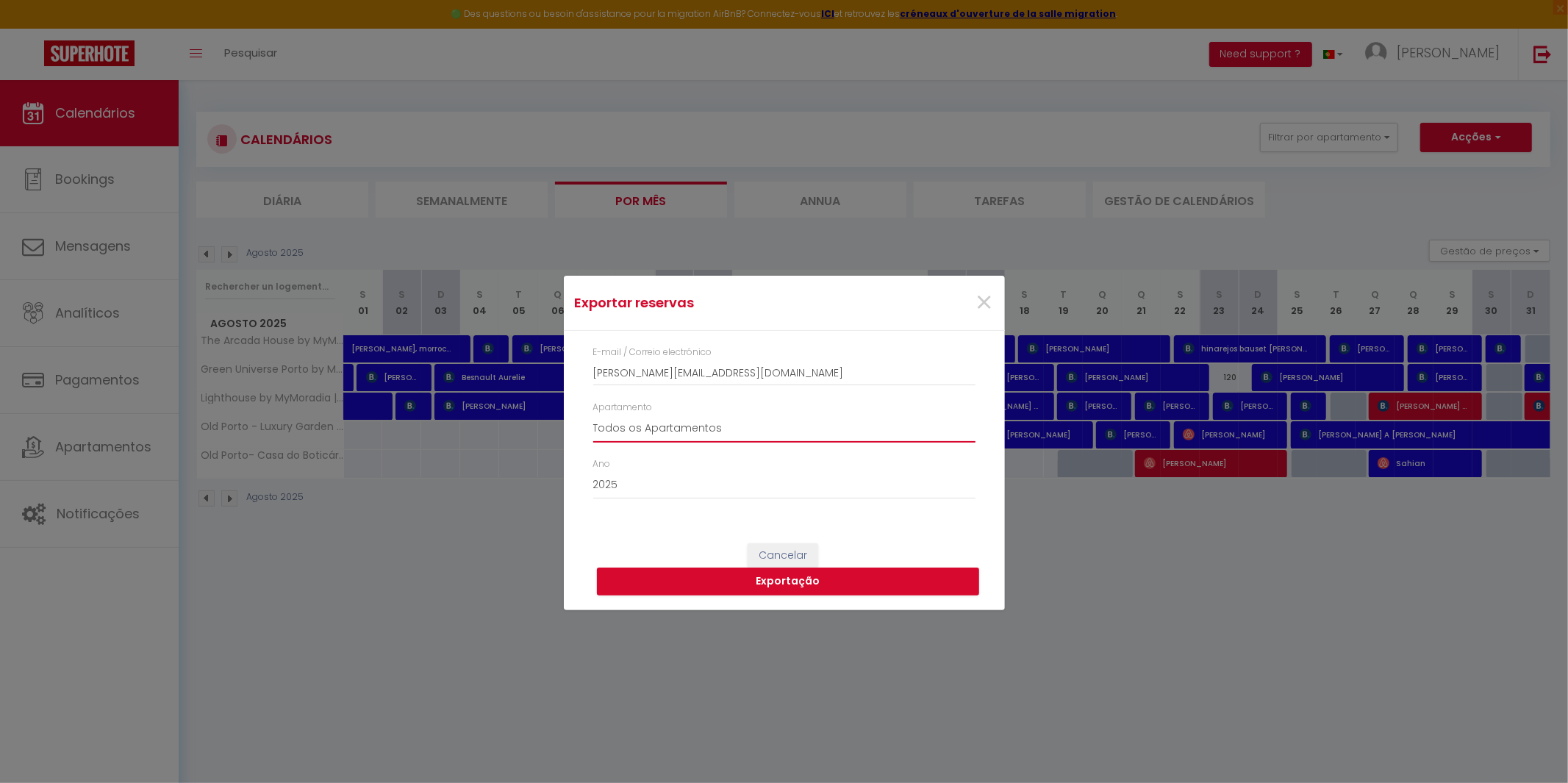
click at [713, 431] on select "Todos os Apartamentos The [GEOGRAPHIC_DATA] by MyMoradia Green Universe Porto b…" at bounding box center [784, 428] width 382 height 28
click at [593, 414] on select "Todos os Apartamentos The [GEOGRAPHIC_DATA] by MyMoradia Green Universe Porto b…" at bounding box center [784, 428] width 382 height 28
click at [756, 592] on button "Exportação" at bounding box center [788, 581] width 382 height 28
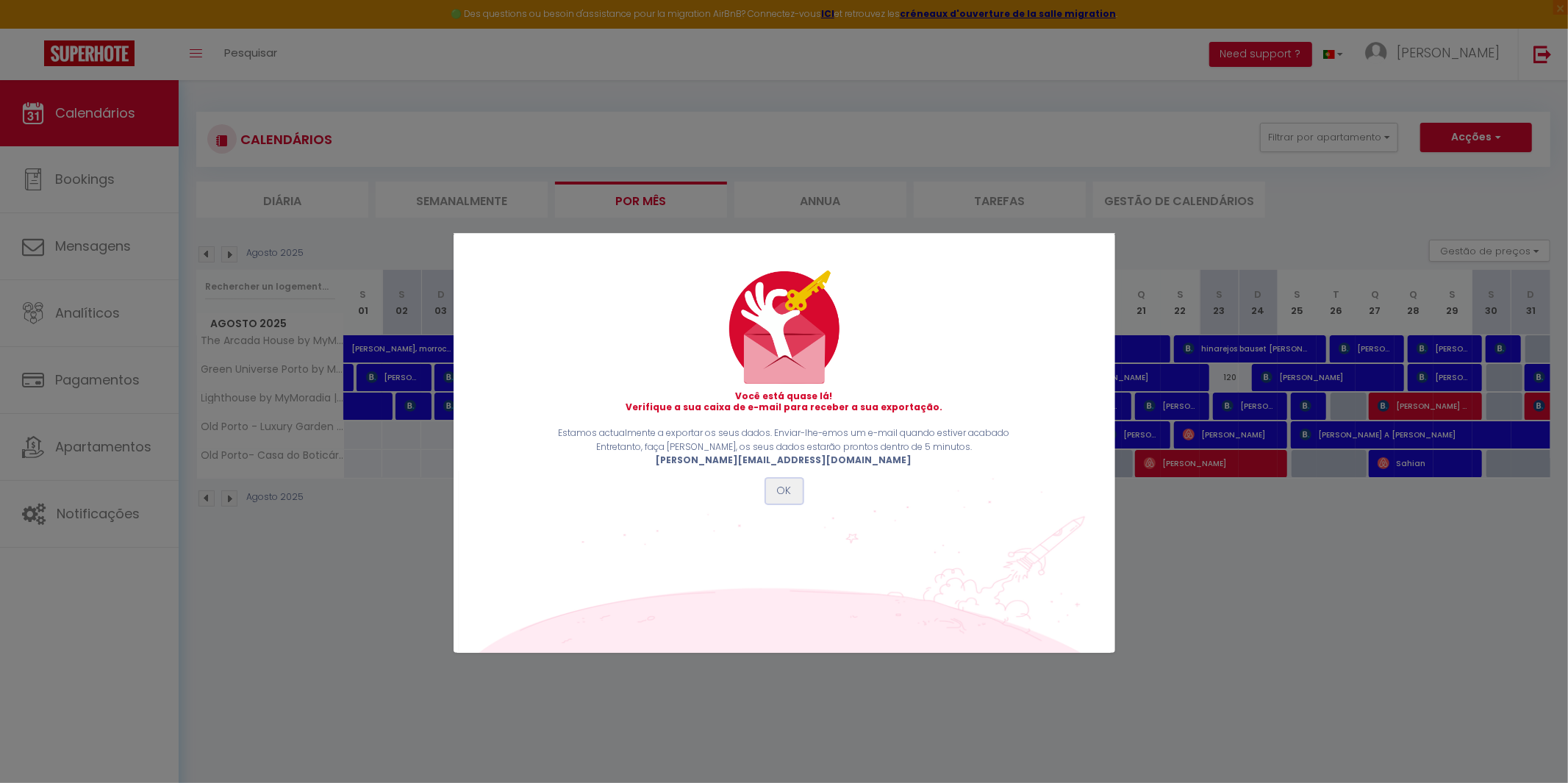
click at [791, 492] on button "OK" at bounding box center [784, 491] width 37 height 25
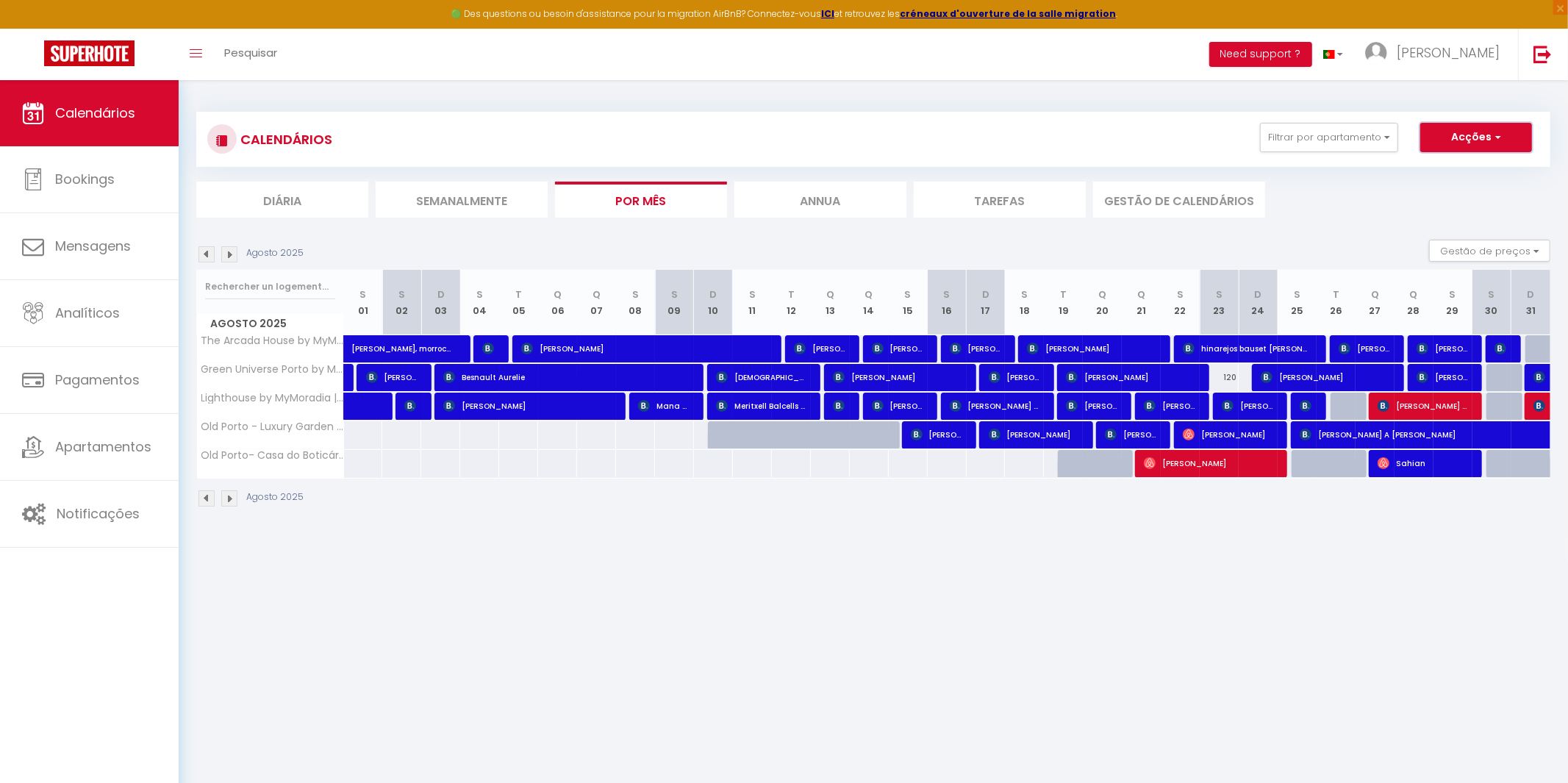
click at [1487, 141] on button "Acções" at bounding box center [1476, 137] width 112 height 30
click at [1457, 195] on link "Exportar reservas" at bounding box center [1451, 193] width 108 height 22
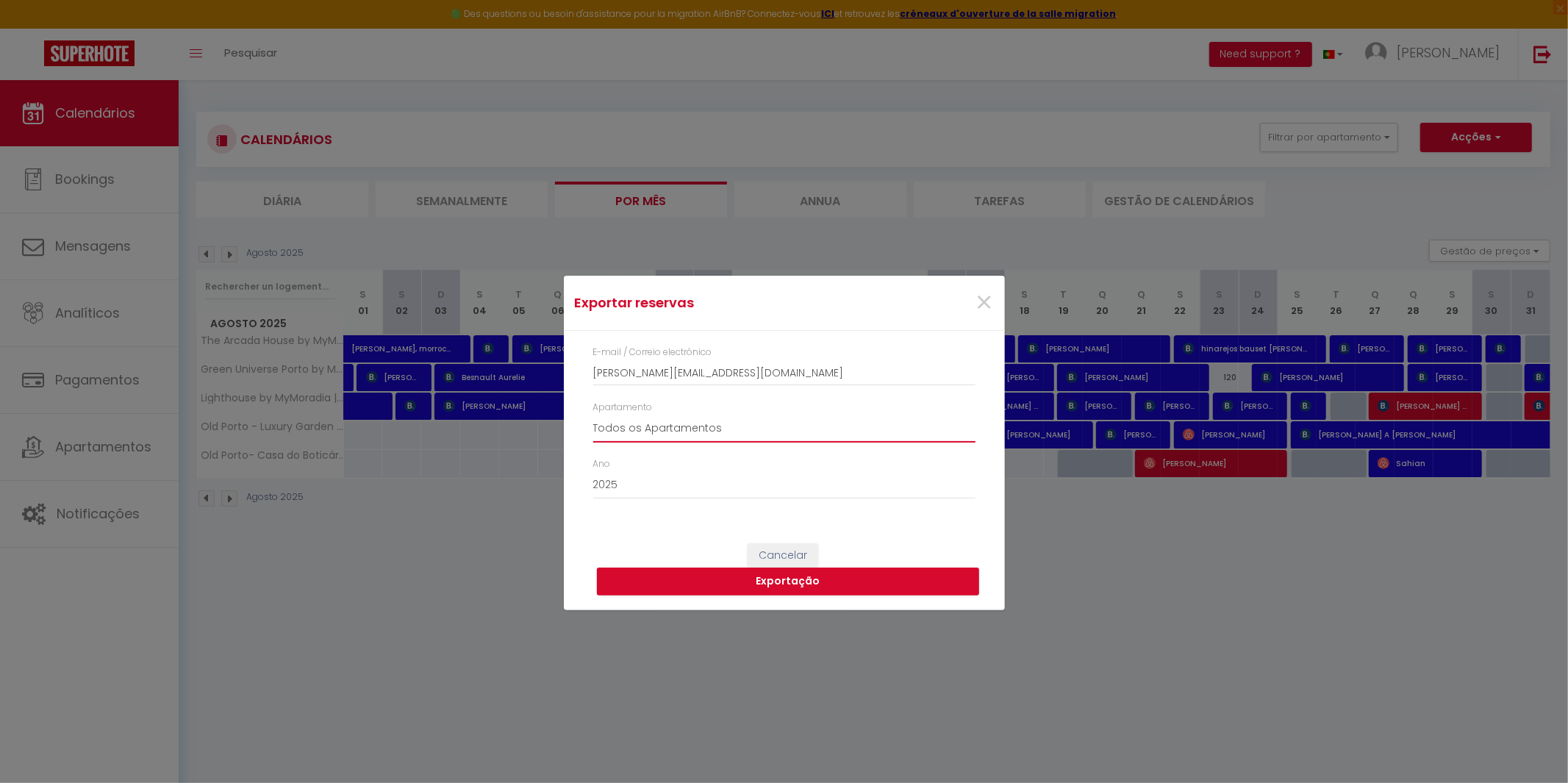
click at [788, 430] on select "Todos os Apartamentos The [GEOGRAPHIC_DATA] by MyMoradia Green Universe Porto b…" at bounding box center [784, 428] width 382 height 28
click at [593, 414] on select "Todos os Apartamentos The [GEOGRAPHIC_DATA] by MyMoradia Green Universe Porto b…" at bounding box center [784, 428] width 382 height 28
click at [803, 594] on button "Exportação" at bounding box center [788, 581] width 382 height 28
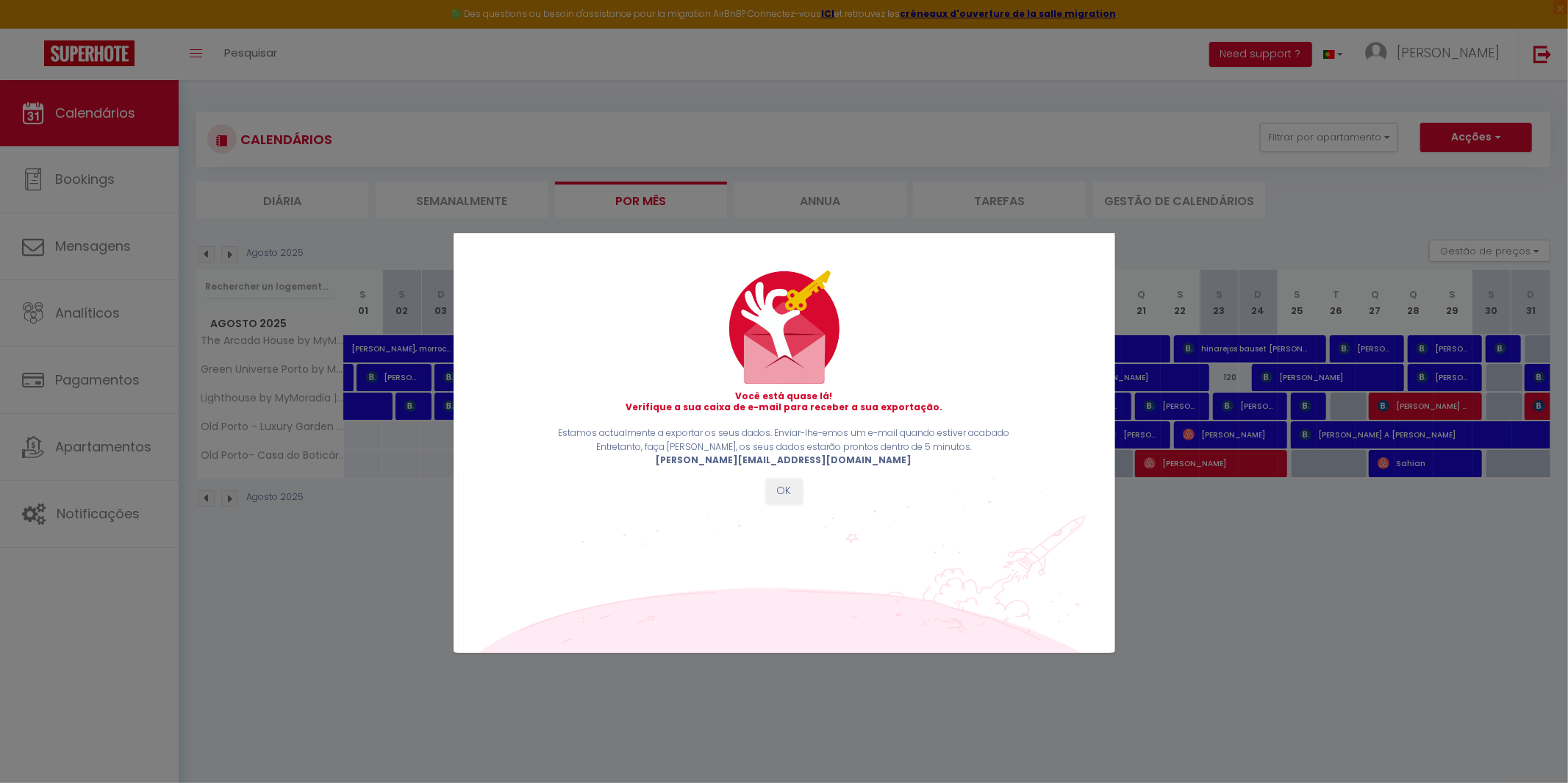
click at [810, 470] on div "Estamos actualmente a exportar os seus dados. Enviar-lhe-emos um e-mail quando …" at bounding box center [784, 464] width 635 height 77
click at [793, 477] on div "Estamos actualmente a exportar os seus dados. Enviar-lhe-emos um e-mail quando …" at bounding box center [784, 464] width 635 height 77
click at [791, 491] on button "OK" at bounding box center [784, 491] width 37 height 25
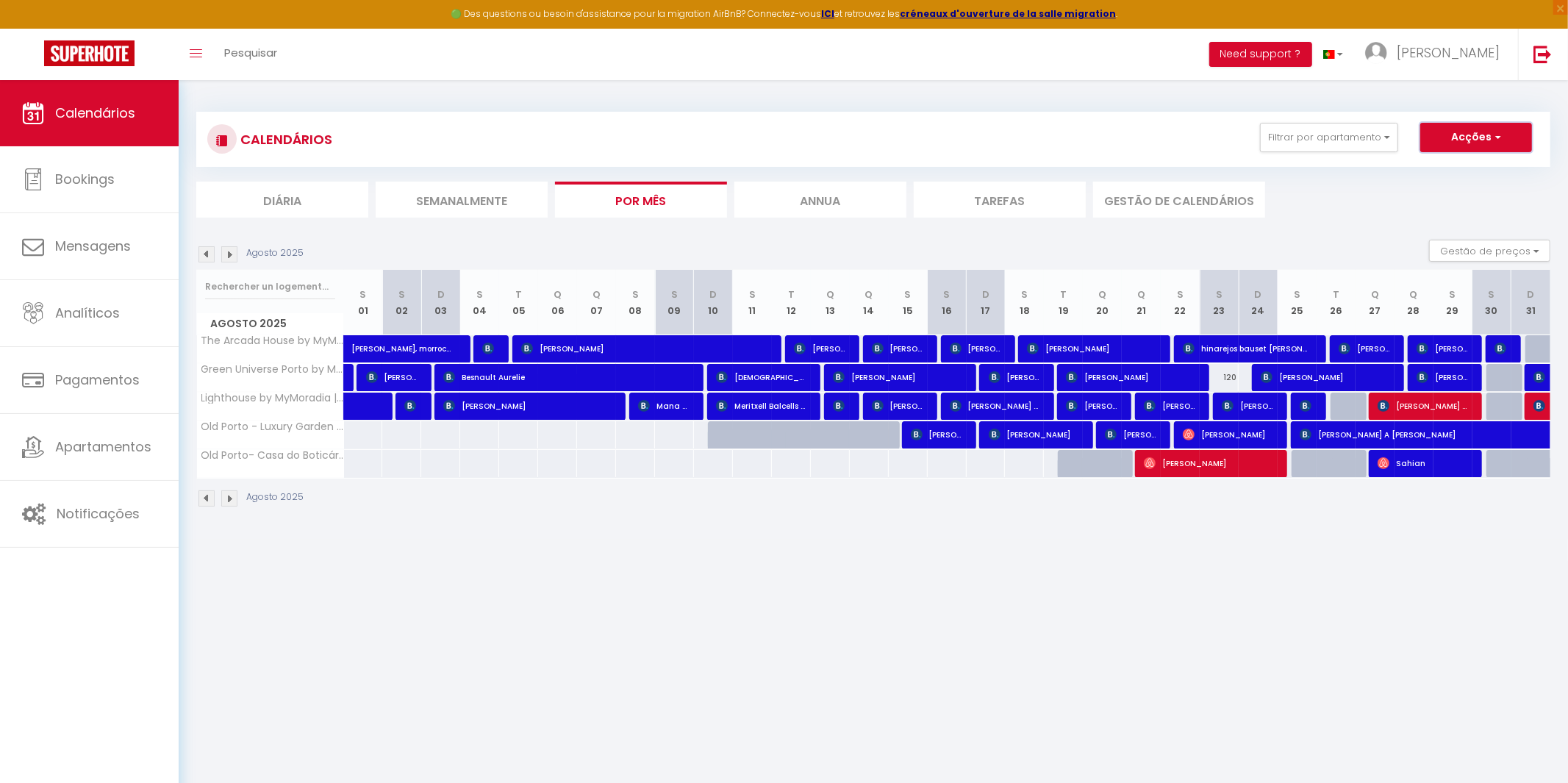
click at [1475, 131] on button "Acções" at bounding box center [1476, 137] width 112 height 30
click at [1433, 217] on link "Importar reservas" at bounding box center [1451, 215] width 108 height 22
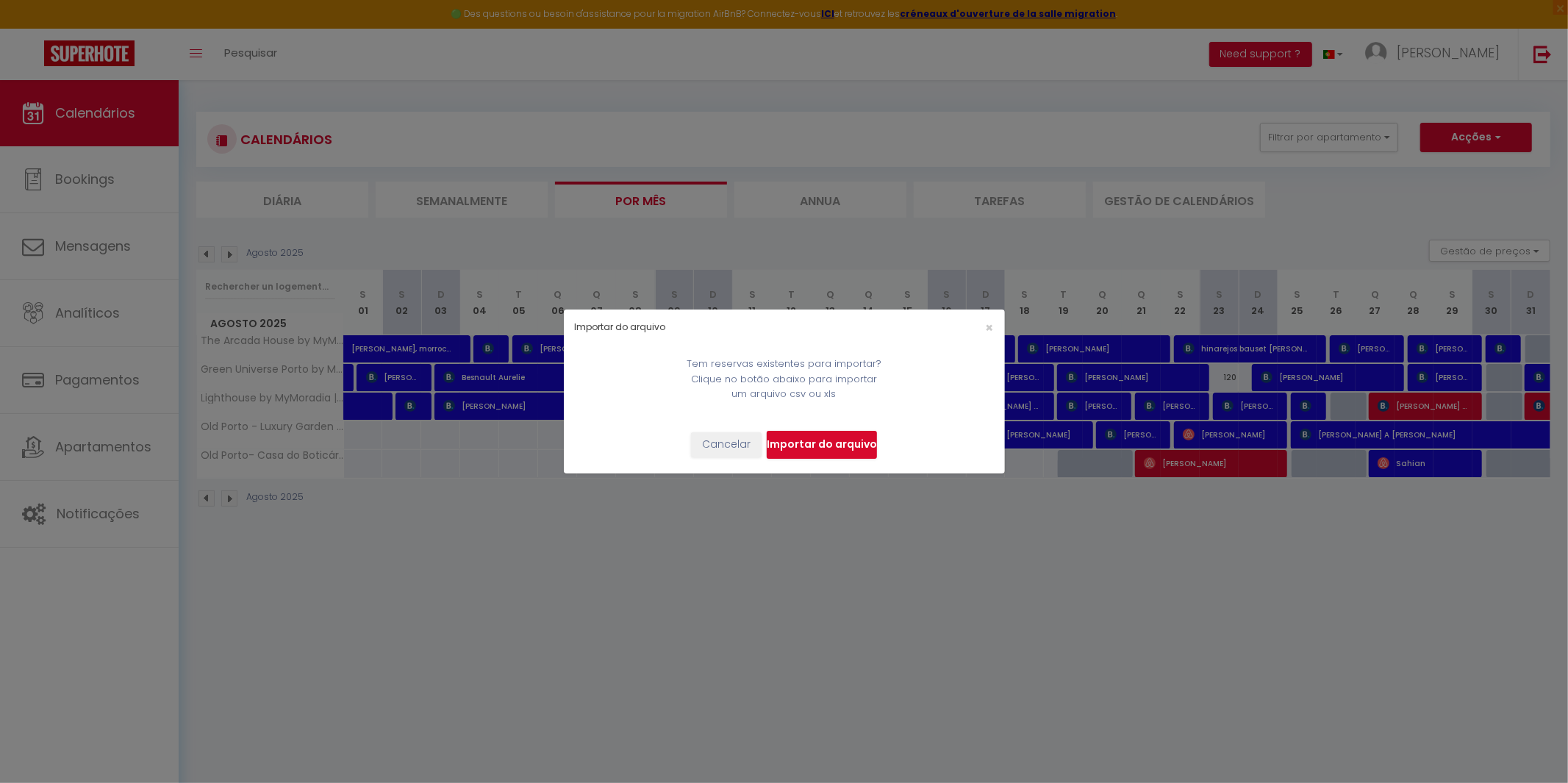
click at [993, 328] on div "×" at bounding box center [930, 328] width 146 height 14
click at [993, 327] on span "×" at bounding box center [989, 328] width 8 height 19
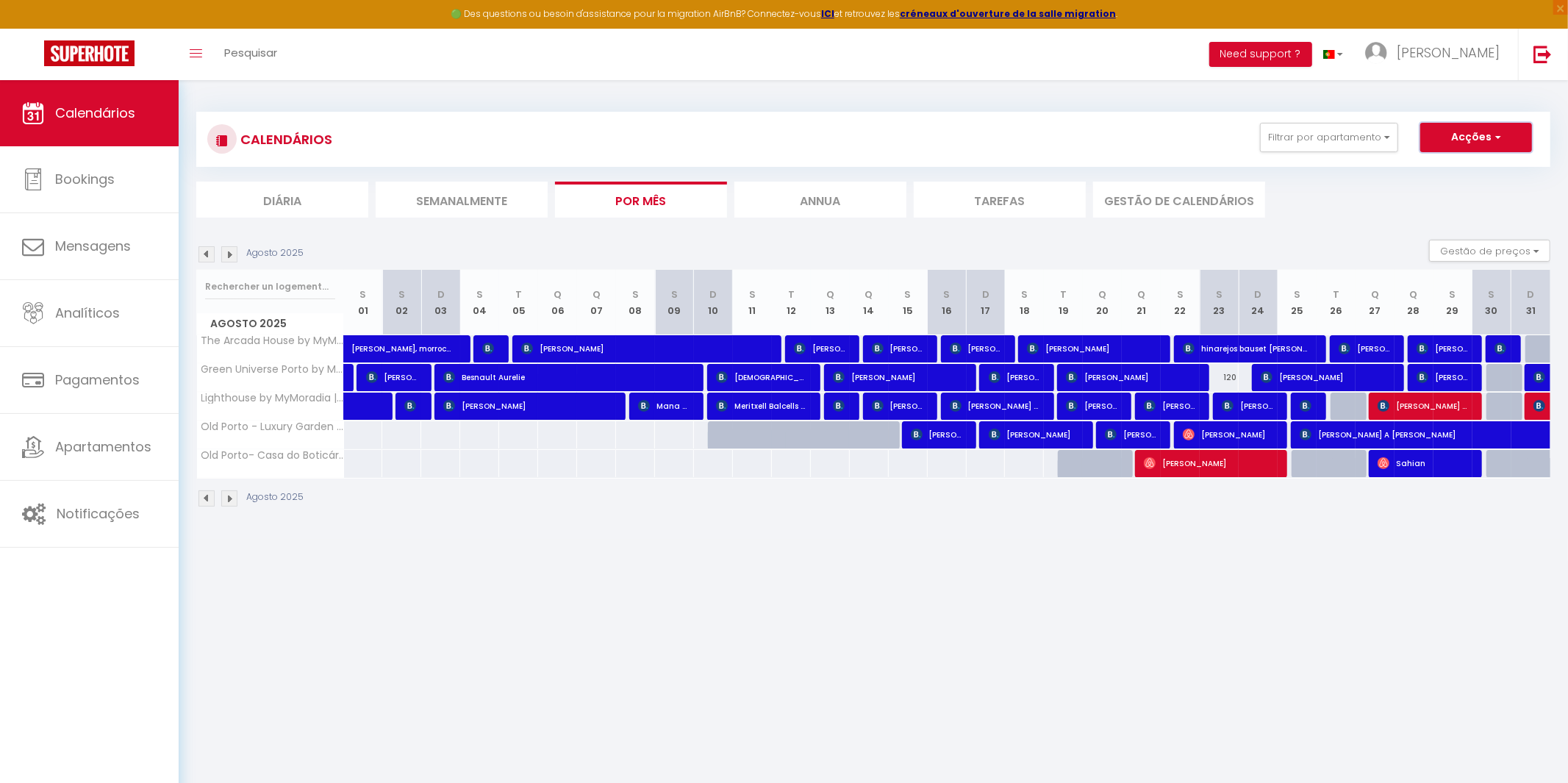
click at [1466, 142] on button "Acções" at bounding box center [1476, 137] width 112 height 30
click at [1454, 190] on link "Exportar reservas" at bounding box center [1451, 193] width 108 height 22
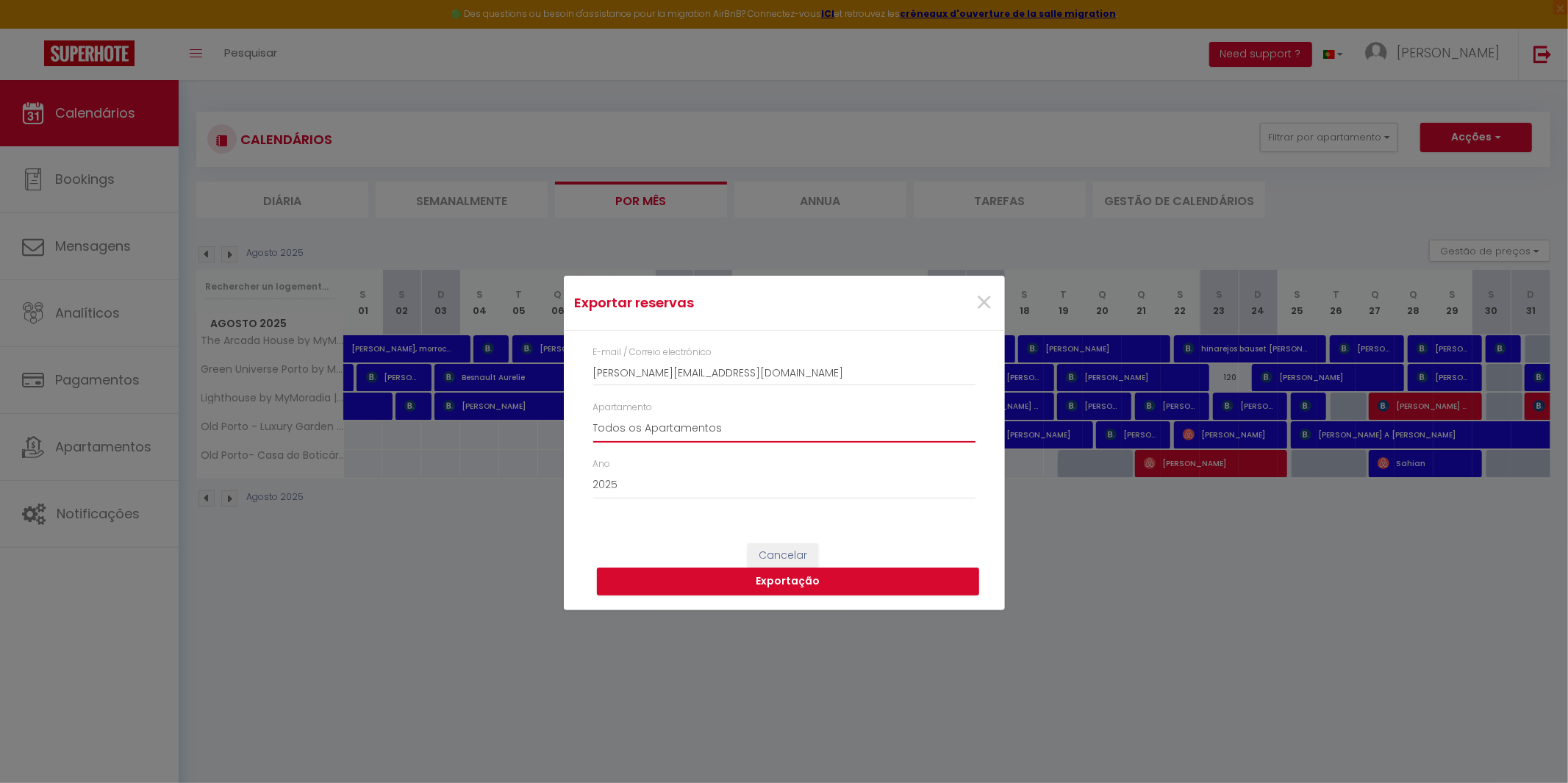
click at [705, 420] on select "Todos os Apartamentos The [GEOGRAPHIC_DATA] by MyMoradia Green Universe Porto b…" at bounding box center [784, 428] width 382 height 28
select select "70483"
click at [593, 414] on select "Todos os Apartamentos The [GEOGRAPHIC_DATA] by MyMoradia Green Universe Porto b…" at bounding box center [784, 428] width 382 height 28
click at [763, 589] on button "Exportação" at bounding box center [788, 581] width 382 height 28
